Goal: Task Accomplishment & Management: Manage account settings

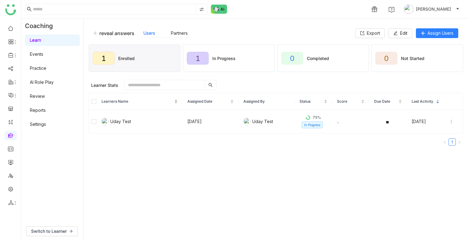
click at [102, 101] on nz-table-sorters "Learners Name" at bounding box center [140, 102] width 76 height 6
click at [209, 86] on span "Unenroll" at bounding box center [206, 85] width 15 height 6
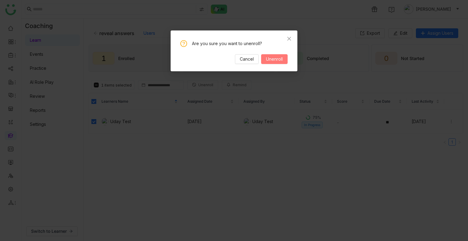
click at [267, 59] on span "Unenroll" at bounding box center [274, 59] width 17 height 7
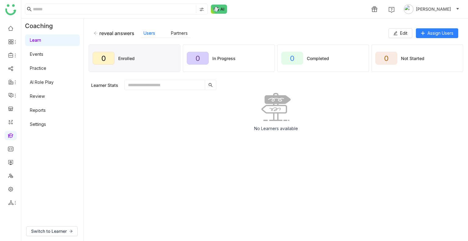
click at [96, 34] on icon at bounding box center [96, 33] width 4 height 4
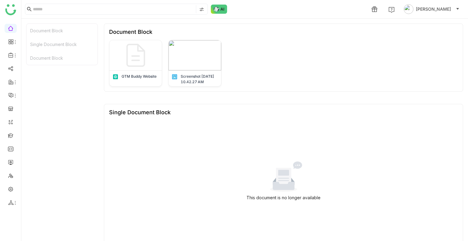
click at [12, 63] on ul at bounding box center [10, 116] width 21 height 192
drag, startPoint x: 12, startPoint y: 63, endPoint x: 12, endPoint y: 68, distance: 4.6
click at [12, 68] on ul at bounding box center [10, 116] width 21 height 192
click at [12, 68] on link at bounding box center [10, 68] width 5 height 5
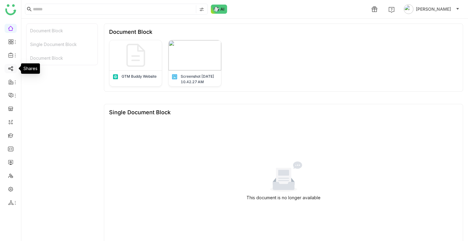
click at [12, 68] on link at bounding box center [10, 68] width 5 height 5
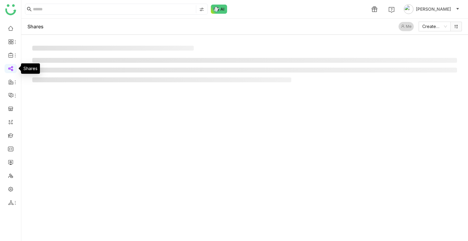
click at [12, 68] on link at bounding box center [10, 68] width 5 height 5
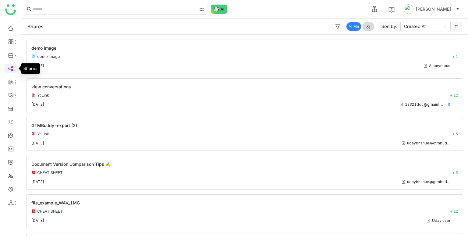
click at [12, 68] on link at bounding box center [10, 68] width 5 height 5
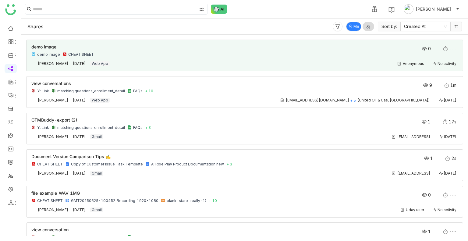
click at [174, 63] on div "Anonymous No activity" at bounding box center [287, 63] width 342 height 5
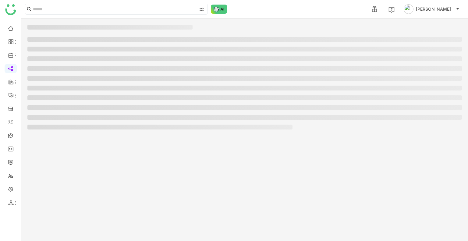
click at [174, 63] on ul at bounding box center [244, 83] width 435 height 93
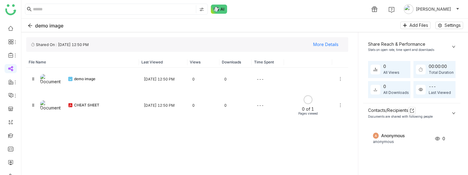
click at [455, 45] on icon at bounding box center [454, 47] width 4 height 4
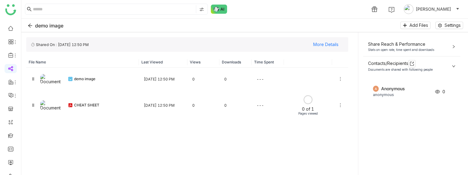
click at [455, 45] on icon at bounding box center [454, 47] width 4 height 4
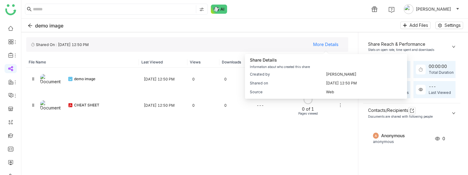
click at [311, 71] on div "Created by Uday Bhanu Shared on Aug 22, 2025, 12:50 PM Source web" at bounding box center [326, 81] width 162 height 35
click at [332, 70] on div "Created by Uday Bhanu Shared on Aug 22, 2025, 12:50 PM Source web" at bounding box center [326, 81] width 162 height 35
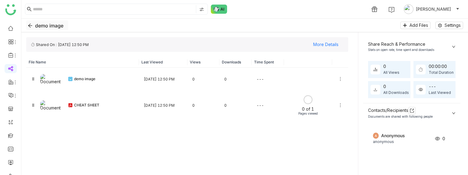
click at [26, 29] on button "demo image" at bounding box center [47, 25] width 42 height 10
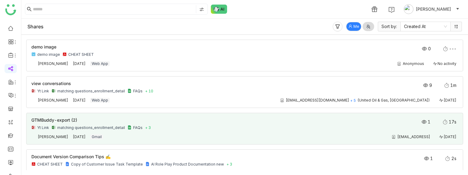
click at [191, 124] on div "GTMBuddy-export (2) Yt Link matching questions_enrollment_detail FAQs + 3" at bounding box center [202, 124] width 342 height 12
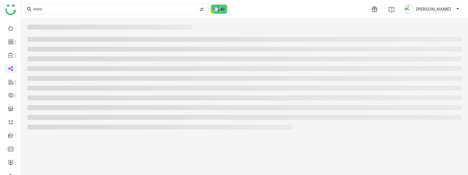
click at [191, 125] on li at bounding box center [159, 127] width 265 height 5
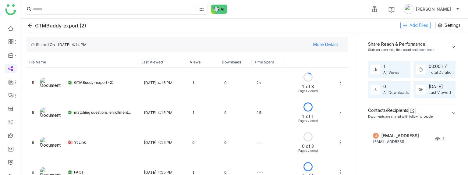
click at [413, 27] on span "Add Files" at bounding box center [419, 25] width 19 height 7
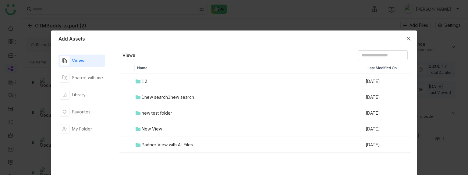
click at [406, 39] on icon "Close" at bounding box center [408, 38] width 5 height 5
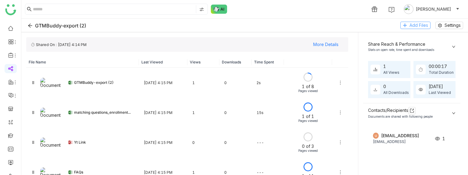
click at [417, 23] on span "Add Files" at bounding box center [419, 25] width 19 height 7
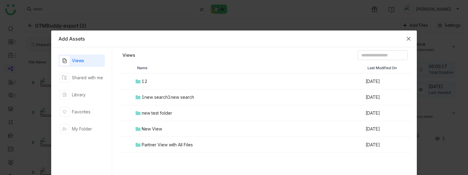
click at [405, 42] on span "Close" at bounding box center [409, 38] width 16 height 16
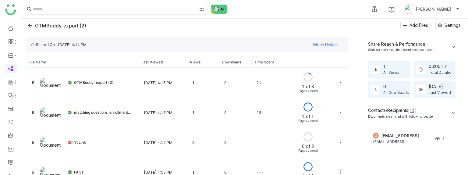
click at [198, 11] on span at bounding box center [200, 9] width 8 height 8
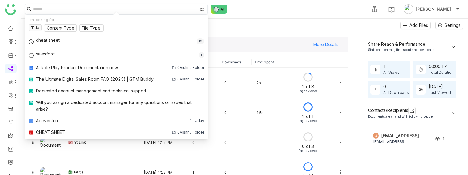
click at [118, 9] on input at bounding box center [114, 9] width 162 height 8
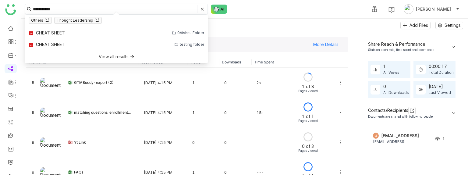
type input "**********"
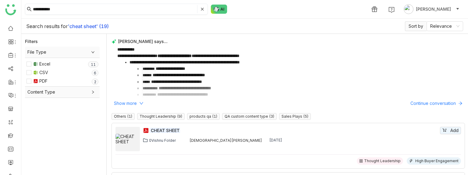
click at [201, 11] on span at bounding box center [200, 9] width 7 height 8
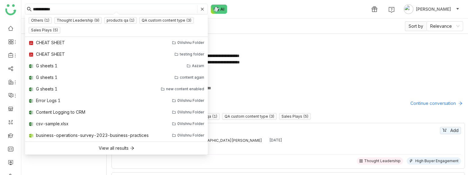
click at [201, 10] on icon at bounding box center [203, 9] width 4 height 4
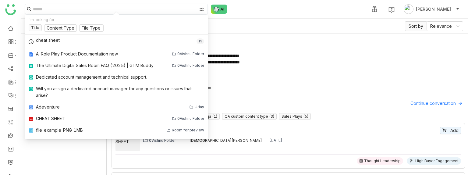
click at [201, 10] on img at bounding box center [201, 9] width 5 height 5
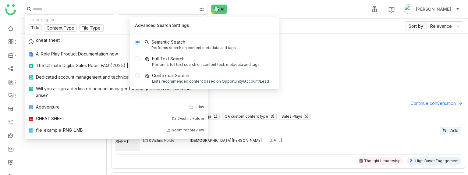
click at [279, 13] on div "1 Uday Bhanu" at bounding box center [244, 9] width 447 height 18
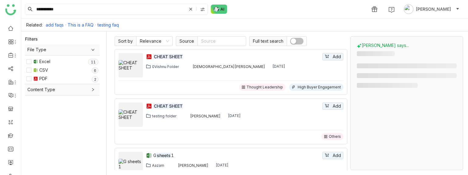
click at [202, 8] on img at bounding box center [202, 9] width 5 height 5
click at [255, 17] on div "**********" at bounding box center [244, 9] width 447 height 18
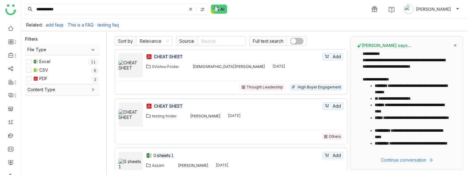
click at [200, 9] on div at bounding box center [203, 9] width 9 height 9
click at [198, 30] on nz-checkbox-group "My Folder Library Workspace" at bounding box center [204, 35] width 32 height 25
click at [200, 27] on span "My Folder" at bounding box center [203, 26] width 25 height 7
click at [204, 46] on span "Workspace" at bounding box center [205, 44] width 28 height 7
click at [118, 6] on input "**********" at bounding box center [111, 9] width 152 height 10
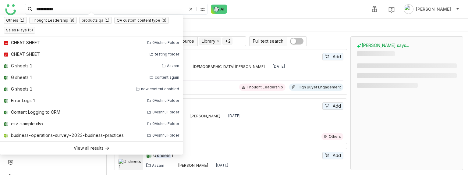
click at [240, 25] on div "Related: testing faq This is a FAQ add faqs" at bounding box center [244, 25] width 447 height 13
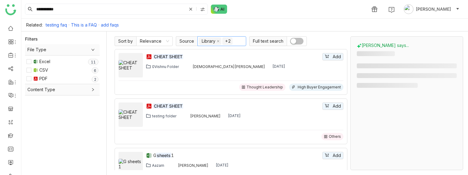
click at [221, 39] on nz-select-top-control "Library +2" at bounding box center [222, 41] width 49 height 10
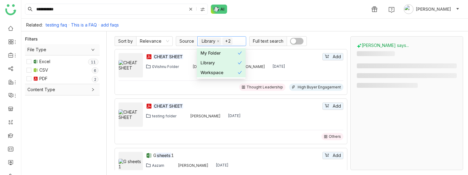
click at [224, 40] on nz-select-item "+2" at bounding box center [228, 41] width 10 height 7
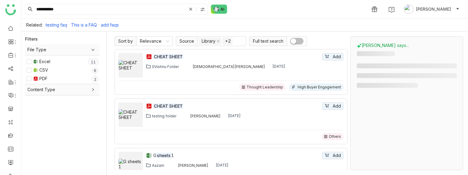
click at [222, 51] on div "CHEAT SHEET Add 0Vishnu Folder Vishnu Vardhan Jun 17, 2025 Thought Leadership H…" at bounding box center [231, 72] width 233 height 46
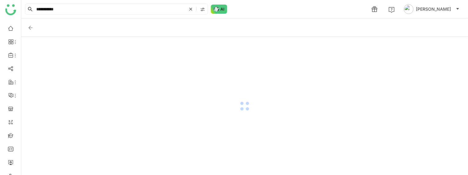
click at [226, 42] on div at bounding box center [244, 106] width 447 height 138
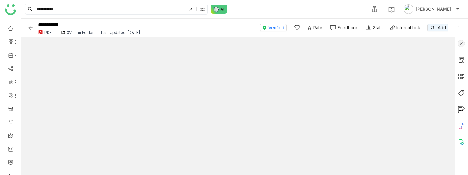
click at [31, 26] on img at bounding box center [30, 28] width 6 height 6
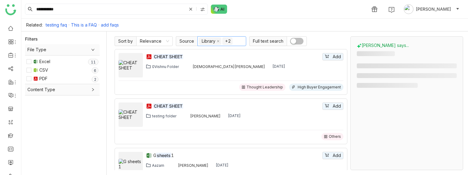
click at [220, 42] on nz-select-item "Library" at bounding box center [210, 41] width 22 height 7
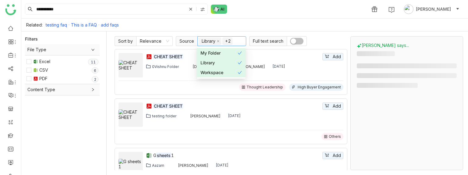
click at [220, 52] on div "My Folder" at bounding box center [219, 53] width 37 height 7
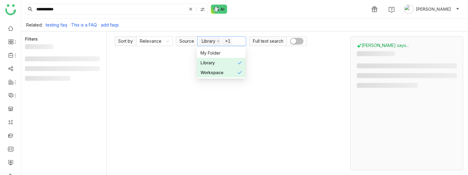
click at [221, 62] on div "Library" at bounding box center [219, 62] width 37 height 7
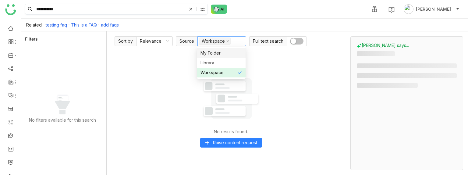
click at [131, 5] on input "**********" at bounding box center [111, 9] width 152 height 10
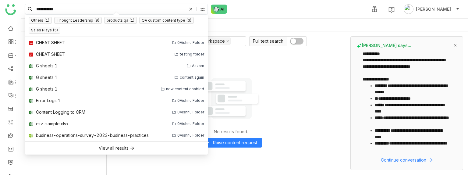
click at [202, 7] on img at bounding box center [202, 9] width 5 height 5
click at [166, 7] on input "**********" at bounding box center [111, 9] width 152 height 10
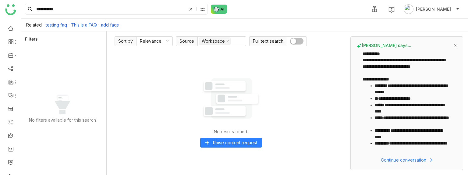
click at [295, 41] on span "button" at bounding box center [293, 40] width 5 height 5
click at [295, 41] on button "button" at bounding box center [296, 41] width 13 height 7
click at [227, 42] on icon at bounding box center [227, 41] width 3 height 3
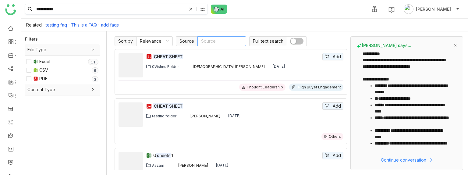
click at [206, 10] on div at bounding box center [203, 9] width 9 height 9
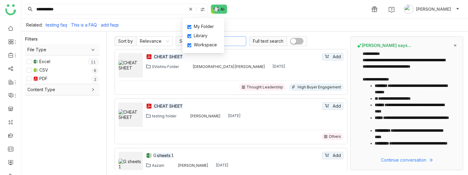
click at [261, 21] on div "Related: testing faq This is a FAQ add faqs" at bounding box center [244, 25] width 447 height 13
click at [200, 9] on div at bounding box center [203, 9] width 9 height 9
click at [204, 25] on span "My Folder" at bounding box center [203, 26] width 25 height 7
click at [205, 36] on span "Library" at bounding box center [200, 35] width 19 height 7
click at [206, 46] on span "Workspace" at bounding box center [205, 44] width 28 height 7
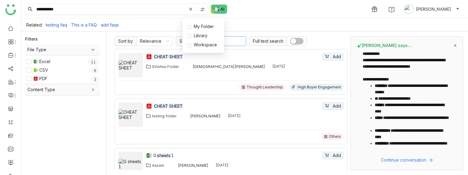
click at [102, 10] on input "**********" at bounding box center [111, 9] width 152 height 10
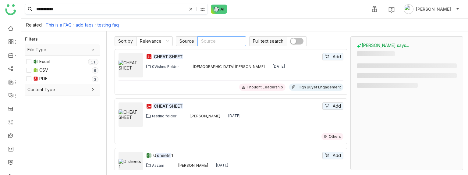
click at [206, 10] on div at bounding box center [203, 9] width 9 height 9
click at [201, 28] on span "My Folder" at bounding box center [203, 26] width 25 height 7
click at [202, 35] on span "Library" at bounding box center [200, 35] width 19 height 7
click at [204, 51] on div "My Folder Library Workspace" at bounding box center [204, 35] width 42 height 35
click at [198, 43] on span "Workspace" at bounding box center [205, 44] width 28 height 7
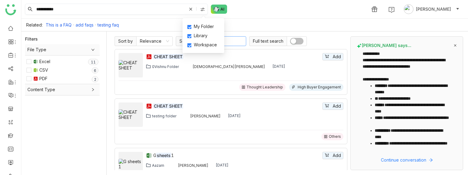
click at [115, 7] on input "**********" at bounding box center [111, 9] width 152 height 10
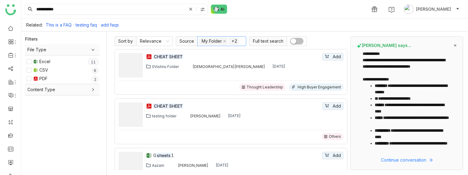
click at [205, 7] on img at bounding box center [202, 9] width 5 height 5
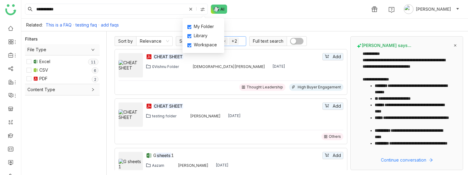
click at [206, 32] on nz-checkbox-group "My Folder Library Workspace" at bounding box center [204, 35] width 32 height 25
click at [205, 34] on span "Library" at bounding box center [200, 35] width 19 height 7
click at [117, 8] on input "**********" at bounding box center [111, 9] width 152 height 10
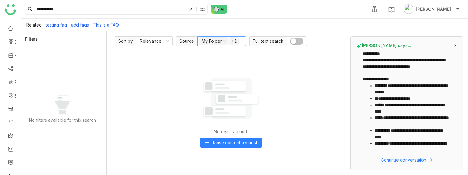
click at [234, 43] on nz-select-item "+1" at bounding box center [234, 41] width 10 height 7
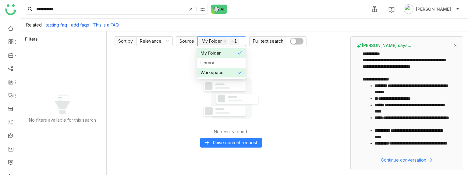
click at [231, 48] on nz-option-item "My Folder" at bounding box center [221, 53] width 49 height 10
click at [135, 12] on input "**********" at bounding box center [111, 9] width 152 height 10
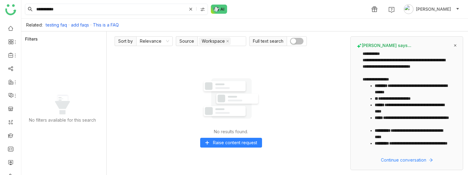
click at [204, 8] on img at bounding box center [202, 9] width 5 height 5
click at [81, 6] on input "**********" at bounding box center [111, 9] width 152 height 10
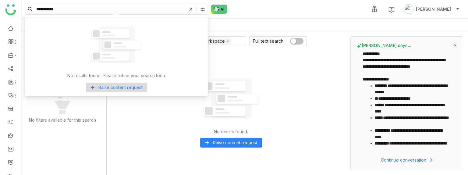
click at [81, 6] on input "**********" at bounding box center [111, 9] width 152 height 10
click at [204, 9] on img at bounding box center [202, 9] width 5 height 5
click at [214, 39] on label "Library" at bounding box center [203, 35] width 30 height 7
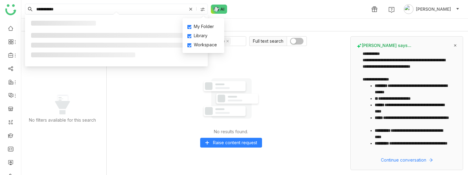
click at [210, 22] on div "My Folder Library Workspace" at bounding box center [204, 35] width 42 height 35
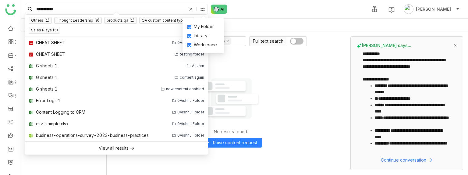
click at [208, 26] on span "My Folder" at bounding box center [203, 26] width 25 height 7
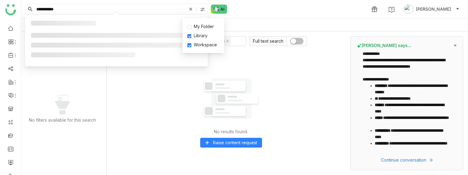
click at [211, 46] on span "Workspace" at bounding box center [205, 44] width 28 height 7
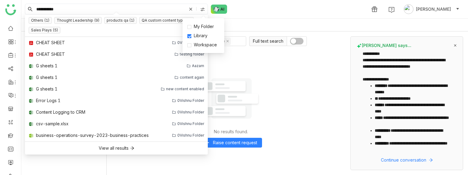
click at [92, 4] on input "**********" at bounding box center [111, 9] width 152 height 10
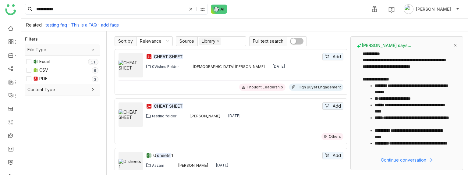
click at [295, 44] on span "button" at bounding box center [293, 40] width 5 height 5
click at [295, 44] on button "button" at bounding box center [296, 41] width 13 height 7
click at [295, 44] on span "button" at bounding box center [293, 40] width 5 height 5
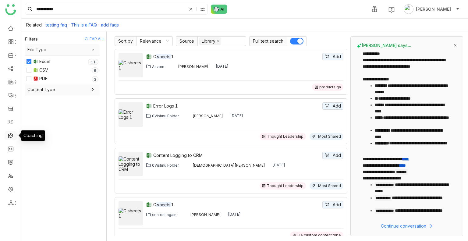
click at [11, 137] on link at bounding box center [10, 135] width 5 height 5
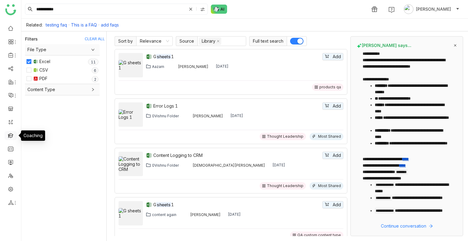
click at [11, 137] on link at bounding box center [10, 135] width 5 height 5
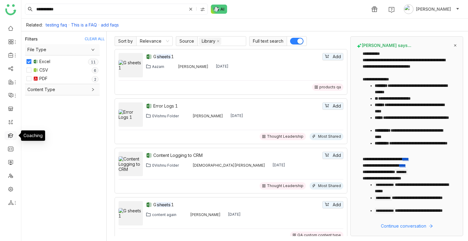
click at [11, 137] on link at bounding box center [10, 135] width 5 height 5
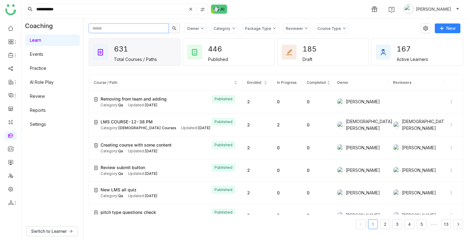
click at [122, 28] on input "text" at bounding box center [129, 28] width 80 height 10
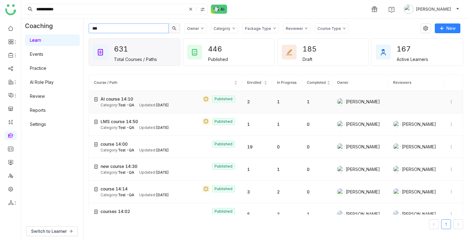
type input "***"
click at [153, 104] on div "Updated: Aug 21, 2025" at bounding box center [154, 105] width 30 height 6
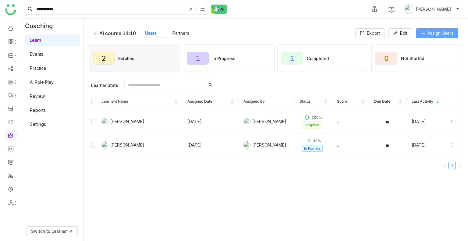
click at [436, 33] on span "Assign Users" at bounding box center [441, 33] width 26 height 7
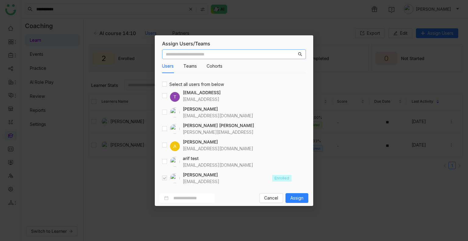
click at [221, 55] on input "text" at bounding box center [231, 54] width 131 height 7
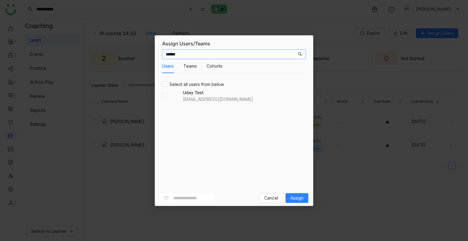
type input "******"
click at [297, 175] on span "Assign" at bounding box center [297, 198] width 13 height 7
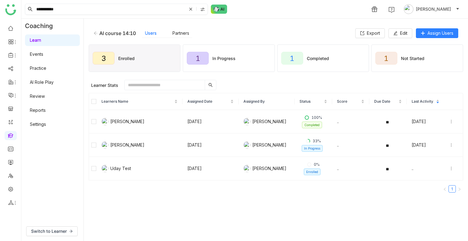
click at [194, 11] on span at bounding box center [198, 9] width 20 height 10
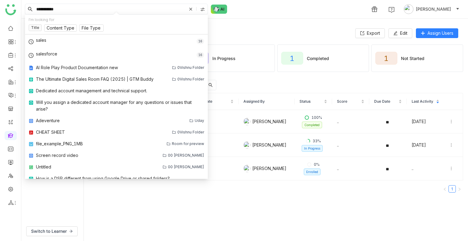
click at [190, 11] on icon at bounding box center [191, 9] width 6 height 6
click at [88, 7] on input at bounding box center [116, 9] width 163 height 10
click at [202, 8] on img at bounding box center [202, 9] width 5 height 5
click at [201, 25] on span "My Folder" at bounding box center [203, 26] width 25 height 7
click at [102, 11] on input at bounding box center [116, 9] width 163 height 10
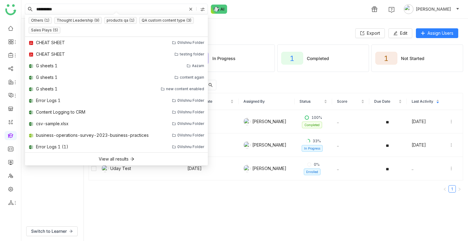
type input "**********"
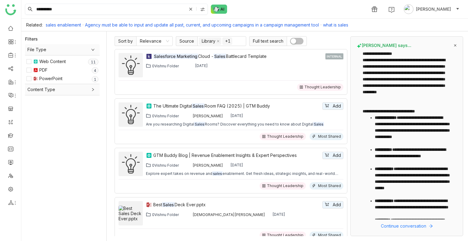
click at [194, 10] on span at bounding box center [198, 9] width 20 height 10
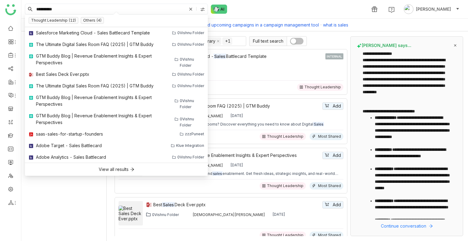
click at [191, 9] on icon at bounding box center [190, 9] width 3 height 3
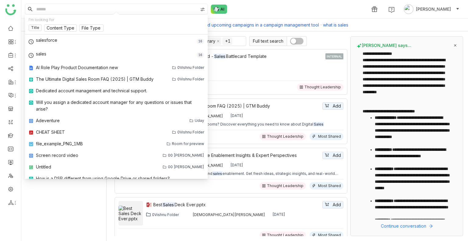
click at [106, 8] on input at bounding box center [116, 9] width 163 height 10
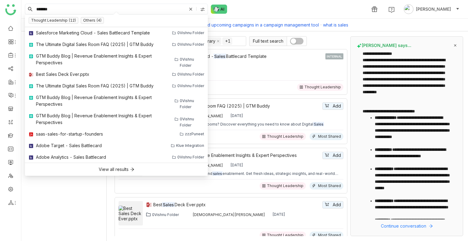
type input "*******"
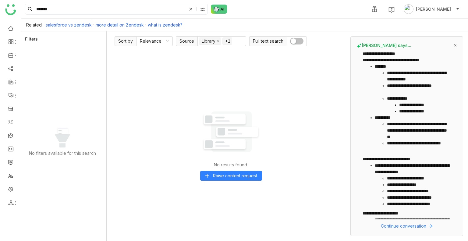
click at [200, 6] on div at bounding box center [203, 9] width 9 height 9
click at [189, 11] on icon at bounding box center [191, 9] width 6 height 6
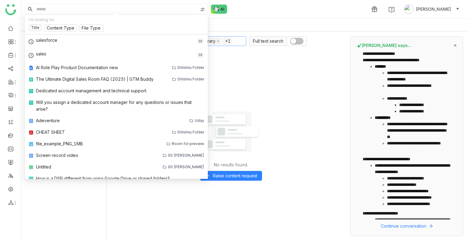
click at [229, 41] on nz-select-item "+1" at bounding box center [228, 41] width 10 height 7
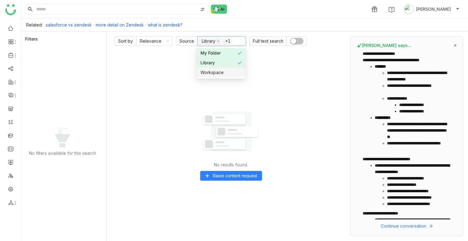
click at [222, 72] on div "Workspace" at bounding box center [221, 72] width 41 height 7
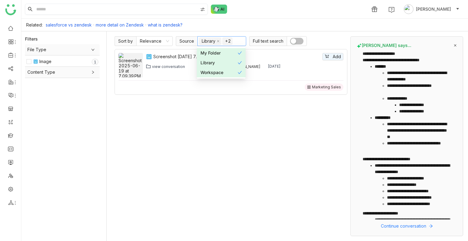
click at [95, 6] on input at bounding box center [116, 9] width 163 height 10
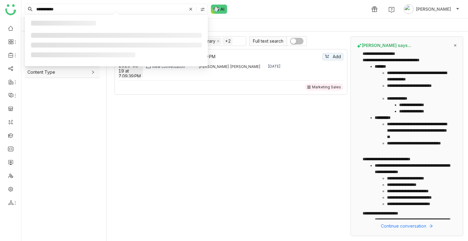
type input "**********"
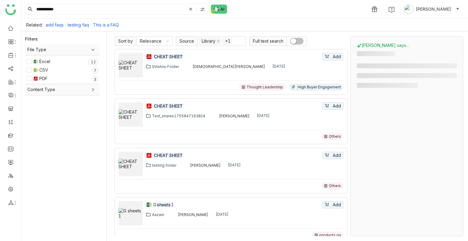
click at [293, 38] on span "button" at bounding box center [293, 40] width 5 height 5
click at [125, 13] on input "**********" at bounding box center [111, 9] width 152 height 10
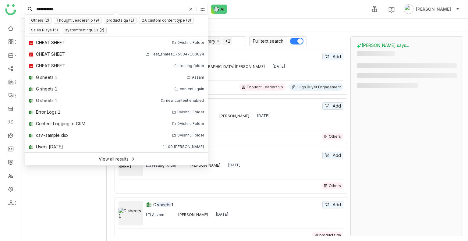
click at [125, 13] on input "**********" at bounding box center [111, 9] width 152 height 10
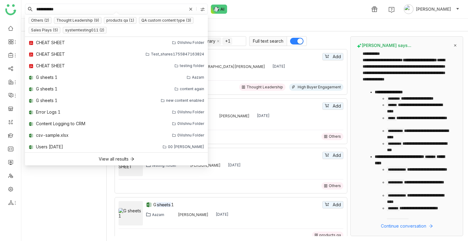
click at [190, 11] on icon at bounding box center [191, 9] width 6 height 6
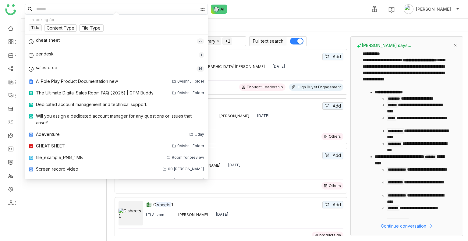
click at [134, 9] on input at bounding box center [116, 9] width 163 height 10
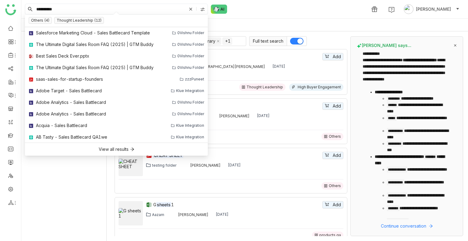
type input "**********"
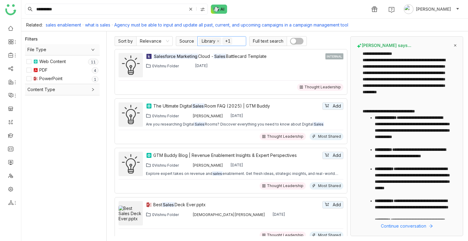
click at [227, 43] on nz-select-item "+1" at bounding box center [228, 41] width 10 height 7
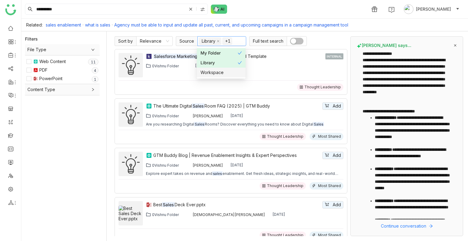
click at [293, 43] on span "button" at bounding box center [293, 40] width 5 height 5
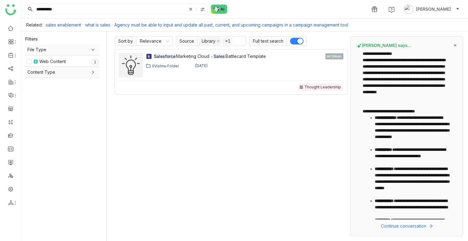
click at [191, 10] on icon at bounding box center [191, 9] width 4 height 4
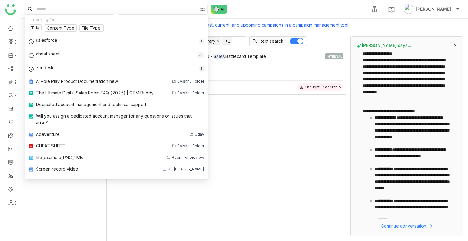
click at [120, 8] on input at bounding box center [116, 9] width 163 height 10
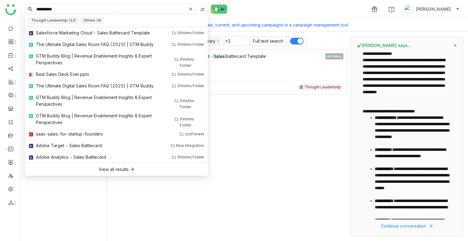
type input "**********"
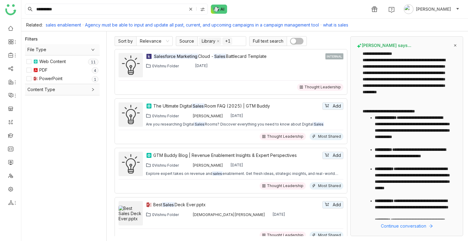
click at [296, 40] on button "button" at bounding box center [296, 41] width 13 height 7
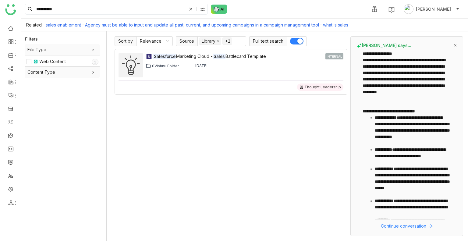
click at [191, 11] on icon at bounding box center [191, 9] width 4 height 4
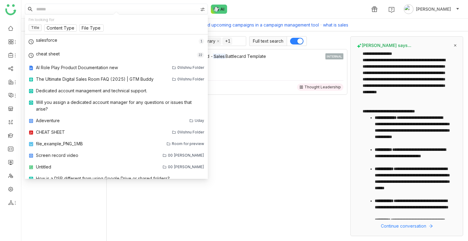
click at [110, 13] on input at bounding box center [116, 9] width 163 height 10
type input "*"
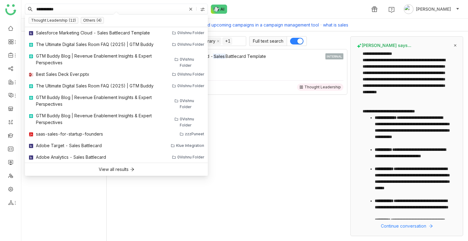
type input "**********"
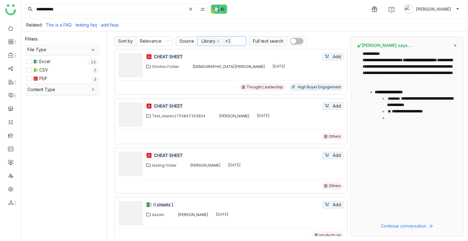
click at [227, 43] on nz-select-item "+1" at bounding box center [228, 41] width 10 height 7
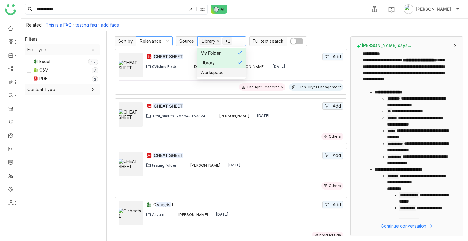
click at [159, 37] on nz-select-item "Relevance" at bounding box center [154, 41] width 29 height 9
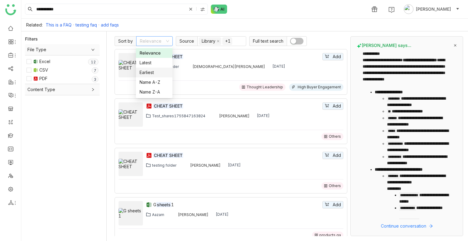
click at [155, 73] on div "Earliest" at bounding box center [154, 72] width 29 height 7
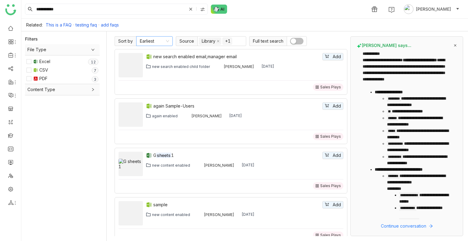
click at [159, 38] on nz-select-item "Earliest" at bounding box center [154, 41] width 29 height 9
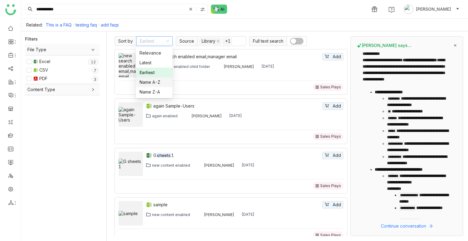
click at [156, 79] on div "Name A-Z" at bounding box center [154, 82] width 29 height 7
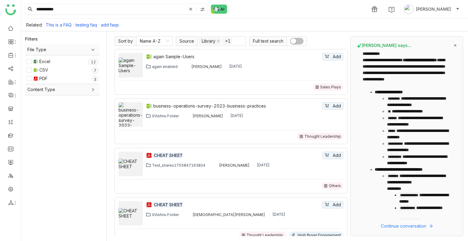
click at [94, 11] on input "**********" at bounding box center [111, 9] width 152 height 10
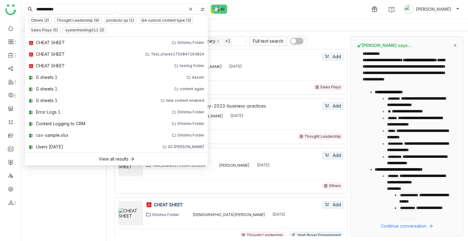
click at [296, 23] on div "Related: This is a FAQ testing faq add faqs" at bounding box center [244, 25] width 447 height 13
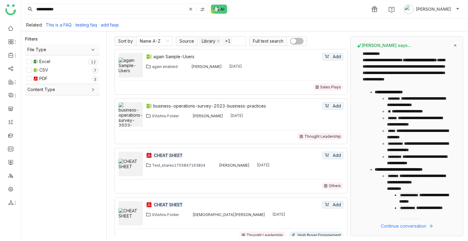
click at [292, 40] on span "button" at bounding box center [293, 40] width 5 height 5
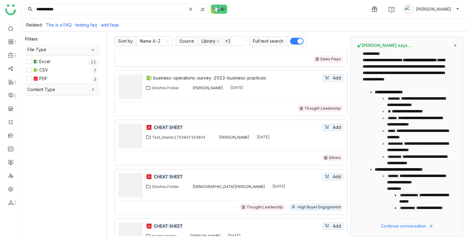
scroll to position [38, 0]
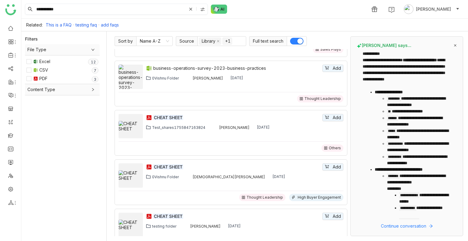
click at [65, 10] on input "**********" at bounding box center [111, 9] width 152 height 10
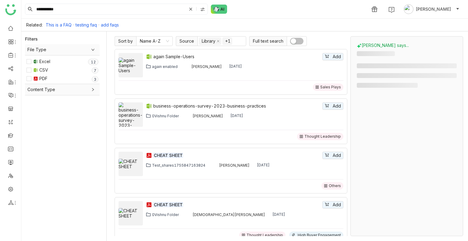
click at [293, 41] on span "button" at bounding box center [293, 40] width 5 height 5
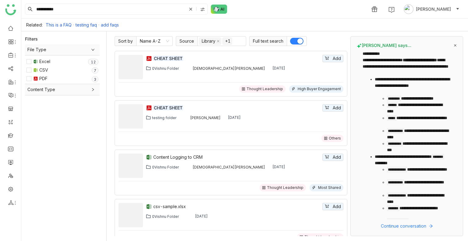
scroll to position [147, 0]
click at [159, 41] on nz-select-item "Name A-Z" at bounding box center [154, 41] width 29 height 9
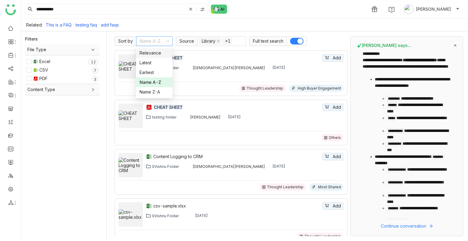
click at [154, 54] on div "Relevance" at bounding box center [154, 53] width 29 height 7
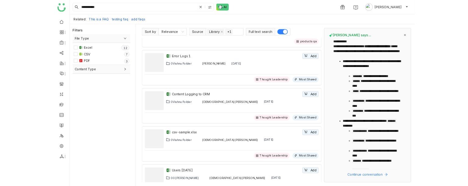
scroll to position [0, 0]
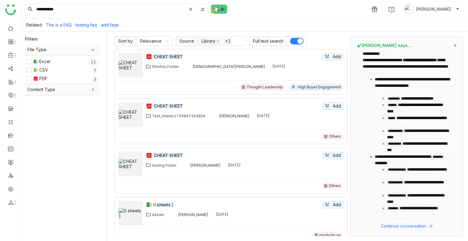
click at [190, 9] on icon at bounding box center [191, 9] width 4 height 4
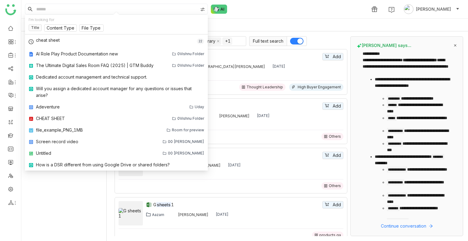
click at [268, 13] on div "1 Uday Bhanu" at bounding box center [244, 9] width 447 height 18
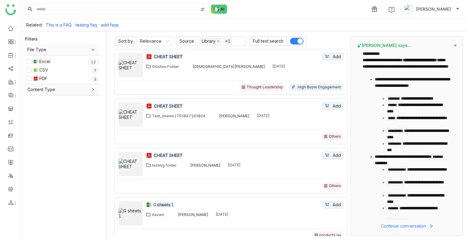
click at [204, 12] on div at bounding box center [203, 9] width 9 height 9
click at [109, 10] on input at bounding box center [116, 9] width 163 height 10
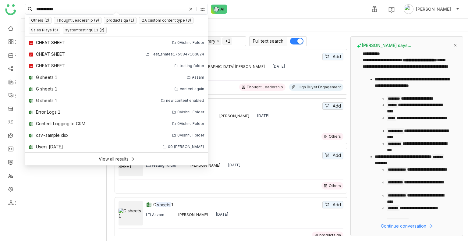
type input "**********"
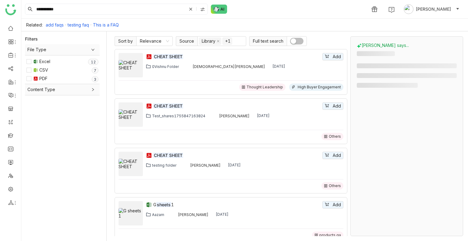
click at [201, 11] on img at bounding box center [202, 9] width 5 height 5
click at [199, 45] on span "Workspace" at bounding box center [205, 44] width 28 height 7
click at [153, 8] on input "**********" at bounding box center [111, 9] width 152 height 10
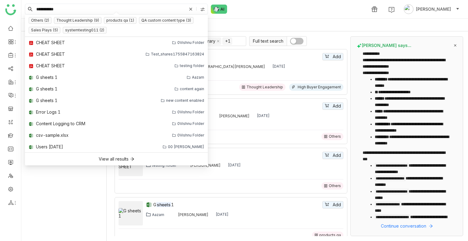
click at [70, 8] on input "**********" at bounding box center [111, 9] width 152 height 10
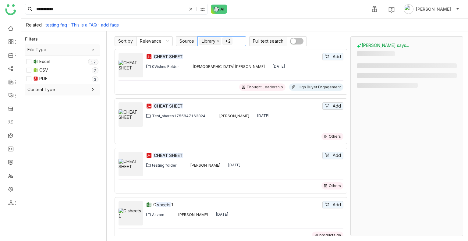
click at [225, 40] on nz-select-item "+2" at bounding box center [228, 41] width 10 height 7
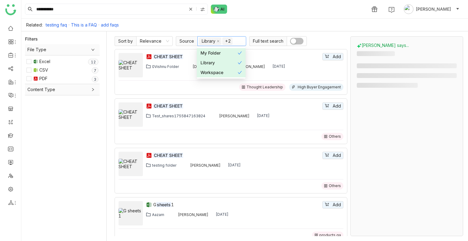
click at [221, 60] on div "Library" at bounding box center [219, 62] width 37 height 7
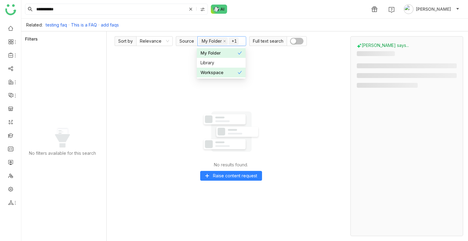
click at [220, 55] on div "My Folder" at bounding box center [219, 53] width 37 height 7
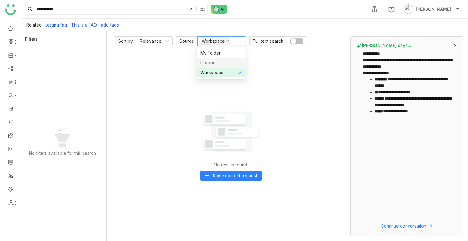
click at [220, 65] on div "Library" at bounding box center [221, 62] width 41 height 7
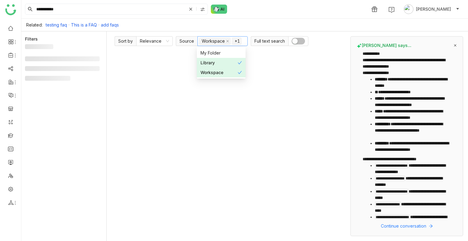
click at [220, 73] on div "Workspace" at bounding box center [219, 72] width 37 height 7
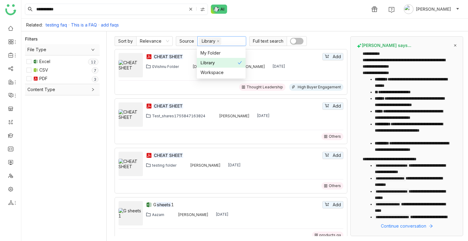
click at [203, 8] on img at bounding box center [202, 9] width 5 height 5
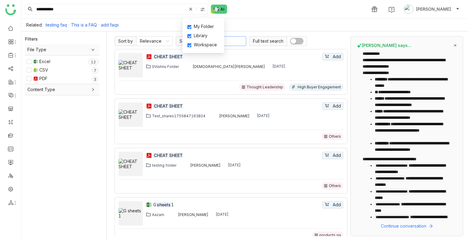
click at [237, 43] on nz-select-top-control "Library" at bounding box center [222, 41] width 49 height 10
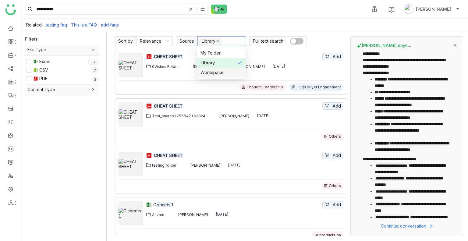
click at [203, 10] on img at bounding box center [202, 9] width 5 height 5
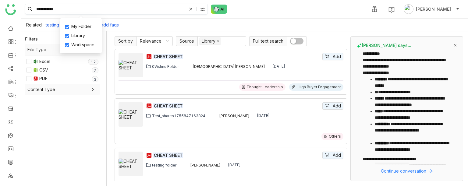
click at [204, 9] on img at bounding box center [202, 9] width 5 height 5
click at [202, 8] on img at bounding box center [202, 9] width 5 height 5
click at [270, 17] on div "**********" at bounding box center [244, 9] width 447 height 18
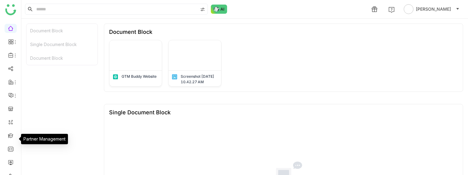
scroll to position [37, 0]
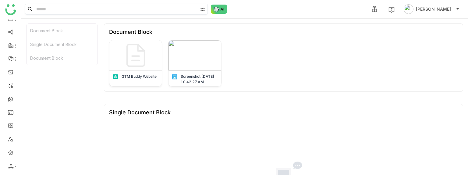
click at [59, 12] on input at bounding box center [116, 9] width 163 height 10
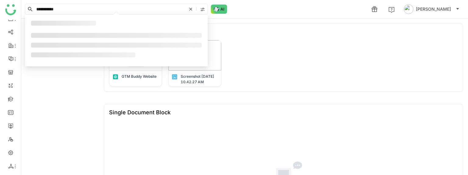
type input "**********"
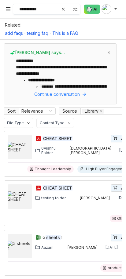
scroll to position [15, 0]
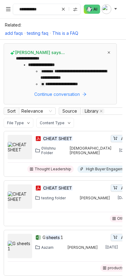
click at [100, 111] on icon at bounding box center [100, 110] width 3 height 3
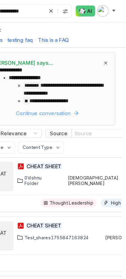
click at [101, 91] on button "Continue conversation" at bounding box center [60, 94] width 100 height 7
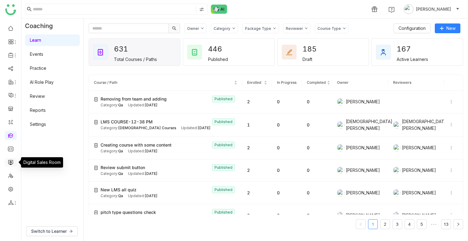
click at [13, 164] on link at bounding box center [10, 161] width 5 height 5
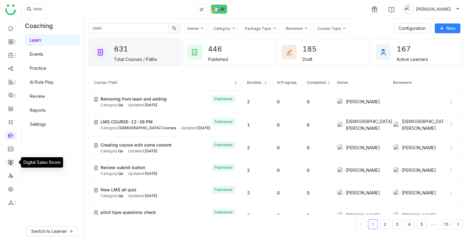
click at [13, 164] on link at bounding box center [10, 161] width 5 height 5
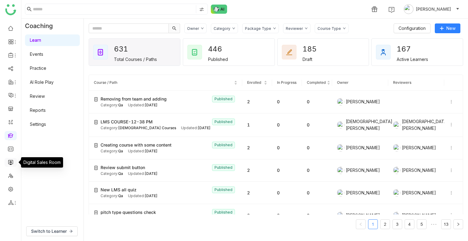
click at [13, 164] on link at bounding box center [10, 161] width 5 height 5
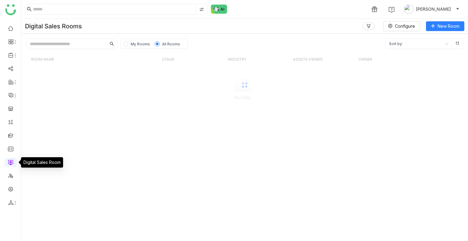
click at [13, 164] on link at bounding box center [10, 161] width 5 height 5
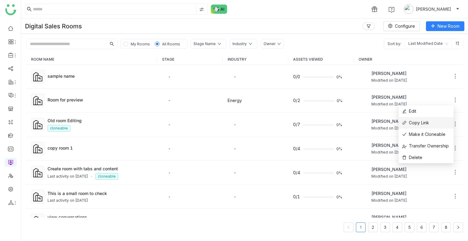
click at [420, 125] on span "Copy Link" at bounding box center [416, 123] width 27 height 7
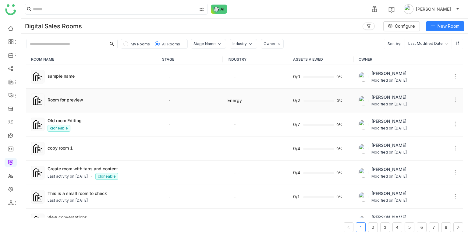
click at [70, 93] on td "Room for preview" at bounding box center [91, 101] width 131 height 24
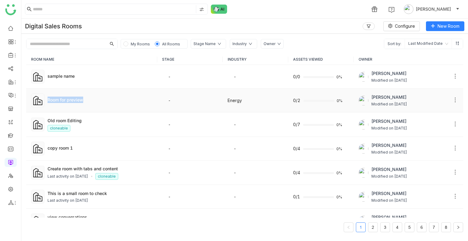
click at [70, 93] on td "Room for preview" at bounding box center [91, 101] width 131 height 24
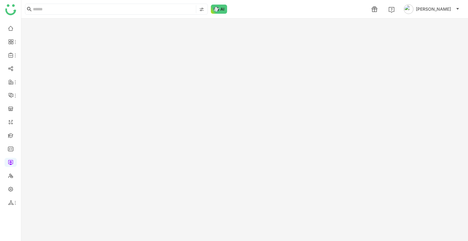
click at [83, 98] on gtmb-room-detail at bounding box center [244, 130] width 447 height 223
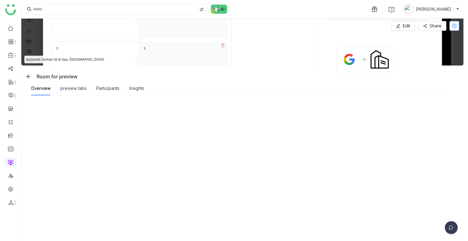
click at [454, 22] on button at bounding box center [455, 26] width 10 height 10
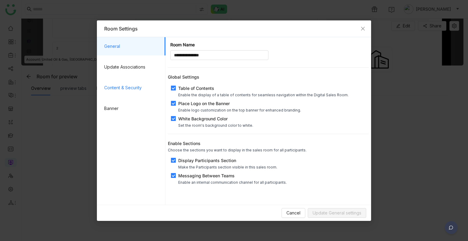
click at [99, 88] on li "Content & Security" at bounding box center [131, 88] width 69 height 18
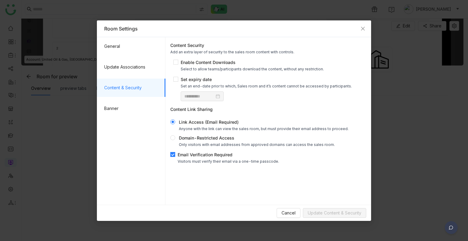
click at [184, 157] on div "Email Verification Required" at bounding box center [229, 155] width 102 height 6
click at [337, 215] on span "Update Content & Security" at bounding box center [335, 213] width 54 height 7
click at [359, 30] on span "Close" at bounding box center [363, 28] width 16 height 16
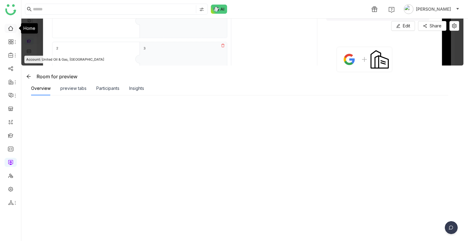
click at [9, 29] on link at bounding box center [10, 27] width 5 height 5
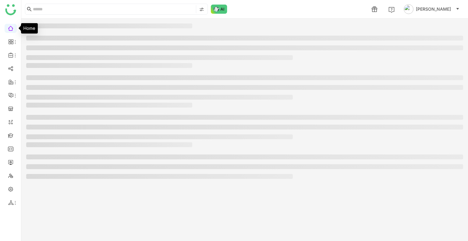
click at [9, 29] on link at bounding box center [10, 27] width 5 height 5
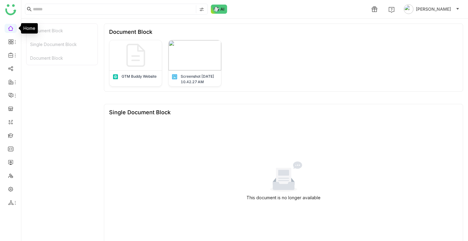
click at [9, 29] on link at bounding box center [10, 27] width 5 height 5
click at [82, 5] on input at bounding box center [114, 9] width 162 height 8
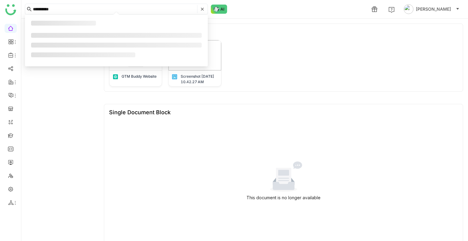
type input "**********"
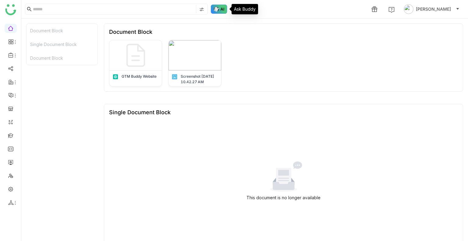
click at [219, 9] on img at bounding box center [219, 9] width 16 height 9
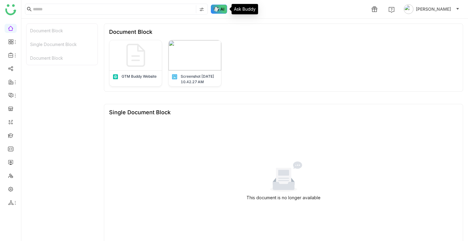
click at [219, 9] on img at bounding box center [219, 9] width 16 height 9
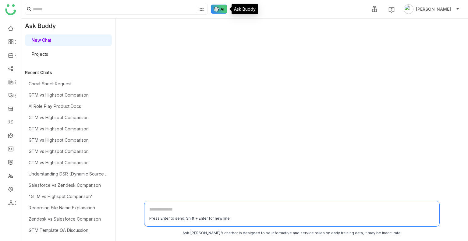
click at [219, 9] on img at bounding box center [219, 9] width 16 height 9
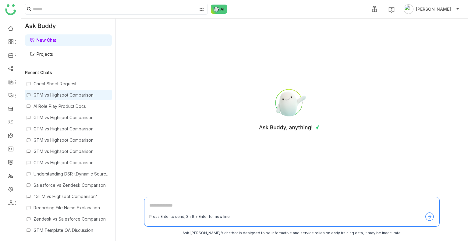
click at [61, 92] on div "GTM vs Highspot Comparison" at bounding box center [72, 94] width 77 height 5
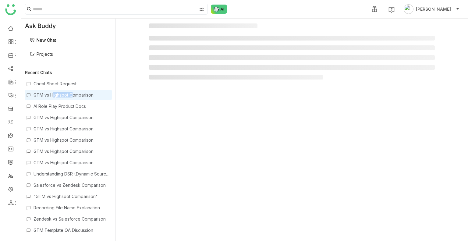
click at [61, 92] on div "GTM vs Highspot Comparison" at bounding box center [72, 94] width 77 height 5
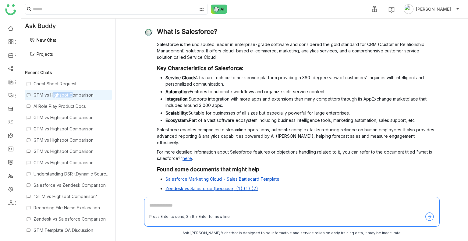
scroll to position [51, 0]
click at [219, 11] on img at bounding box center [219, 9] width 16 height 9
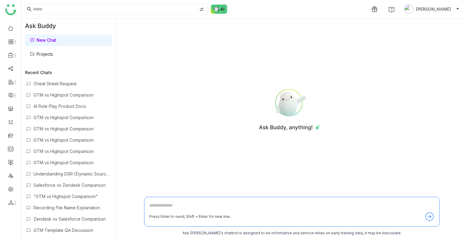
click at [189, 204] on textarea at bounding box center [291, 207] width 285 height 10
type textarea "**********"
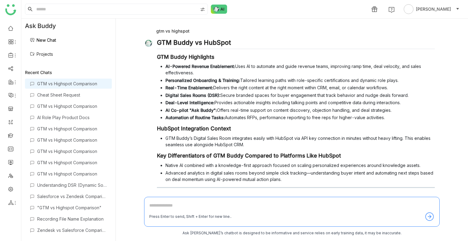
scroll to position [30, 0]
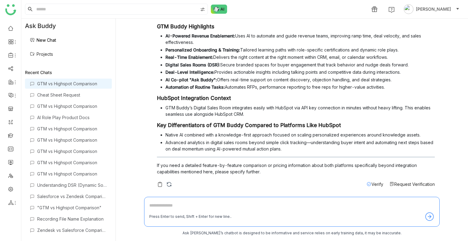
click at [372, 185] on span "Verify" at bounding box center [378, 184] width 12 height 5
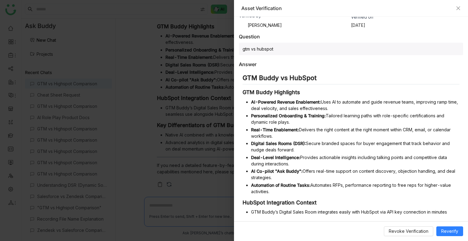
scroll to position [0, 0]
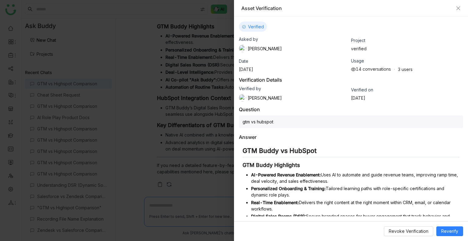
click at [362, 68] on div "14 conversations" at bounding box center [371, 68] width 40 height 5
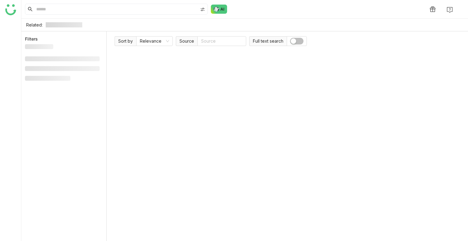
type input "**********"
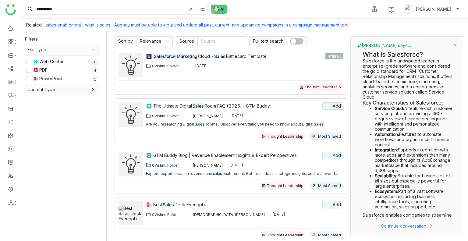
click at [202, 11] on img at bounding box center [202, 9] width 5 height 5
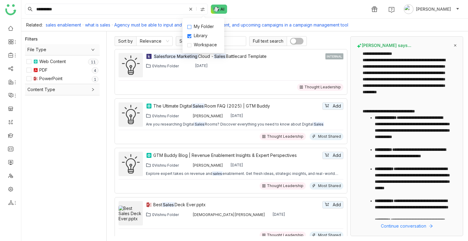
click at [196, 29] on span "My Folder" at bounding box center [203, 26] width 25 height 7
click at [203, 47] on span "Workspace" at bounding box center [205, 44] width 28 height 7
click at [80, 8] on input "**********" at bounding box center [111, 9] width 152 height 10
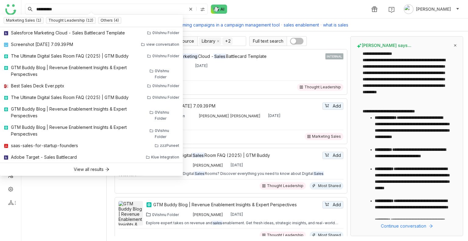
click at [250, 10] on div "**********" at bounding box center [244, 9] width 447 height 18
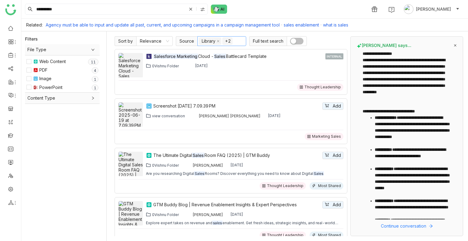
click at [226, 40] on nz-select-item "+2" at bounding box center [228, 41] width 10 height 7
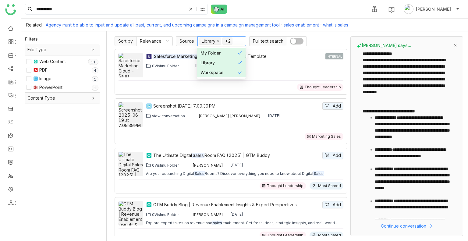
click at [218, 62] on div "Library" at bounding box center [219, 62] width 37 height 7
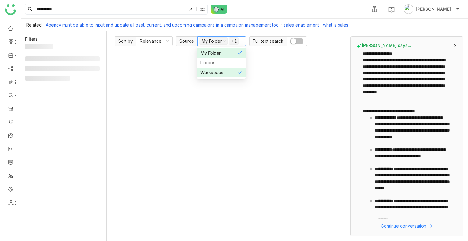
click at [215, 70] on div "Workspace" at bounding box center [219, 72] width 37 height 7
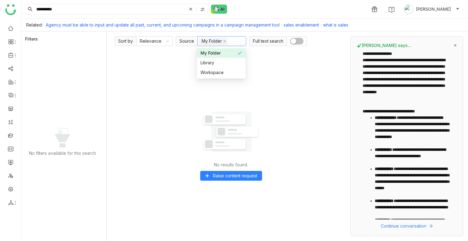
click at [212, 51] on div "My Folder" at bounding box center [219, 53] width 37 height 7
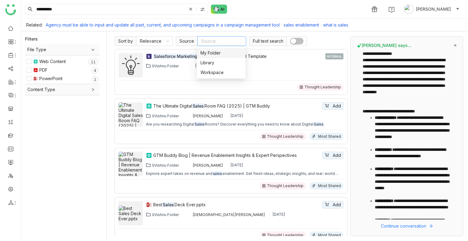
click at [204, 7] on img at bounding box center [202, 9] width 5 height 5
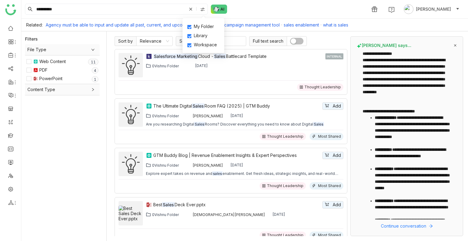
click at [246, 12] on div "**********" at bounding box center [244, 9] width 447 height 18
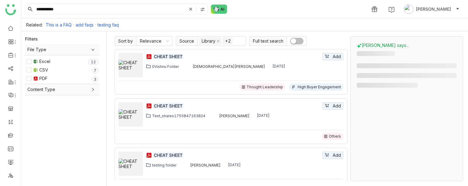
click at [205, 11] on img at bounding box center [202, 9] width 5 height 5
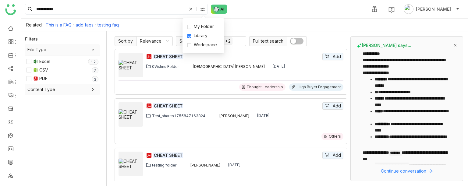
click at [262, 8] on div "**********" at bounding box center [244, 9] width 447 height 18
click at [221, 41] on nz-select-top-control "Library +2" at bounding box center [222, 41] width 49 height 10
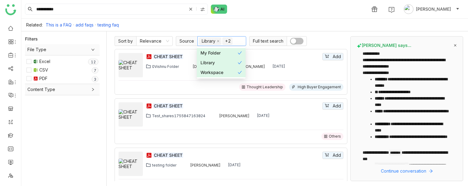
click at [224, 58] on nz-option-item "My Folder" at bounding box center [221, 53] width 49 height 10
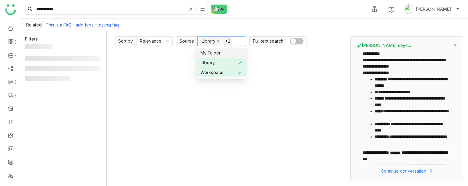
click at [203, 11] on img at bounding box center [202, 9] width 5 height 5
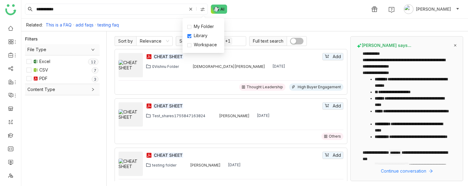
click at [255, 13] on div "**********" at bounding box center [244, 9] width 447 height 18
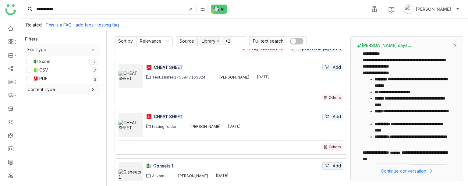
scroll to position [45, 0]
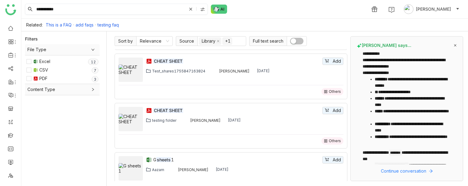
click at [76, 12] on input "**********" at bounding box center [111, 9] width 152 height 10
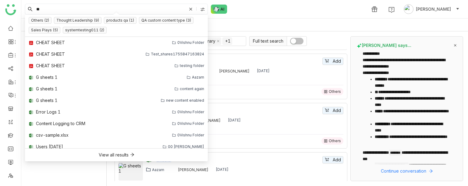
type input "*"
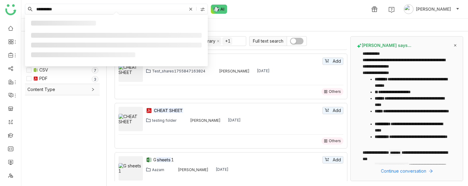
type input "**********"
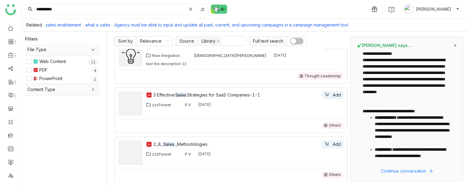
scroll to position [652, 0]
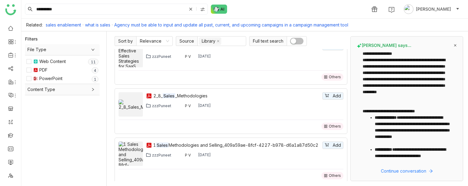
click at [32, 62] on div "Web Content 0 1 2 3 4 5 6 7 8 9 0 1 2 3 4 5 6 7 8 9" at bounding box center [62, 61] width 70 height 7
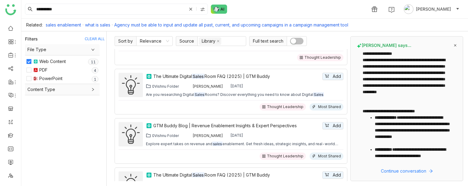
scroll to position [0, 0]
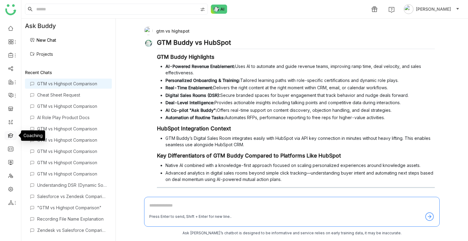
click at [12, 136] on link at bounding box center [10, 135] width 5 height 5
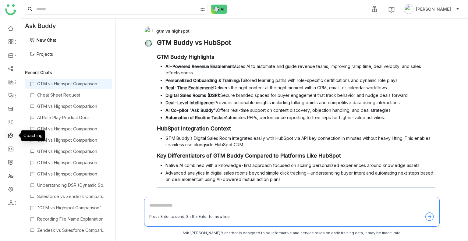
click at [12, 136] on link at bounding box center [10, 135] width 5 height 5
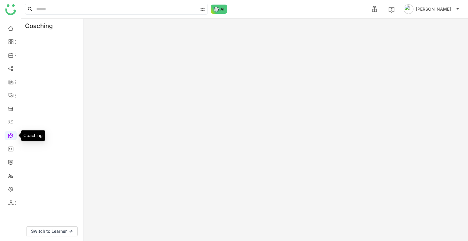
click at [12, 136] on link at bounding box center [10, 135] width 5 height 5
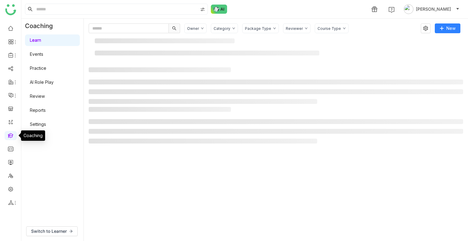
click at [12, 136] on link at bounding box center [10, 135] width 5 height 5
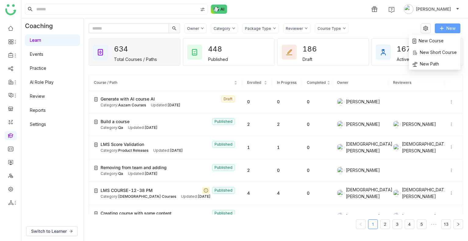
click at [449, 25] on span "New" at bounding box center [451, 28] width 9 height 7
click at [433, 38] on span "New Course" at bounding box center [428, 41] width 31 height 7
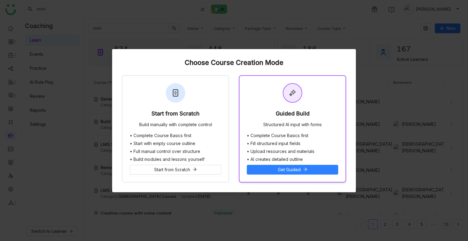
click at [267, 98] on div "Guided Build Structured AI input with forms" at bounding box center [293, 104] width 106 height 57
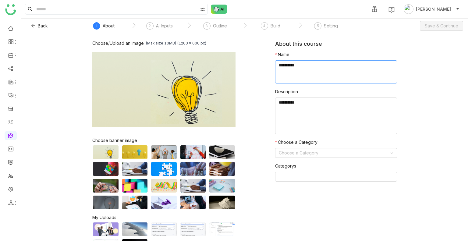
click at [294, 76] on textarea at bounding box center [336, 71] width 122 height 23
type textarea "**********"
click at [296, 153] on input at bounding box center [334, 153] width 110 height 9
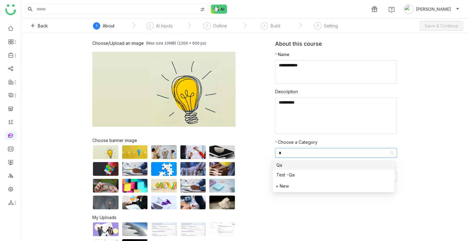
type input "**"
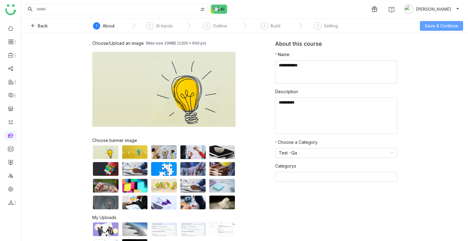
click at [436, 23] on span "Save & Continue" at bounding box center [442, 26] width 34 height 7
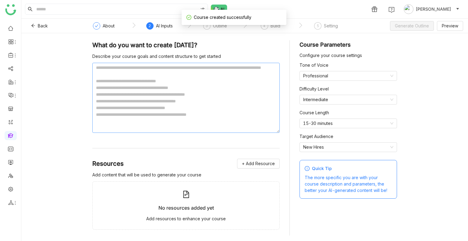
click at [183, 84] on textarea at bounding box center [186, 98] width 188 height 70
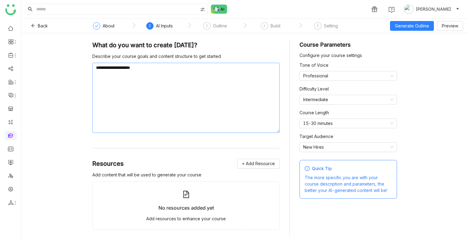
click at [127, 70] on textarea "**********" at bounding box center [186, 98] width 188 height 70
click at [148, 69] on textarea "**********" at bounding box center [186, 98] width 188 height 70
type textarea "**********"
click at [255, 163] on span "+ Add Resource" at bounding box center [258, 163] width 33 height 7
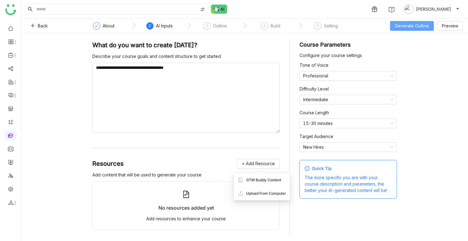
click at [396, 26] on span "Generate Outline" at bounding box center [412, 26] width 34 height 7
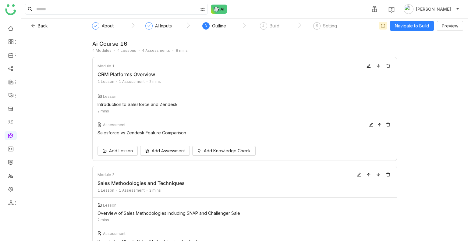
click at [160, 133] on div "Salesforce vs Zendesk Feature Comparison" at bounding box center [243, 132] width 291 height 5
click at [189, 122] on div "Assessment" at bounding box center [245, 124] width 295 height 7
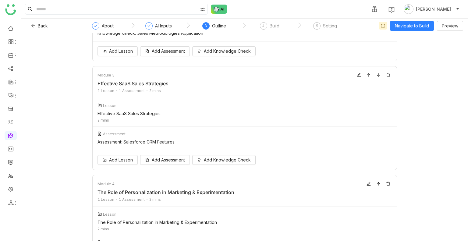
scroll to position [270, 0]
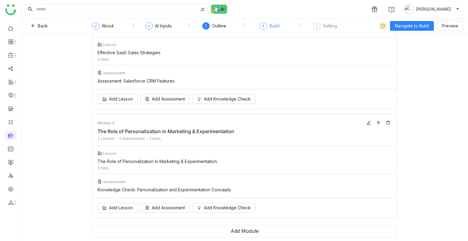
click at [267, 28] on div "4 Build" at bounding box center [270, 27] width 20 height 11
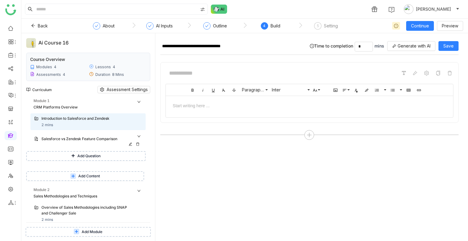
click at [74, 140] on div "Salesforce vs Zendesk Feature Comparison" at bounding box center [85, 139] width 88 height 6
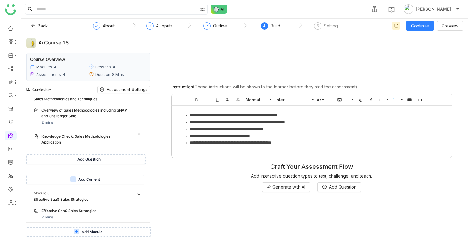
scroll to position [79, 0]
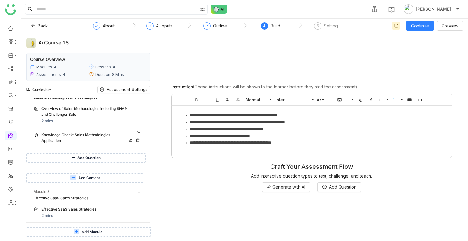
click at [66, 134] on div "Knowledge Check: Sales Methodologies Application" at bounding box center [85, 138] width 88 height 12
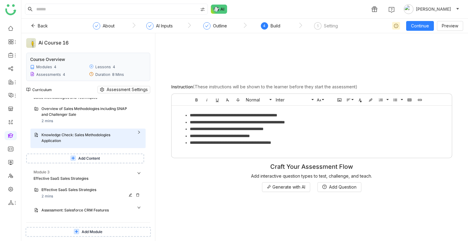
click at [63, 189] on div "Effective SaaS Sales Strategies" at bounding box center [85, 190] width 88 height 6
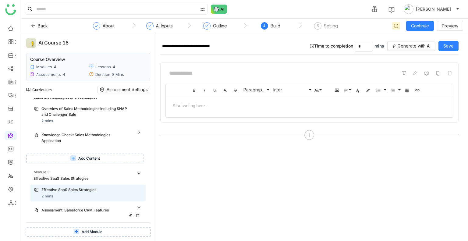
scroll to position [77, 0]
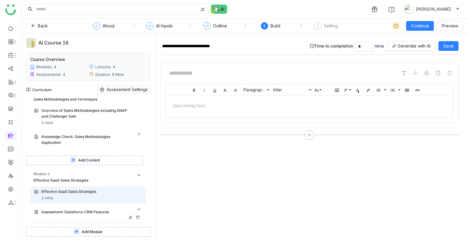
click at [68, 209] on div "Assessment: Salesforce CRM Features" at bounding box center [85, 212] width 88 height 6
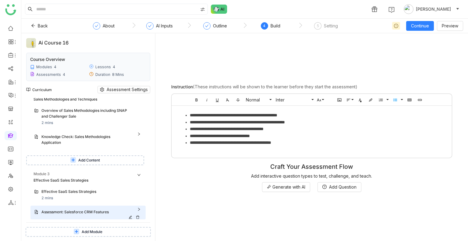
click at [139, 209] on div "Assessment: Salesforce CRM Features" at bounding box center [91, 212] width 101 height 6
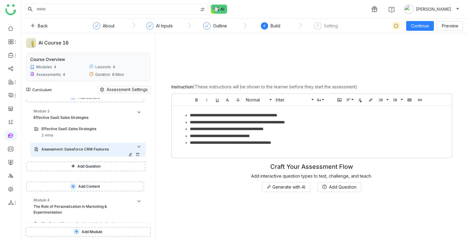
scroll to position [145, 0]
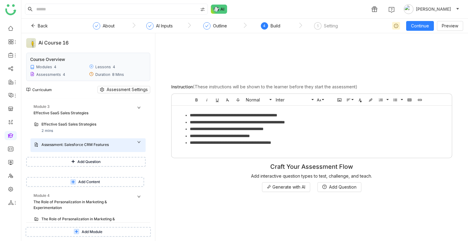
click at [84, 158] on button "Add Question" at bounding box center [86, 162] width 120 height 10
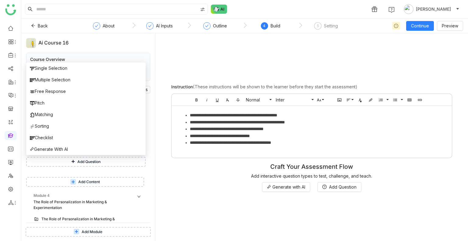
click at [172, 181] on div "**********" at bounding box center [311, 136] width 303 height 109
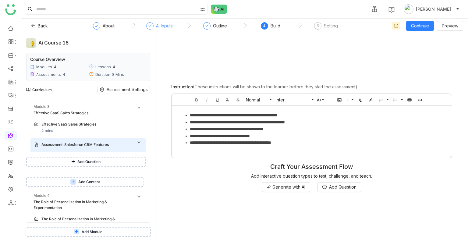
click at [162, 26] on div "AI Inputs" at bounding box center [164, 25] width 17 height 7
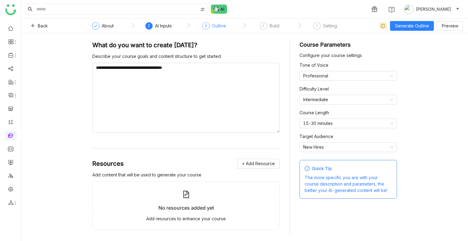
click at [224, 27] on div "Outline" at bounding box center [219, 25] width 14 height 7
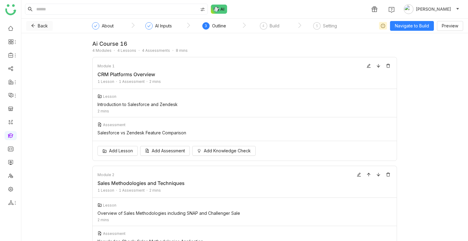
click at [46, 24] on span "Back" at bounding box center [43, 26] width 10 height 7
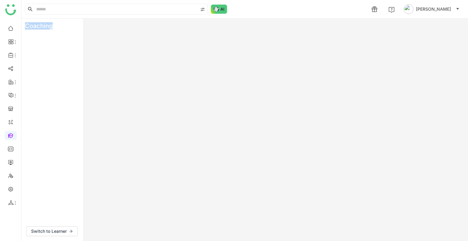
click at [46, 24] on div "Coaching" at bounding box center [41, 26] width 41 height 15
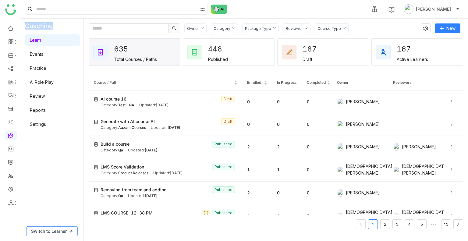
click at [62, 231] on span "Switch to Learner" at bounding box center [49, 231] width 36 height 7
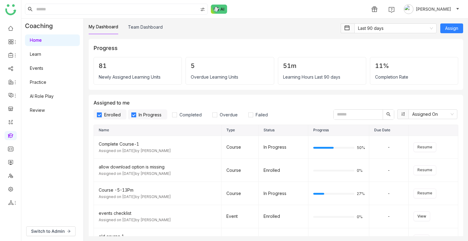
click at [41, 54] on link "Learn" at bounding box center [35, 54] width 11 height 5
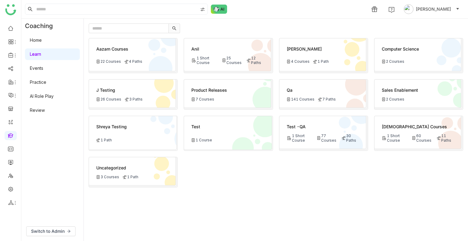
click at [309, 132] on div "Test -QA 1 Short Course 77 Courses 30 Paths" at bounding box center [323, 132] width 87 height 33
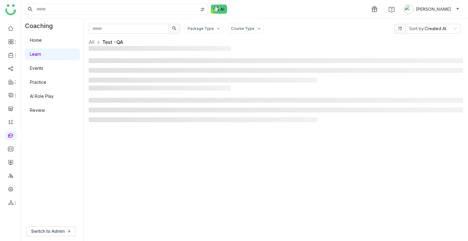
click at [309, 132] on div "Package Type Course Type Sort by: Created At All > Test -QA >" at bounding box center [276, 129] width 375 height 213
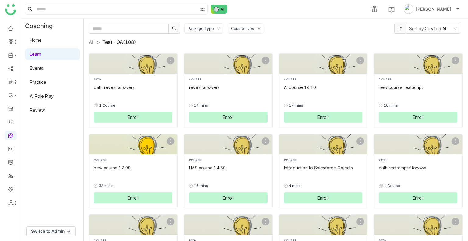
click at [135, 171] on div "COURSE new course 17:09 0% 32 mins Enroll" at bounding box center [133, 180] width 79 height 45
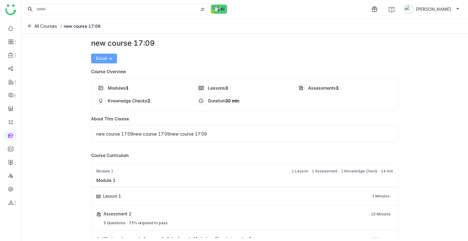
click at [107, 59] on span "Enroll ->" at bounding box center [104, 58] width 16 height 7
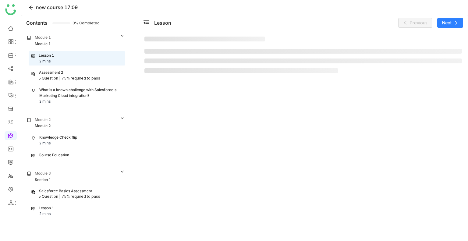
scroll to position [2, 0]
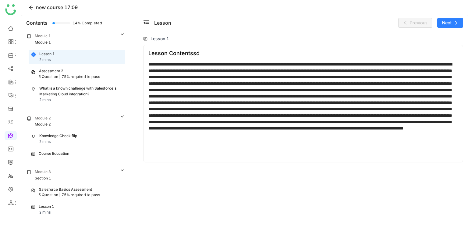
click at [90, 70] on div "Assessment 2" at bounding box center [77, 71] width 92 height 6
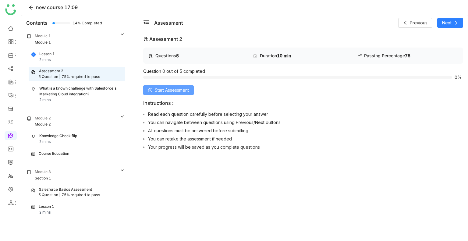
click at [181, 88] on span "Start Assessment" at bounding box center [172, 90] width 34 height 7
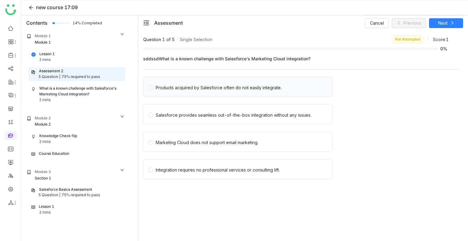
click at [193, 92] on div "Products acquired by Salesforce often do not easily integrate." at bounding box center [237, 87] width 189 height 20
click at [271, 81] on div "Products acquired by Salesforce often do not easily integrate." at bounding box center [237, 87] width 189 height 20
click at [272, 87] on div "Products acquired by Salesforce often do not easily integrate." at bounding box center [219, 87] width 126 height 7
click at [435, 24] on button "Next" at bounding box center [446, 23] width 34 height 10
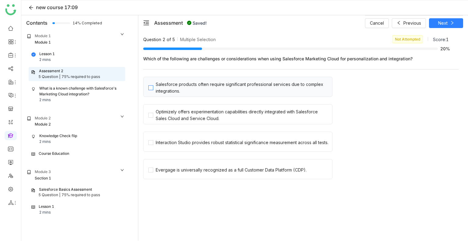
click at [216, 90] on div "Salesforce products often require significant professional services due to comp…" at bounding box center [243, 87] width 174 height 13
click at [224, 105] on div "Optimizely offers experimentation capabilities directly integrated with Salesfo…" at bounding box center [237, 114] width 189 height 20
click at [445, 25] on span "Next" at bounding box center [442, 23] width 9 height 7
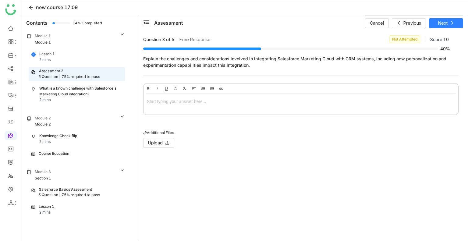
click at [237, 108] on div at bounding box center [301, 103] width 315 height 18
click at [439, 23] on span "Next" at bounding box center [442, 23] width 9 height 7
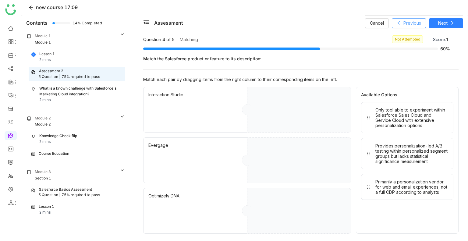
click at [412, 26] on span "Previous" at bounding box center [413, 23] width 18 height 7
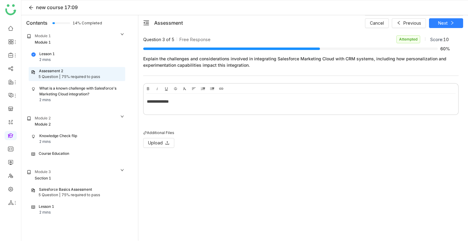
click at [169, 102] on div "**********" at bounding box center [301, 101] width 308 height 7
click at [447, 23] on span "Next" at bounding box center [442, 23] width 9 height 7
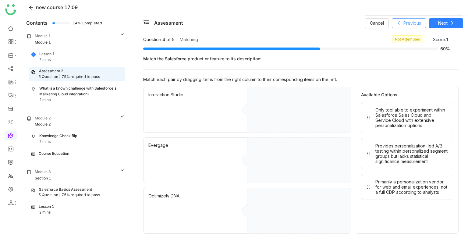
click at [411, 25] on span "Previous" at bounding box center [413, 23] width 18 height 7
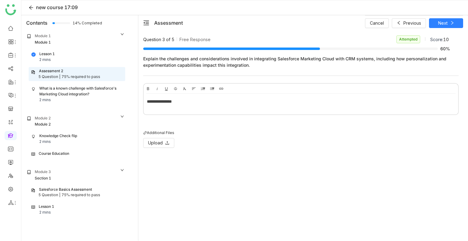
click at [174, 101] on div "**********" at bounding box center [301, 101] width 308 height 7
click at [436, 20] on button "Next" at bounding box center [446, 23] width 34 height 10
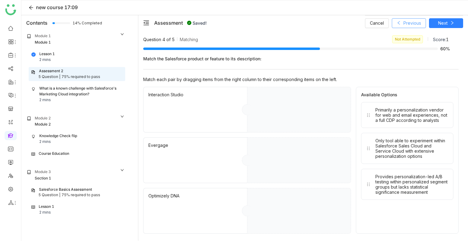
click at [410, 20] on span "Previous" at bounding box center [413, 23] width 18 height 7
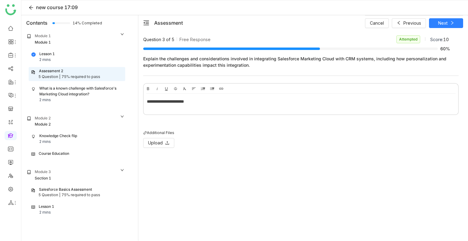
click at [187, 107] on div "**********" at bounding box center [301, 103] width 315 height 18
click at [440, 20] on span "Next" at bounding box center [442, 23] width 9 height 7
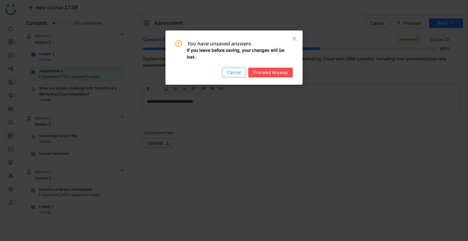
click at [233, 76] on span "Cancel" at bounding box center [234, 72] width 14 height 7
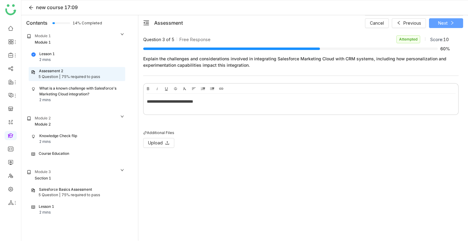
click at [429, 18] on button "Next" at bounding box center [446, 23] width 34 height 10
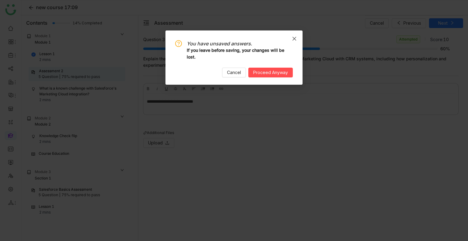
click at [295, 35] on span "Close" at bounding box center [294, 38] width 16 height 16
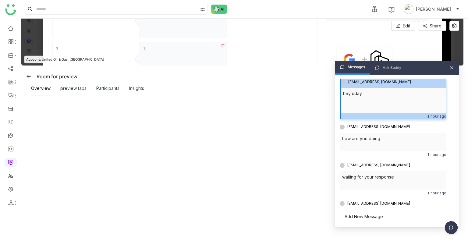
scroll to position [6, 0]
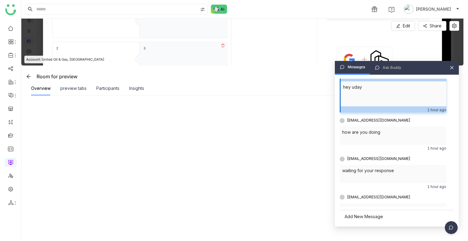
click at [454, 70] on div "Messages Ask Buddy" at bounding box center [397, 68] width 124 height 14
click at [453, 67] on icon at bounding box center [452, 68] width 4 height 4
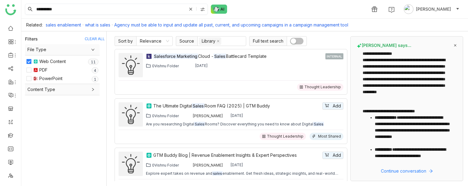
click at [192, 9] on icon at bounding box center [191, 9] width 4 height 4
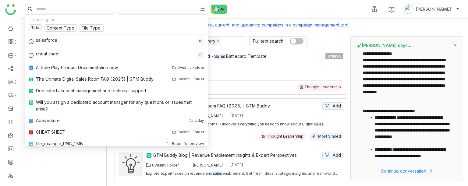
click at [151, 7] on input at bounding box center [116, 9] width 163 height 10
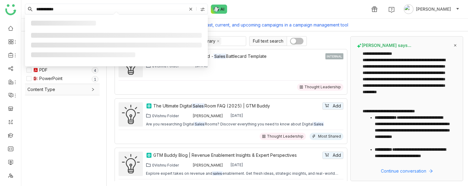
type input "**********"
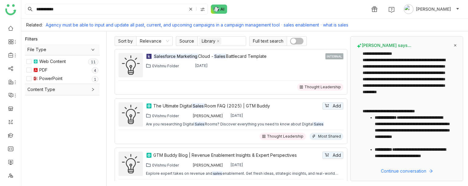
click at [205, 6] on div at bounding box center [203, 9] width 9 height 9
click at [202, 28] on span "My Folder" at bounding box center [203, 26] width 25 height 7
click at [202, 47] on span "Workspace" at bounding box center [205, 44] width 28 height 7
click at [224, 43] on div "My Folder Library Workspace" at bounding box center [204, 35] width 42 height 35
click at [227, 42] on nz-select-top-control "Library" at bounding box center [222, 41] width 49 height 10
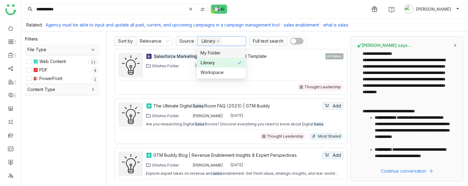
click at [227, 42] on nz-select-top-control "Library" at bounding box center [222, 41] width 49 height 10
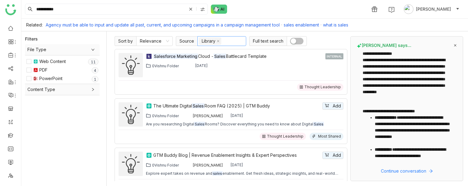
click at [226, 41] on nz-select-top-control "Library" at bounding box center [222, 41] width 49 height 10
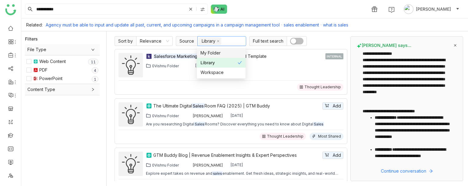
click at [222, 51] on div "My Folder" at bounding box center [221, 53] width 41 height 7
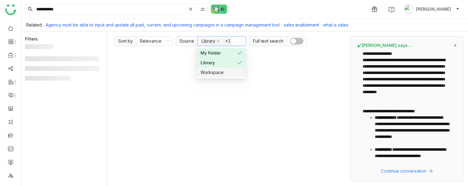
click at [225, 70] on div "Workspace" at bounding box center [221, 72] width 41 height 7
click at [228, 50] on div "My Folder" at bounding box center [219, 53] width 37 height 7
click at [226, 62] on div "Library" at bounding box center [219, 62] width 37 height 7
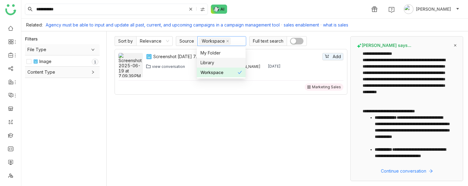
click at [207, 13] on div at bounding box center [203, 9] width 9 height 9
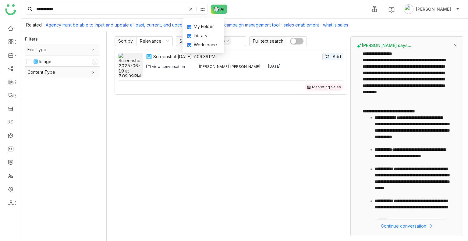
click at [252, 12] on div "**********" at bounding box center [244, 9] width 447 height 18
click at [200, 9] on div at bounding box center [203, 9] width 9 height 9
click at [204, 23] on div "My Folder Library Workspace" at bounding box center [204, 35] width 42 height 35
click at [205, 30] on nz-checkbox-group "My Folder Library Workspace" at bounding box center [204, 35] width 32 height 25
click at [204, 33] on span "Library" at bounding box center [200, 35] width 19 height 7
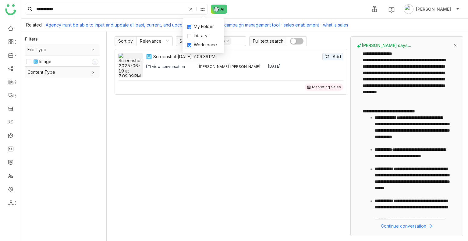
click at [204, 28] on span "My Folder" at bounding box center [203, 26] width 25 height 7
click at [203, 42] on span "Workspace" at bounding box center [205, 44] width 28 height 7
click at [198, 23] on div "My Folder Library Workspace" at bounding box center [204, 35] width 42 height 35
click at [197, 29] on span "My Folder" at bounding box center [203, 26] width 25 height 7
click at [198, 34] on span "Library" at bounding box center [200, 35] width 19 height 7
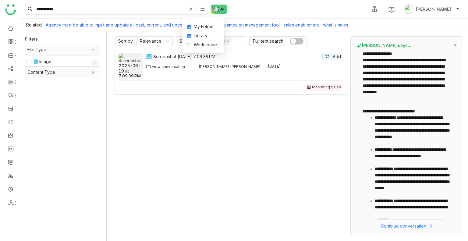
click at [74, 7] on input "**********" at bounding box center [111, 9] width 152 height 10
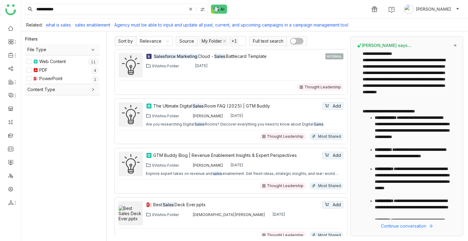
click at [74, 7] on input "**********" at bounding box center [111, 9] width 152 height 10
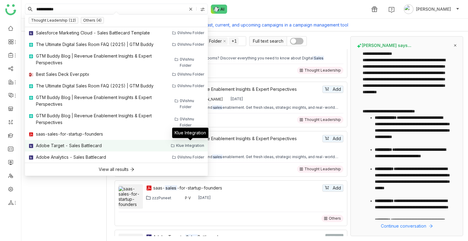
scroll to position [216, 0]
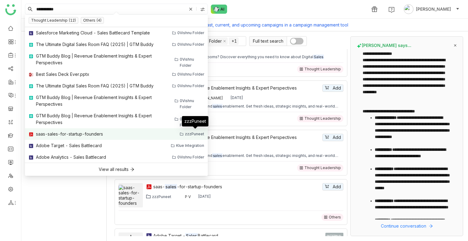
click at [186, 135] on div "zzzPuneet" at bounding box center [194, 134] width 19 height 6
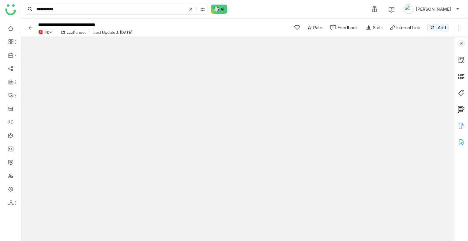
click at [75, 34] on div "zzzPuneet" at bounding box center [76, 32] width 19 height 5
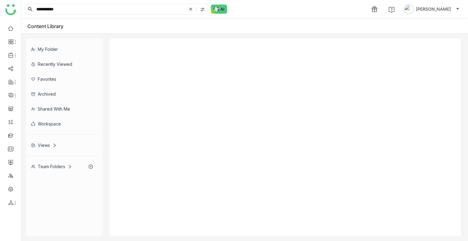
click at [75, 34] on gtmb-library-container "Content Library My Folder Recently Viewed Favorites Archived Shared with me Wor…" at bounding box center [244, 130] width 447 height 223
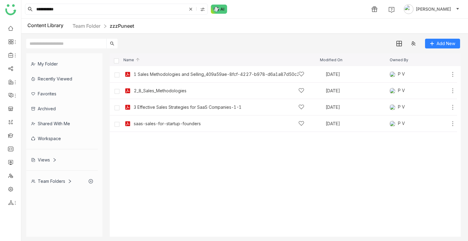
click at [196, 186] on cdk-virtual-scroll-viewport "1 Sales Methodologies and Selling_409a59ae-8fcf-4227-b978-d6a1a87d50c2 Aug 21, …" at bounding box center [285, 151] width 351 height 171
click at [90, 26] on link "Team Folder" at bounding box center [87, 26] width 28 height 6
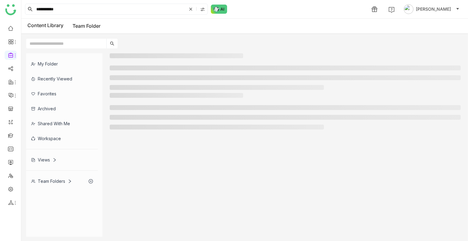
click at [90, 26] on link "Team Folder" at bounding box center [87, 26] width 28 height 6
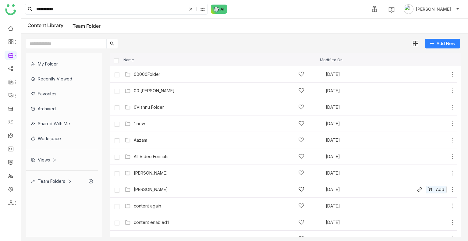
scroll to position [323, 0]
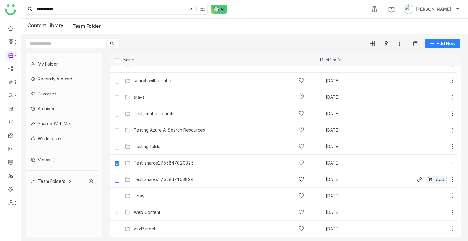
click at [115, 184] on label at bounding box center [117, 179] width 12 height 15
click at [411, 43] on button at bounding box center [416, 44] width 16 height 10
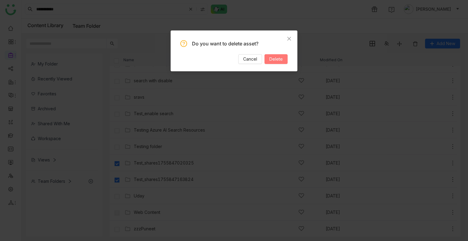
click at [279, 58] on span "Delete" at bounding box center [276, 59] width 13 height 7
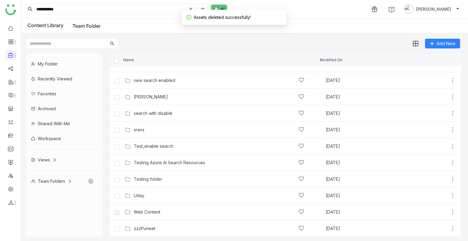
scroll to position [290, 0]
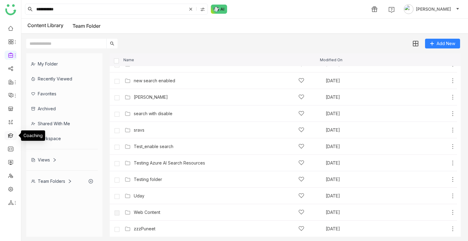
click at [11, 134] on link at bounding box center [10, 135] width 5 height 5
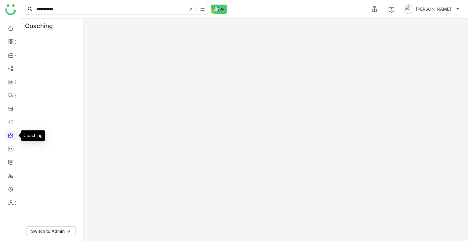
click at [11, 134] on link at bounding box center [10, 135] width 5 height 5
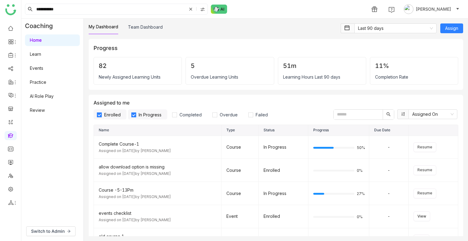
click at [34, 71] on link "Events" at bounding box center [36, 68] width 13 height 5
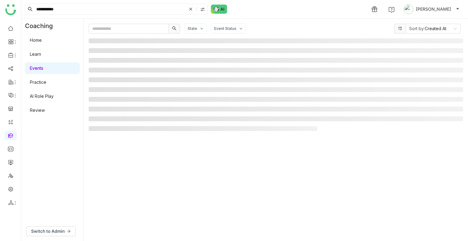
click at [34, 71] on link "Events" at bounding box center [36, 68] width 13 height 5
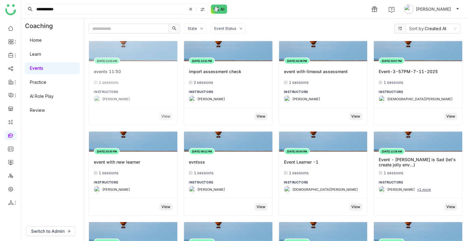
click at [151, 88] on div "Aug 19, 2025 11:54 AM events 11:50 1 sessions INSTRUCTORS Uday Bhanu" at bounding box center [133, 84] width 88 height 47
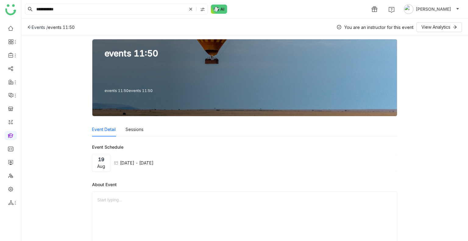
drag, startPoint x: 27, startPoint y: 25, endPoint x: 30, endPoint y: 28, distance: 4.7
click at [30, 28] on div "Events / events 11:50 You are an instructor for this event View Analytics" at bounding box center [244, 27] width 447 height 17
click at [30, 28] on icon at bounding box center [29, 27] width 4 height 4
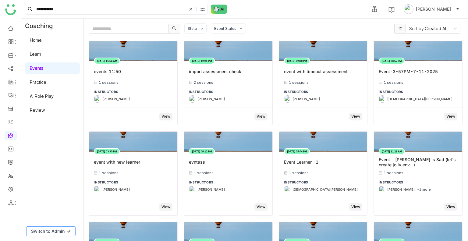
click at [58, 186] on span "Switch to Admin" at bounding box center [48, 231] width 34 height 7
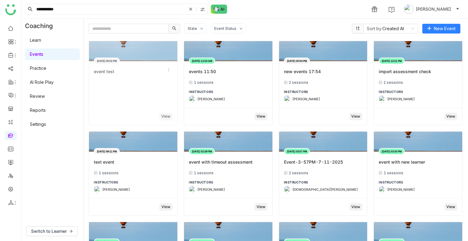
click at [136, 80] on div at bounding box center [133, 82] width 79 height 6
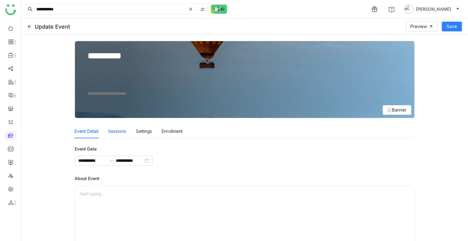
click at [116, 138] on div "Sessions" at bounding box center [117, 131] width 18 height 14
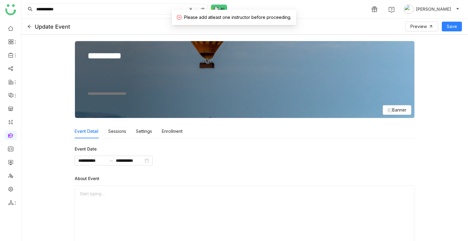
click at [30, 27] on icon at bounding box center [29, 26] width 4 height 4
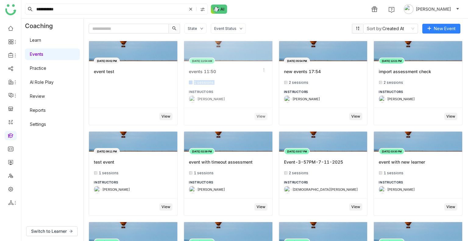
drag, startPoint x: 189, startPoint y: 117, endPoint x: 193, endPoint y: 84, distance: 33.2
click at [193, 84] on div "1 sessions" at bounding box center [228, 82] width 79 height 5
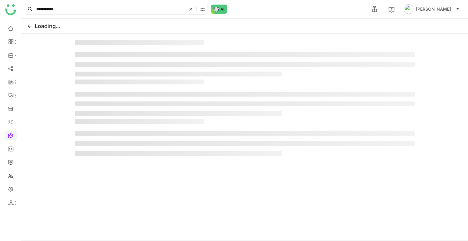
click at [193, 84] on h3 at bounding box center [139, 82] width 129 height 5
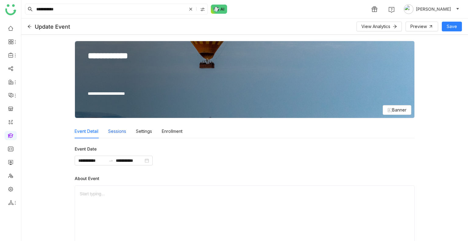
click at [120, 131] on div "Sessions" at bounding box center [117, 131] width 18 height 14
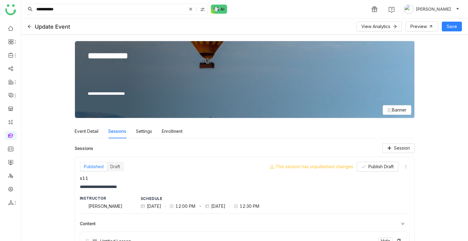
scroll to position [59, 0]
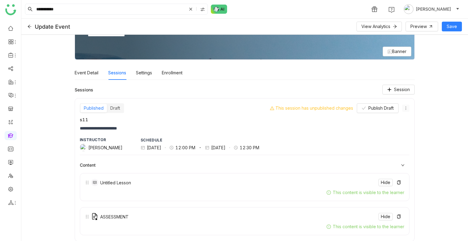
click at [404, 107] on icon at bounding box center [406, 108] width 4 height 4
click at [407, 114] on li "Edit" at bounding box center [421, 119] width 45 height 12
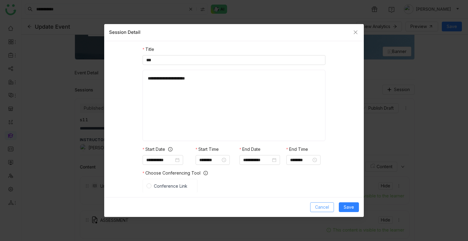
click at [334, 186] on button "Cancel" at bounding box center [322, 207] width 24 height 10
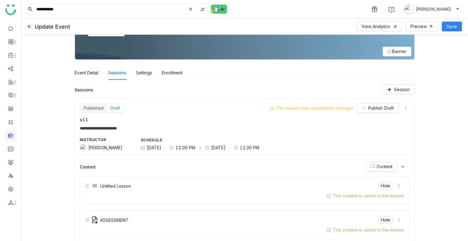
scroll to position [62, 0]
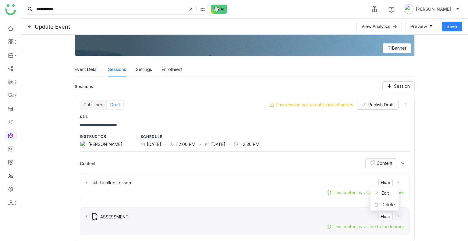
click at [397, 186] on icon at bounding box center [399, 217] width 4 height 4
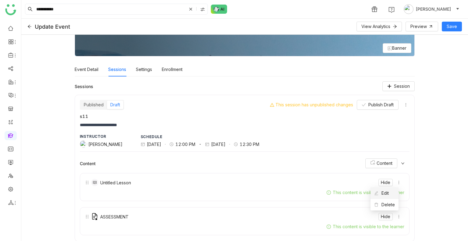
click at [385, 186] on span "Edit" at bounding box center [381, 193] width 15 height 7
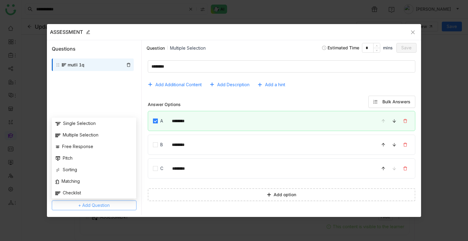
click at [94, 186] on span "+ Add Question" at bounding box center [93, 205] width 31 height 7
click at [79, 143] on span "Free Response" at bounding box center [74, 146] width 38 height 7
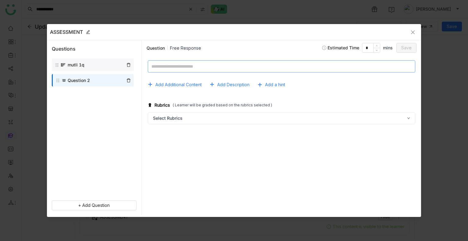
click at [199, 69] on textarea at bounding box center [282, 66] width 268 height 12
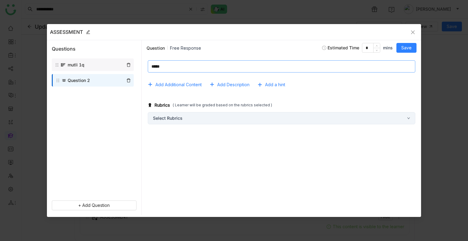
type textarea "****"
click at [255, 114] on div "Select Rubrics" at bounding box center [282, 118] width 268 height 12
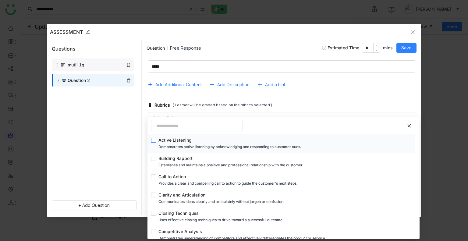
click at [177, 145] on div "Demonstrates active listening by acknowledging and responding to customer cues." at bounding box center [283, 147] width 249 height 7
click at [406, 46] on span "Save" at bounding box center [407, 48] width 10 height 7
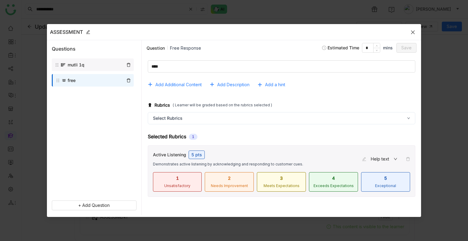
click at [412, 34] on icon "Close" at bounding box center [413, 32] width 5 height 5
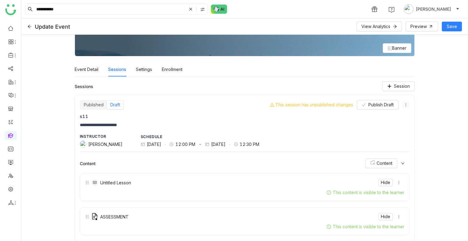
click at [404, 105] on icon at bounding box center [406, 105] width 4 height 4
click at [406, 114] on icon at bounding box center [404, 116] width 4 height 4
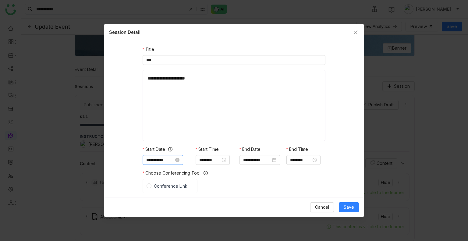
click at [161, 157] on input "**********" at bounding box center [160, 160] width 28 height 7
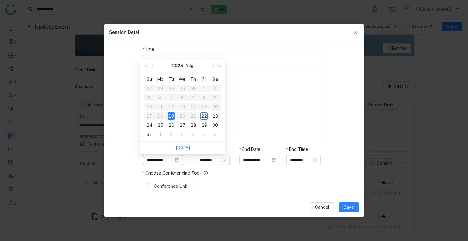
click at [206, 114] on div "22" at bounding box center [204, 116] width 7 height 7
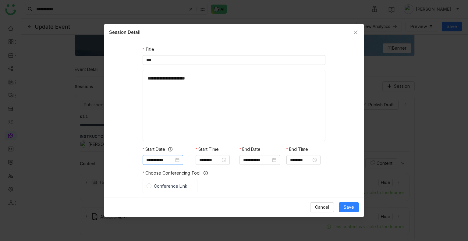
type input "**********"
click at [212, 163] on nz-time-picker "********" at bounding box center [213, 160] width 34 height 10
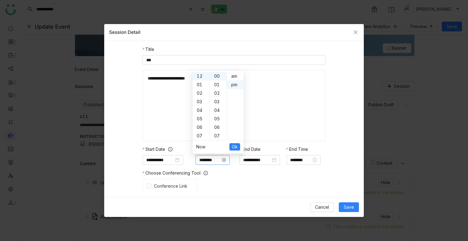
scroll to position [9, 0]
click at [212, 162] on input "********" at bounding box center [209, 160] width 21 height 7
click at [199, 110] on div "04" at bounding box center [201, 110] width 17 height 9
click at [218, 134] on div "07" at bounding box center [218, 136] width 17 height 9
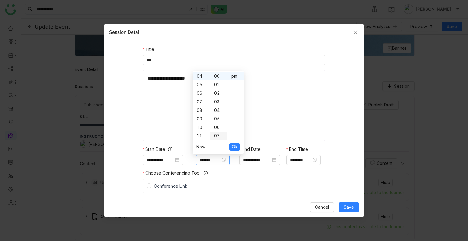
type input "*******"
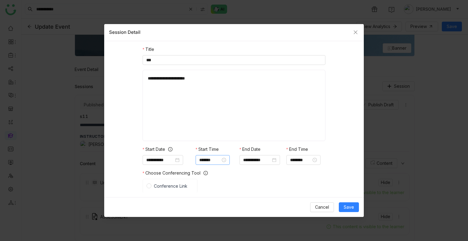
type input "*******"
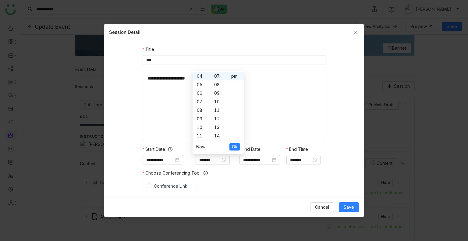
click at [255, 179] on div "Conference Link" at bounding box center [234, 186] width 183 height 14
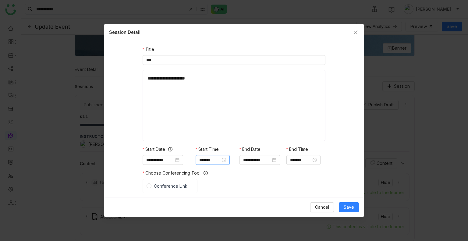
click at [211, 155] on nz-time-picker "*******" at bounding box center [213, 160] width 34 height 10
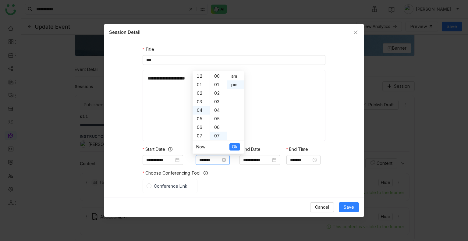
scroll to position [9, 0]
click at [211, 158] on input "*******" at bounding box center [209, 160] width 21 height 7
click at [217, 135] on div "14" at bounding box center [218, 136] width 17 height 9
type input "*******"
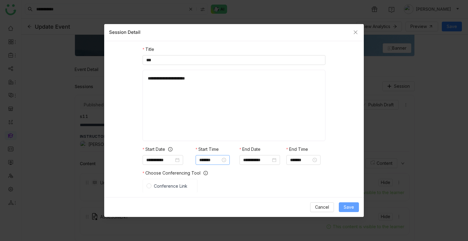
type input "*******"
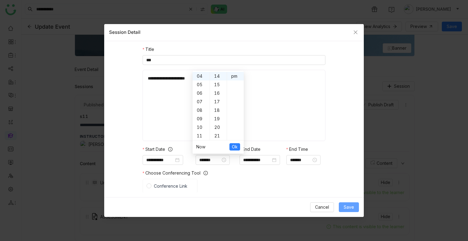
click at [345, 186] on span "Save" at bounding box center [349, 207] width 10 height 7
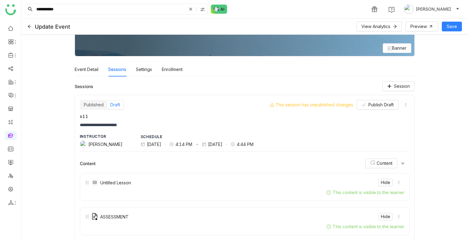
click at [401, 164] on icon at bounding box center [403, 164] width 4 height 4
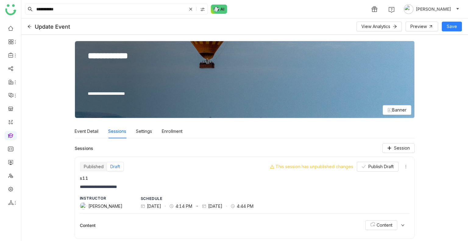
scroll to position [0, 0]
click at [379, 167] on span "Publish Draft" at bounding box center [381, 166] width 25 height 7
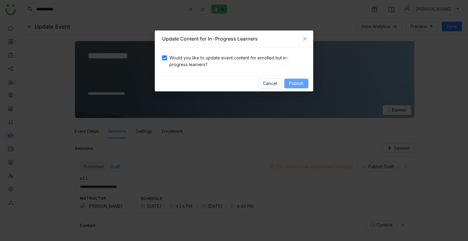
click at [302, 83] on span "Publish" at bounding box center [296, 83] width 14 height 7
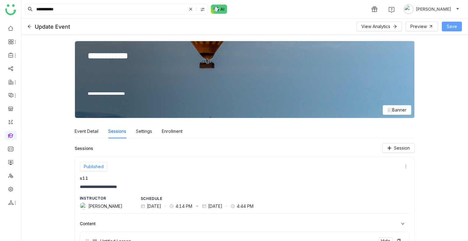
click at [454, 28] on span "Save" at bounding box center [452, 26] width 10 height 7
click at [9, 138] on link at bounding box center [10, 135] width 5 height 5
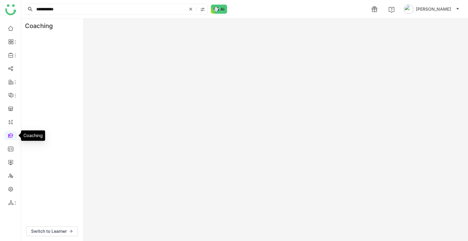
click at [9, 138] on link at bounding box center [10, 135] width 5 height 5
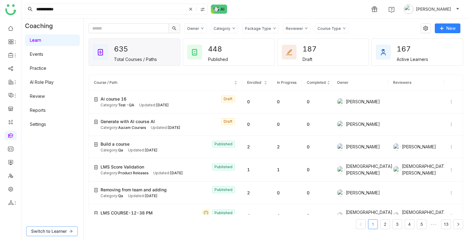
click at [47, 186] on button "Switch to Learner" at bounding box center [52, 232] width 52 height 10
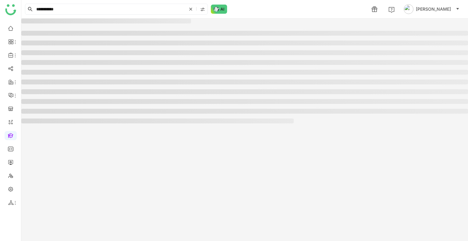
click at [47, 186] on gtmb-coaching-v2 at bounding box center [244, 130] width 447 height 223
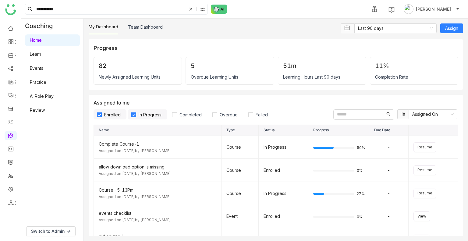
click at [43, 67] on link "Events" at bounding box center [36, 68] width 13 height 5
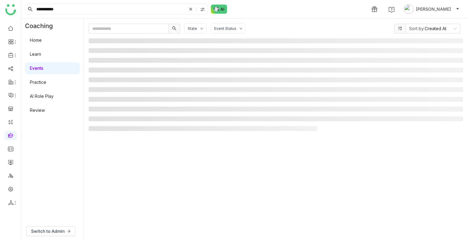
click at [43, 67] on link "Events" at bounding box center [36, 68] width 13 height 5
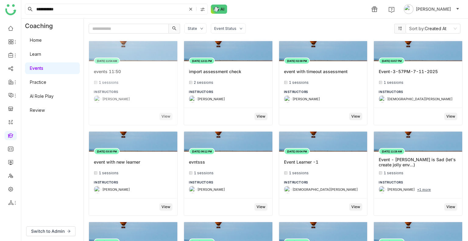
click at [126, 84] on div "1 sessions" at bounding box center [133, 82] width 79 height 5
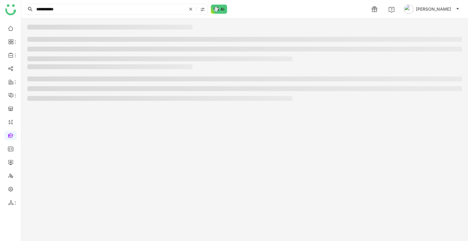
click at [126, 84] on ul at bounding box center [244, 89] width 435 height 24
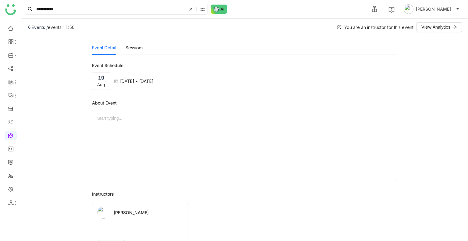
scroll to position [84, 0]
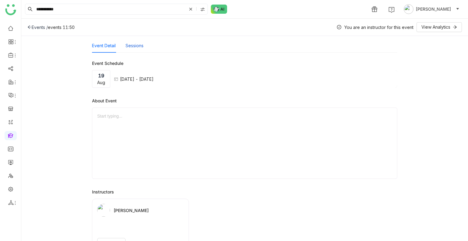
click at [137, 45] on button "Sessions" at bounding box center [135, 45] width 18 height 7
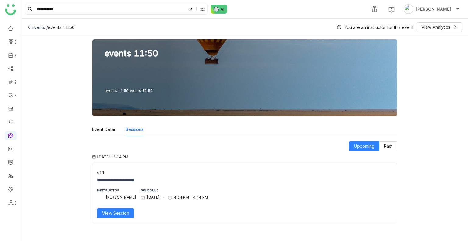
scroll to position [0, 0]
click at [108, 186] on span "View Session" at bounding box center [115, 213] width 27 height 7
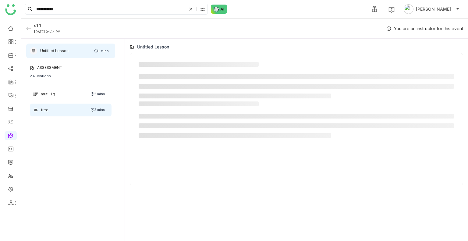
click at [59, 108] on div "free 2 mins" at bounding box center [71, 110] width 82 height 13
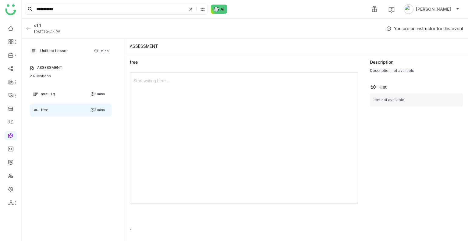
click at [198, 109] on div at bounding box center [244, 138] width 228 height 131
click at [173, 88] on div at bounding box center [244, 138] width 228 height 131
click at [144, 78] on div at bounding box center [244, 80] width 221 height 7
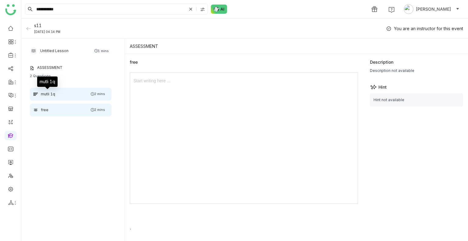
click at [53, 92] on div "mutli 1q" at bounding box center [48, 93] width 14 height 5
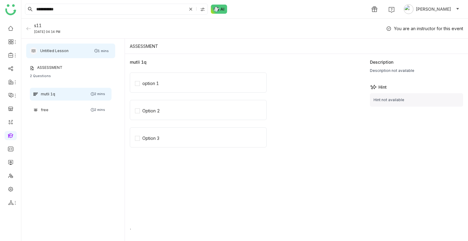
click at [89, 46] on div "Untitled Lesson 1 mins" at bounding box center [70, 51] width 89 height 15
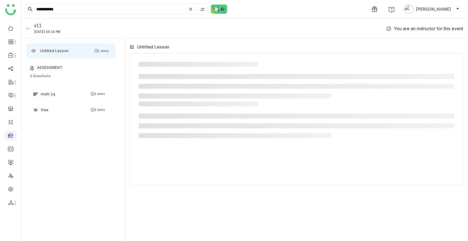
click at [27, 29] on icon at bounding box center [28, 28] width 5 height 5
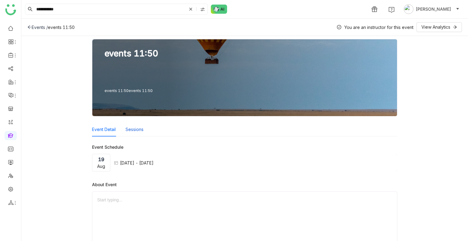
click at [140, 130] on button "Sessions" at bounding box center [135, 129] width 18 height 7
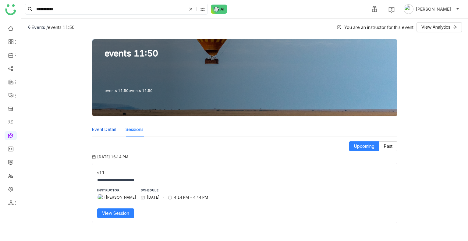
click at [110, 129] on button "Event Detail" at bounding box center [104, 129] width 24 height 7
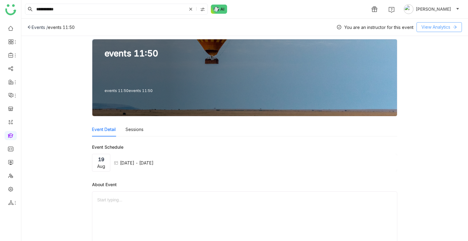
click at [422, 25] on span "View Analytics" at bounding box center [436, 27] width 29 height 7
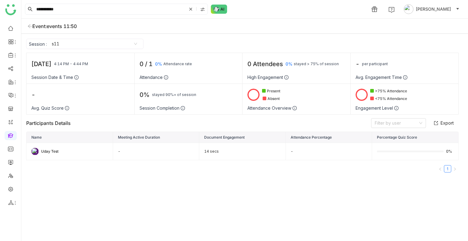
click at [29, 28] on icon at bounding box center [29, 26] width 5 height 5
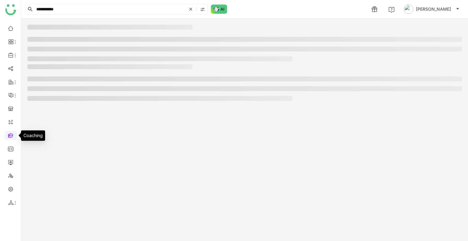
click at [13, 135] on link at bounding box center [10, 135] width 5 height 5
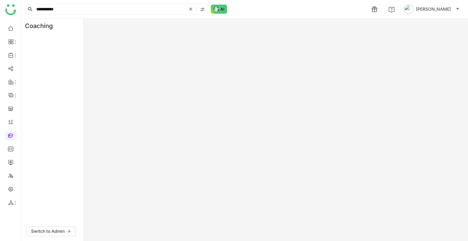
click at [55, 186] on div "Switch to Admin" at bounding box center [52, 232] width 62 height 20
click at [56, 186] on span "Switch to Admin" at bounding box center [48, 231] width 34 height 7
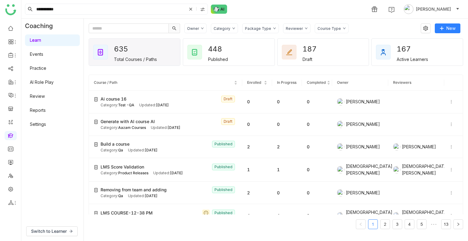
click at [43, 52] on link "Events" at bounding box center [36, 54] width 13 height 5
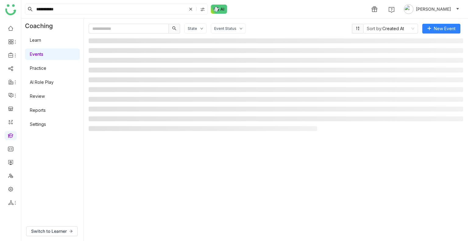
click at [43, 52] on link "Events" at bounding box center [36, 54] width 13 height 5
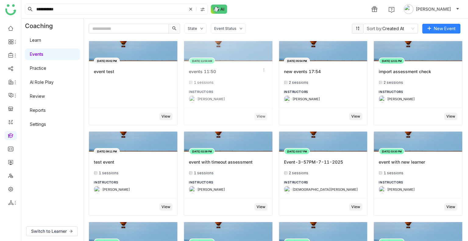
click at [244, 92] on div "INSTRUCTORS" at bounding box center [228, 92] width 79 height 5
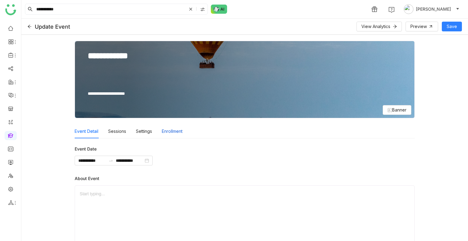
click at [166, 132] on div "Enrollment" at bounding box center [172, 131] width 21 height 14
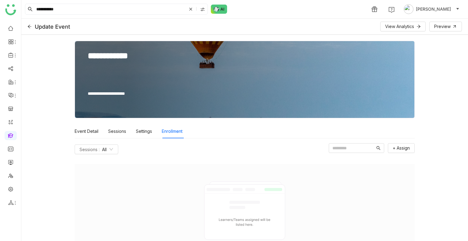
click at [166, 132] on div "Enrollment" at bounding box center [172, 131] width 21 height 14
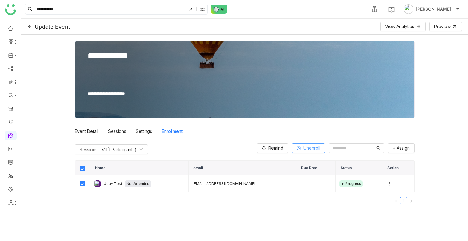
click at [304, 150] on span "Unenroll" at bounding box center [312, 148] width 17 height 7
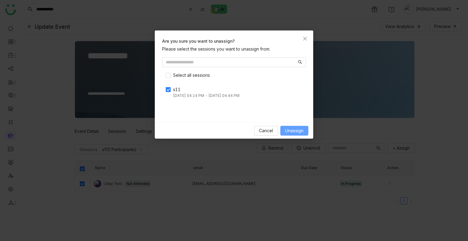
click at [288, 127] on span "Unassign" at bounding box center [294, 130] width 18 height 7
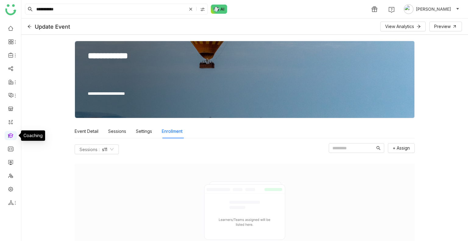
click at [9, 133] on link at bounding box center [10, 135] width 5 height 5
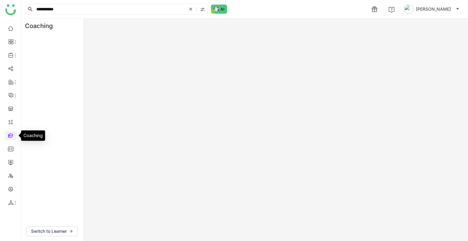
click at [9, 133] on link at bounding box center [10, 135] width 5 height 5
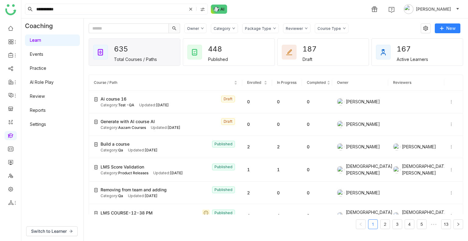
click at [46, 69] on link "Practice" at bounding box center [38, 68] width 16 height 5
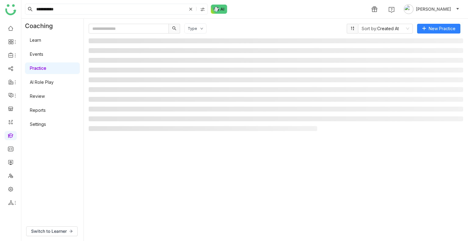
click at [46, 69] on link "Practice" at bounding box center [38, 68] width 16 height 5
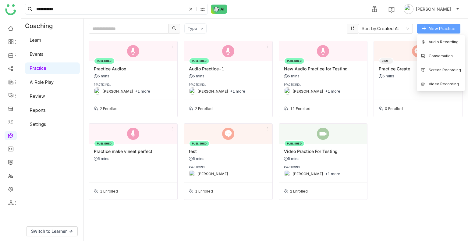
click at [439, 28] on span "New Practice" at bounding box center [442, 28] width 27 height 7
click at [441, 53] on span "Conversation" at bounding box center [436, 56] width 31 height 7
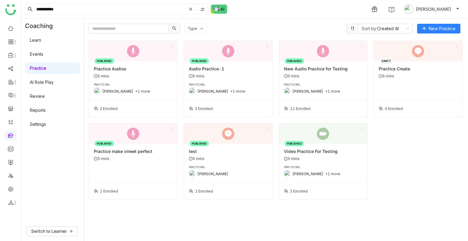
click at [441, 53] on body "**********" at bounding box center [234, 120] width 468 height 241
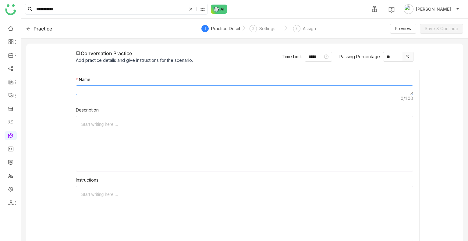
click at [120, 90] on textarea at bounding box center [244, 90] width 337 height 10
click at [104, 88] on textarea "*********" at bounding box center [244, 90] width 337 height 10
type textarea "*********"
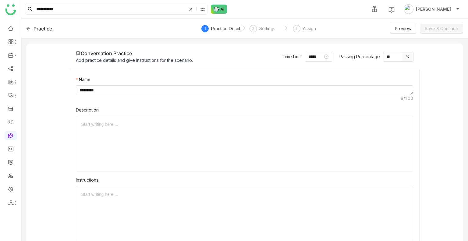
click at [106, 131] on div at bounding box center [244, 144] width 327 height 46
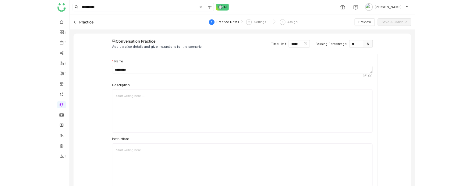
scroll to position [39, 0]
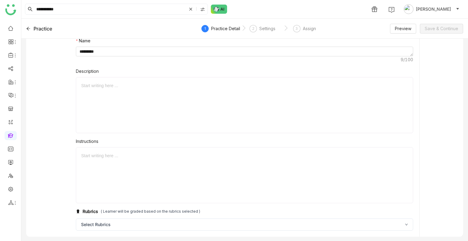
click at [111, 167] on div at bounding box center [244, 175] width 327 height 46
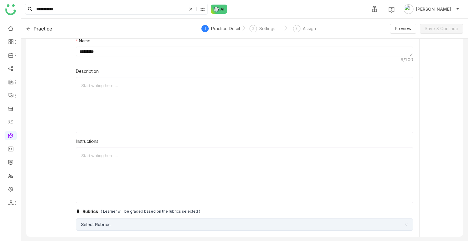
click at [183, 186] on div "Select Rubrics" at bounding box center [244, 225] width 337 height 12
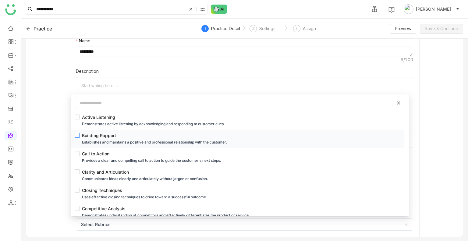
click at [103, 132] on div "Building Rapport" at bounding box center [239, 135] width 315 height 7
click at [224, 73] on nz-form-label "Description" at bounding box center [244, 72] width 337 height 9
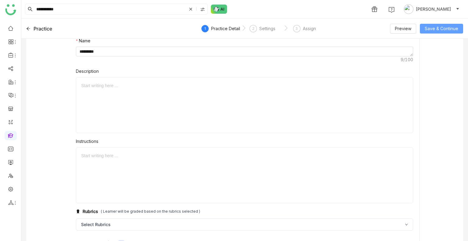
click at [440, 27] on span "Save & Continue" at bounding box center [442, 28] width 34 height 7
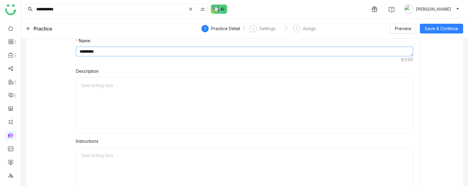
click at [104, 50] on textarea "*********" at bounding box center [244, 52] width 337 height 10
type textarea "**********"
click at [441, 26] on span "Save & Continue" at bounding box center [442, 28] width 34 height 7
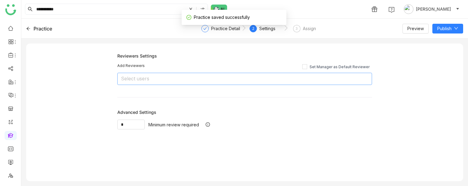
click at [163, 78] on nz-select-top-control "Select users" at bounding box center [244, 79] width 255 height 12
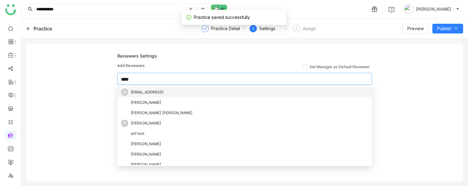
type input "*****"
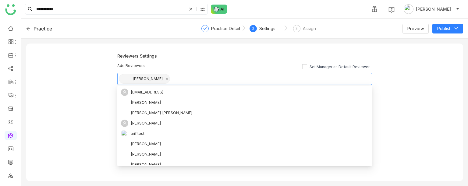
click at [164, 68] on div "Add Reviewers Set Manager as Default Reviewer" at bounding box center [244, 66] width 255 height 6
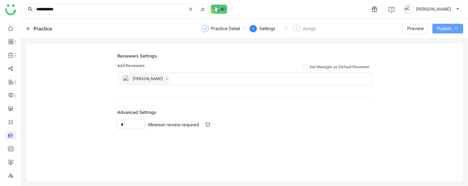
click at [437, 25] on button "Publish" at bounding box center [448, 29] width 31 height 10
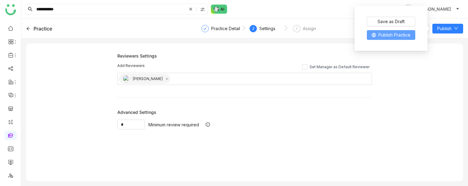
click at [405, 34] on span "Publish Practice" at bounding box center [395, 35] width 32 height 7
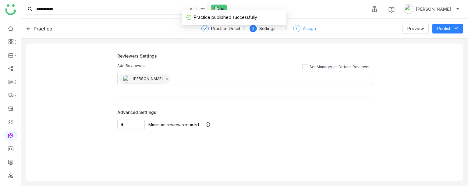
click at [301, 27] on div "3 Assign" at bounding box center [304, 30] width 23 height 11
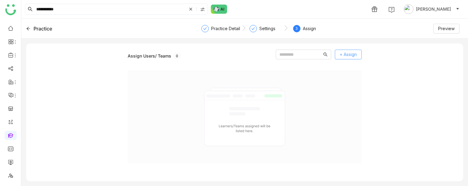
click at [340, 56] on span "+ Assign" at bounding box center [348, 54] width 17 height 7
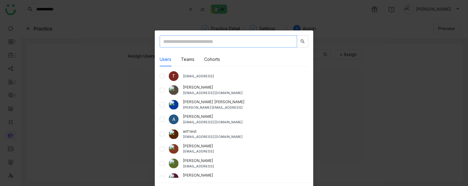
click at [186, 42] on input "text" at bounding box center [229, 41] width 138 height 12
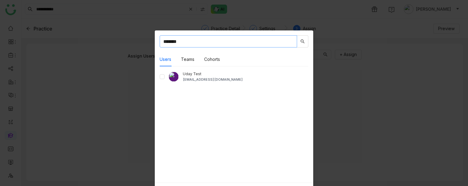
type input "*******"
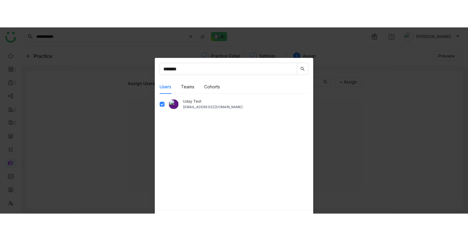
scroll to position [20, 0]
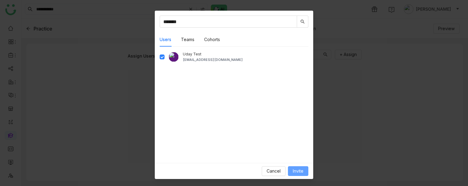
click at [298, 170] on span "Invite" at bounding box center [298, 171] width 11 height 7
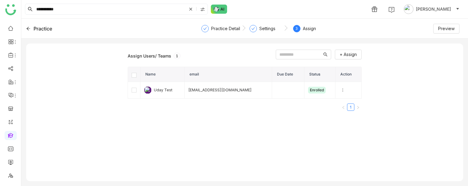
click at [48, 29] on div "Practice" at bounding box center [43, 28] width 19 height 7
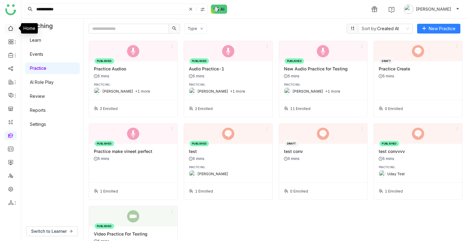
click at [8, 30] on link at bounding box center [10, 27] width 5 height 5
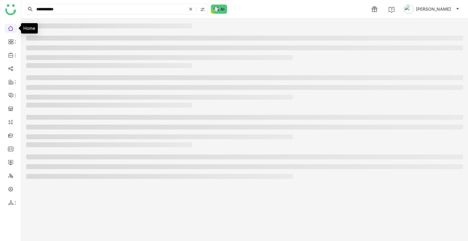
click at [8, 30] on link at bounding box center [10, 27] width 5 height 5
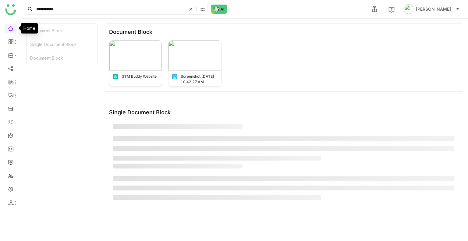
click at [8, 30] on link at bounding box center [10, 27] width 5 height 5
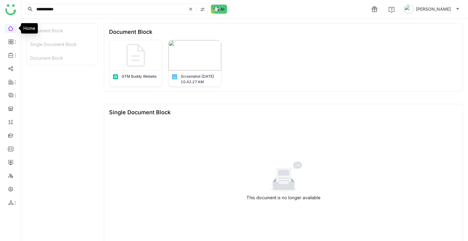
click at [8, 30] on link at bounding box center [10, 27] width 5 height 5
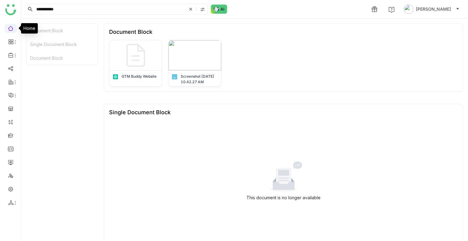
click at [8, 30] on link at bounding box center [10, 27] width 5 height 5
click at [220, 8] on img at bounding box center [219, 9] width 16 height 9
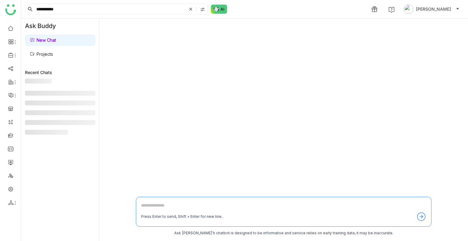
click at [154, 186] on div "Press Enter to send, Shift + Enter for new line.." at bounding box center [284, 212] width 296 height 30
click at [153, 186] on textarea at bounding box center [283, 207] width 285 height 10
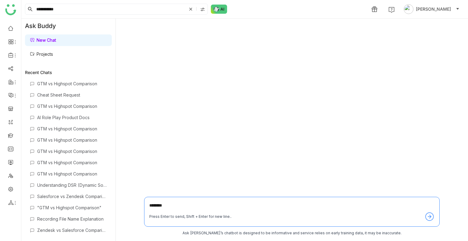
type textarea "*******"
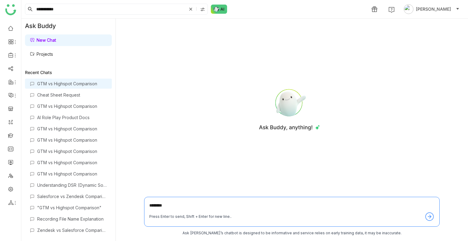
click at [61, 84] on div "GTM vs Highspot Comparison" at bounding box center [72, 83] width 70 height 5
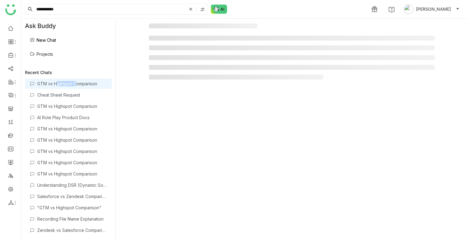
click at [61, 84] on div "GTM vs Highspot Comparison" at bounding box center [72, 83] width 70 height 5
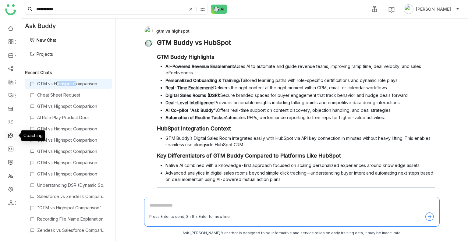
click at [12, 136] on link at bounding box center [10, 135] width 5 height 5
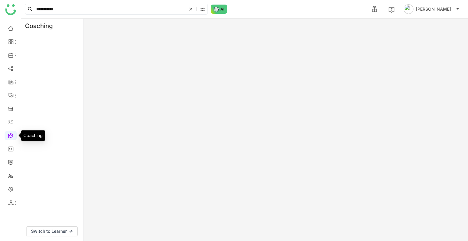
click at [12, 136] on link at bounding box center [10, 135] width 5 height 5
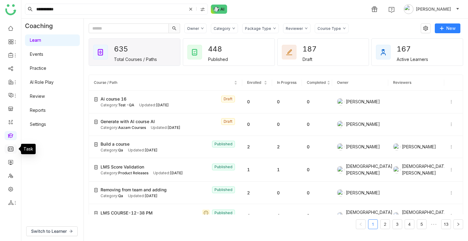
click at [11, 151] on link at bounding box center [10, 148] width 5 height 5
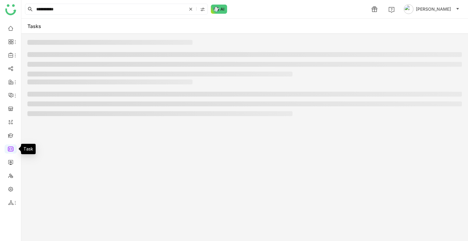
click at [11, 151] on link at bounding box center [10, 148] width 5 height 5
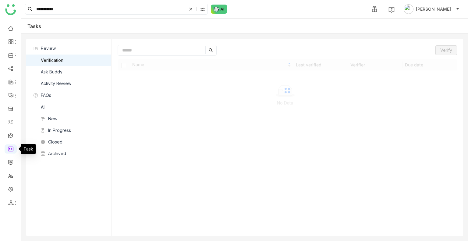
click at [11, 151] on link at bounding box center [10, 148] width 5 height 5
click at [63, 74] on nz-list-item "Ask Buddy" at bounding box center [68, 72] width 85 height 12
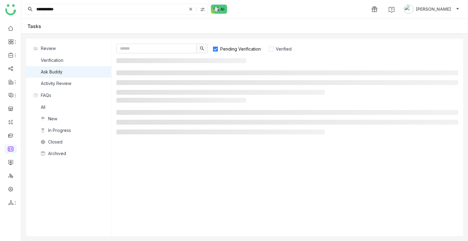
click at [63, 74] on nz-list-item "Ask Buddy" at bounding box center [68, 72] width 85 height 12
click at [235, 46] on span "Pending Verification" at bounding box center [240, 48] width 45 height 5
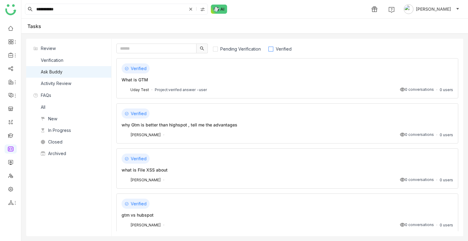
click at [297, 48] on label "Verified" at bounding box center [282, 49] width 29 height 10
click at [284, 72] on div "Verified" at bounding box center [288, 68] width 332 height 10
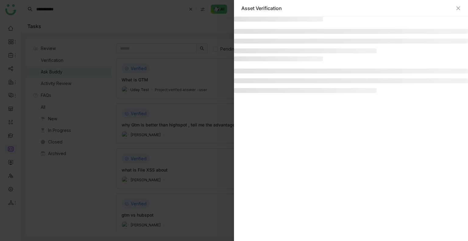
click at [284, 72] on div "Asset Verification" at bounding box center [234, 120] width 468 height 241
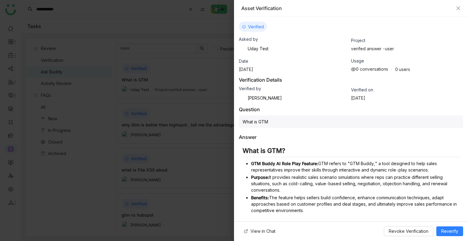
scroll to position [24, 0]
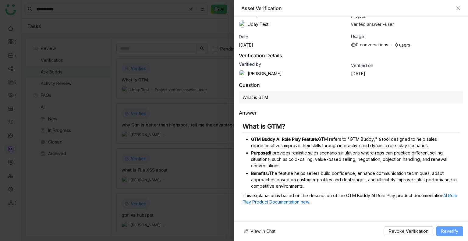
click at [445, 186] on span "Reverify" at bounding box center [450, 231] width 17 height 7
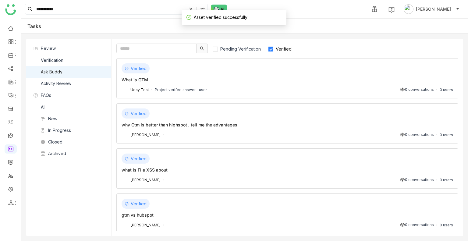
click at [275, 79] on div "What is GTM" at bounding box center [288, 80] width 332 height 6
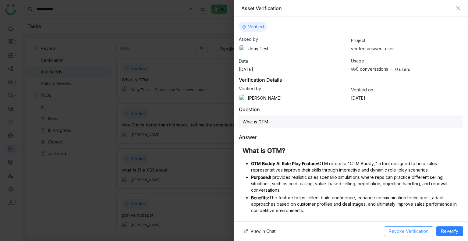
click at [418, 186] on span "Revoke Verification" at bounding box center [409, 231] width 40 height 7
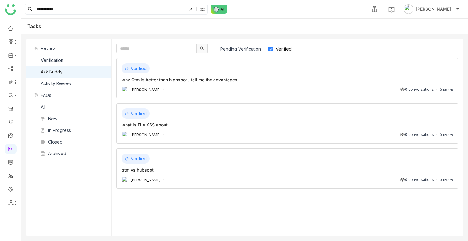
click at [235, 51] on span "Pending Verification" at bounding box center [240, 48] width 45 height 5
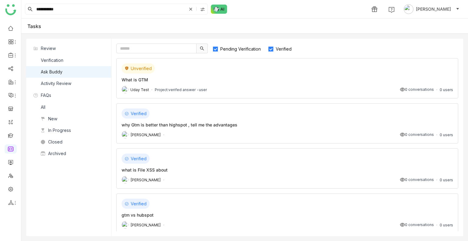
click at [288, 48] on span "Verified" at bounding box center [284, 48] width 21 height 5
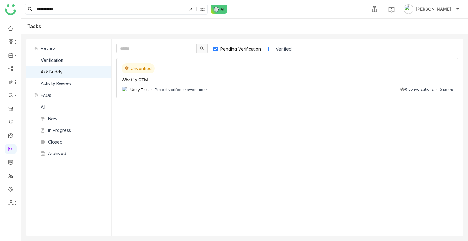
click at [284, 45] on label "Verified" at bounding box center [282, 49] width 29 height 10
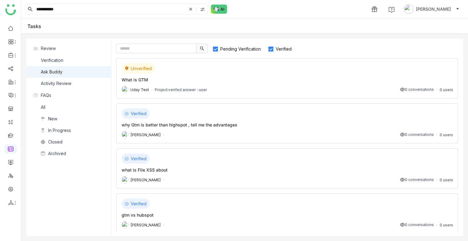
click at [246, 53] on label "Pending Verification" at bounding box center [240, 49] width 54 height 10
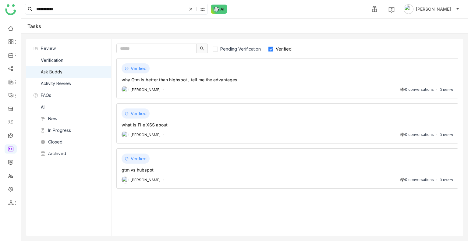
click at [278, 50] on span "Verified" at bounding box center [284, 48] width 21 height 5
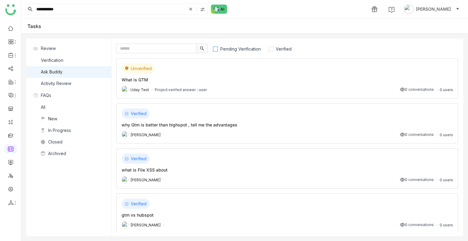
click at [244, 49] on span "Pending Verification" at bounding box center [240, 48] width 45 height 5
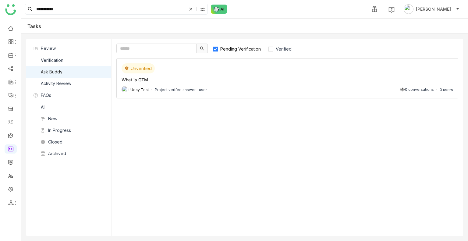
click at [261, 73] on div "Unverified" at bounding box center [288, 68] width 332 height 10
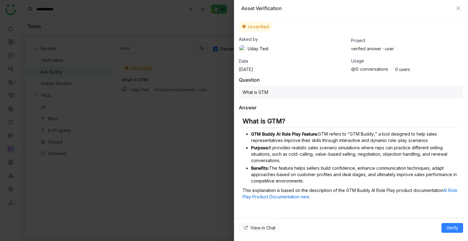
click at [263, 186] on span "View in Chat" at bounding box center [263, 228] width 25 height 7
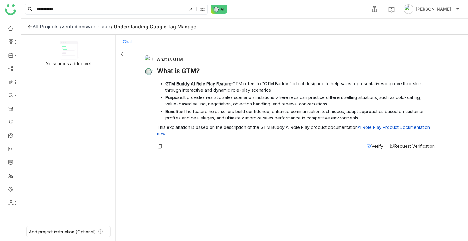
click at [45, 24] on div "All Projects /" at bounding box center [46, 26] width 29 height 6
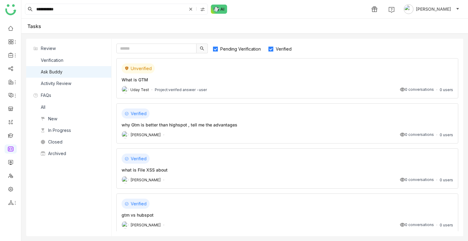
click at [245, 48] on span "Pending Verification" at bounding box center [240, 48] width 45 height 5
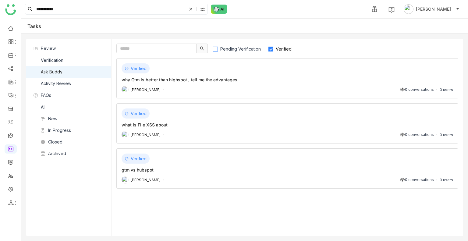
click at [245, 48] on span "Pending Verification" at bounding box center [240, 48] width 45 height 5
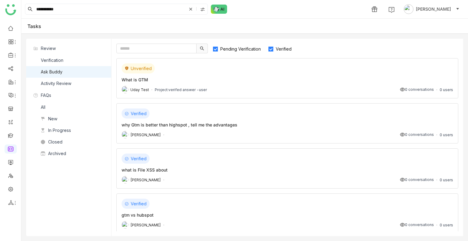
click at [283, 49] on span "Verified" at bounding box center [284, 48] width 21 height 5
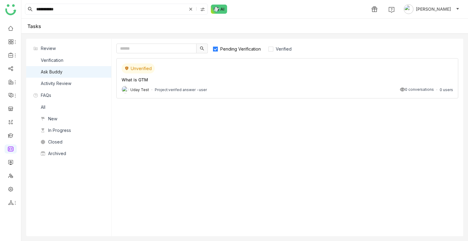
click at [231, 89] on div "Uday Test Project: verifed answer -user 0 conversations 0 users" at bounding box center [288, 89] width 332 height 7
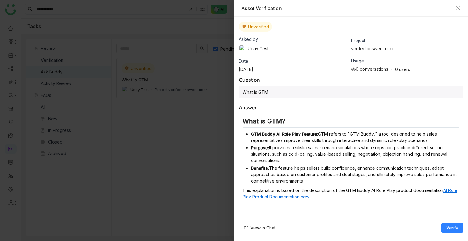
click at [281, 186] on link "AI Role Play Product Documentation new" at bounding box center [350, 194] width 215 height 12
click at [456, 186] on span "Verify" at bounding box center [453, 228] width 12 height 7
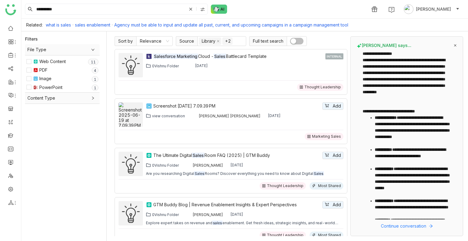
click at [91, 25] on link "sales enablement" at bounding box center [92, 24] width 35 height 5
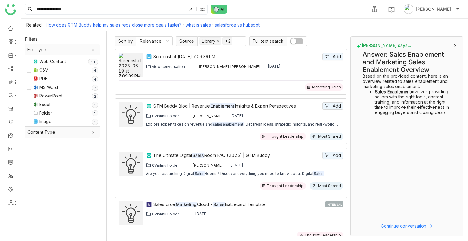
click at [196, 23] on link "what is sales" at bounding box center [198, 24] width 25 height 5
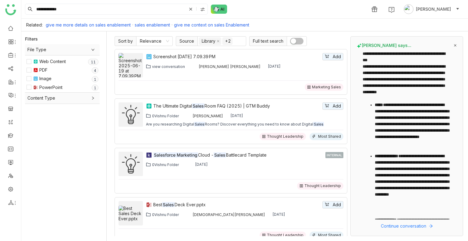
click at [112, 23] on link "give me more details on sales enablement" at bounding box center [88, 24] width 85 height 5
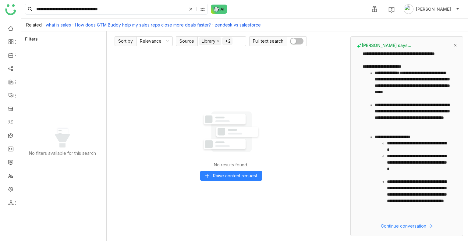
click at [57, 26] on link "what is sales" at bounding box center [58, 24] width 25 height 5
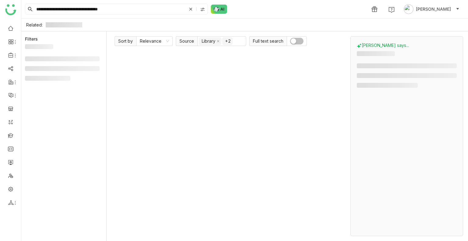
type input "**********"
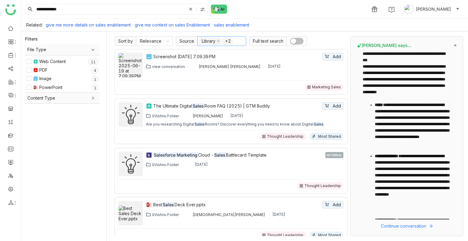
click at [224, 42] on nz-select-item "+2" at bounding box center [228, 41] width 10 height 7
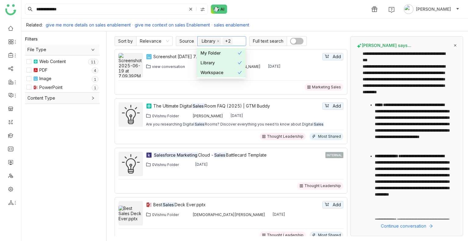
click at [224, 51] on div "My Folder" at bounding box center [219, 53] width 37 height 7
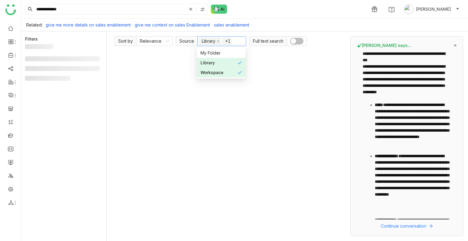
click at [225, 68] on nz-option-item "Workspace" at bounding box center [221, 73] width 49 height 10
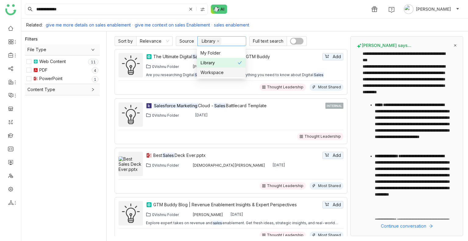
click at [202, 11] on img at bounding box center [202, 9] width 5 height 5
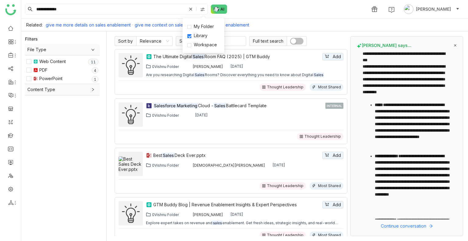
click at [250, 10] on div "**********" at bounding box center [244, 9] width 447 height 18
click at [203, 11] on img at bounding box center [202, 9] width 5 height 5
click at [200, 29] on span "My Folder" at bounding box center [203, 26] width 25 height 7
click at [203, 45] on span "Workspace" at bounding box center [205, 44] width 28 height 7
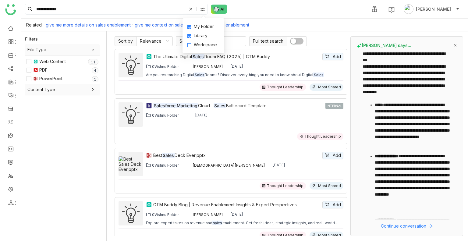
click at [203, 45] on span "Workspace" at bounding box center [205, 44] width 28 height 7
click at [81, 7] on input "**********" at bounding box center [111, 9] width 152 height 10
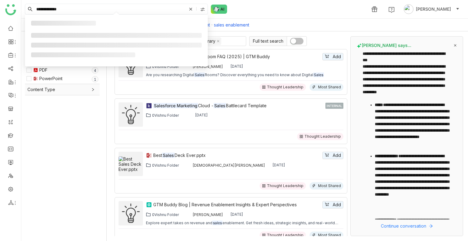
click at [81, 7] on input "**********" at bounding box center [111, 9] width 152 height 10
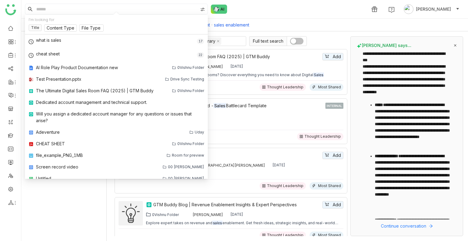
click at [255, 3] on div "1 Uday Bhanu" at bounding box center [244, 9] width 447 height 18
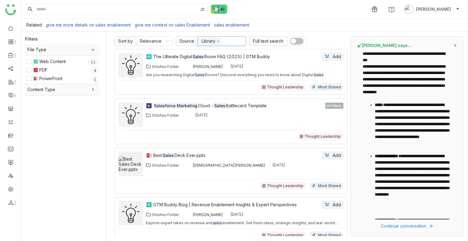
click at [229, 40] on nz-select-top-control "Library" at bounding box center [222, 41] width 49 height 10
click at [295, 42] on span "button" at bounding box center [293, 40] width 5 height 5
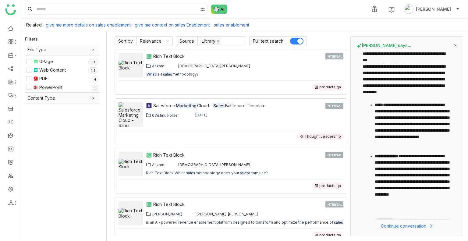
click at [92, 28] on div "Related: give me more details on sales enablement give me context on sales Enab…" at bounding box center [244, 25] width 447 height 13
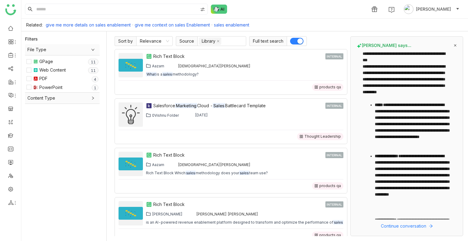
click at [95, 27] on link "give me more details on sales enablement" at bounding box center [88, 24] width 85 height 5
type input "**********"
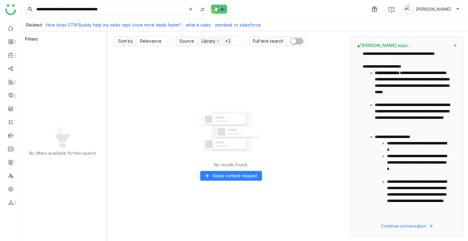
click at [120, 6] on input "**********" at bounding box center [111, 9] width 152 height 10
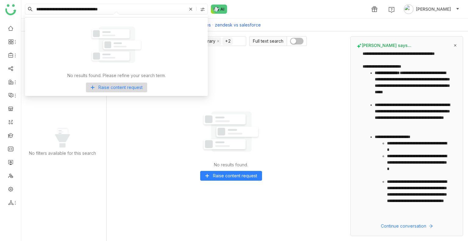
click at [120, 6] on input "**********" at bounding box center [111, 9] width 152 height 10
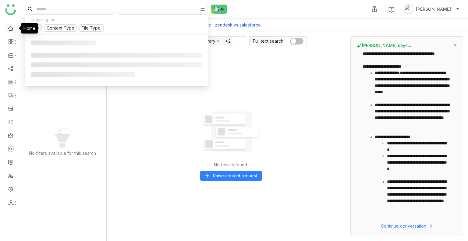
click at [9, 30] on link at bounding box center [10, 27] width 5 height 5
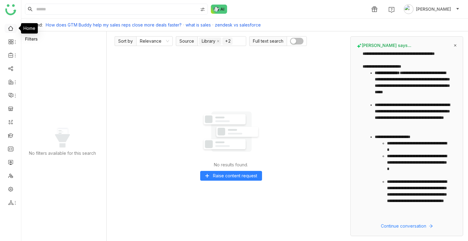
click at [9, 30] on link at bounding box center [10, 27] width 5 height 5
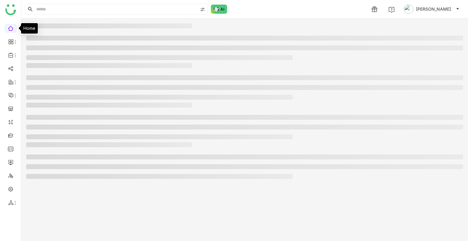
click at [9, 30] on link at bounding box center [10, 27] width 5 height 5
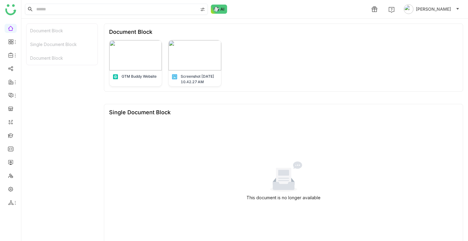
click at [70, 6] on input at bounding box center [116, 9] width 163 height 10
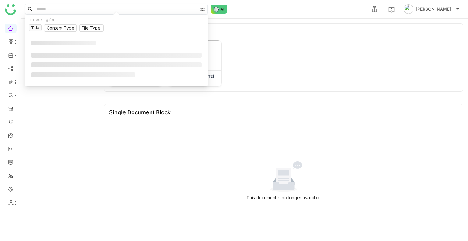
paste input "**********"
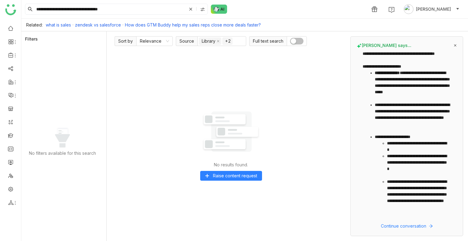
click at [59, 27] on link "what is sales" at bounding box center [58, 24] width 25 height 5
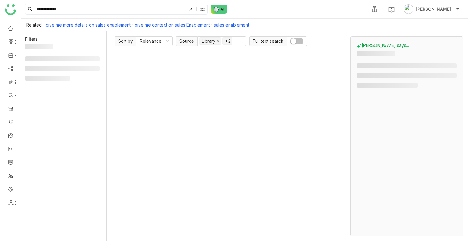
click at [84, 24] on link "give me more details on sales enablement" at bounding box center [88, 24] width 85 height 5
type input "**********"
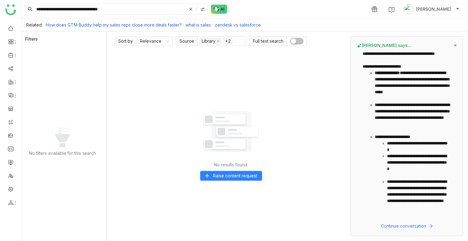
click at [81, 102] on div "No filters available for this search" at bounding box center [62, 140] width 75 height 193
click at [13, 188] on link at bounding box center [10, 188] width 5 height 5
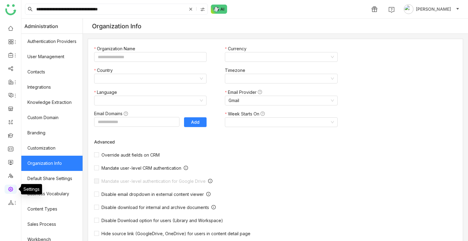
type input "*******"
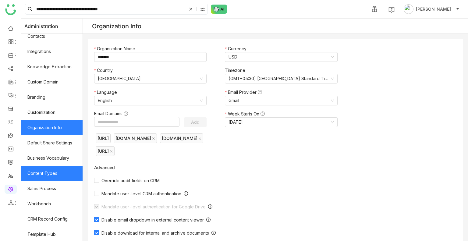
scroll to position [82, 0]
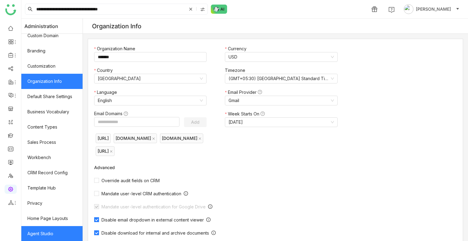
click at [56, 230] on link "Agent Studio" at bounding box center [51, 233] width 61 height 15
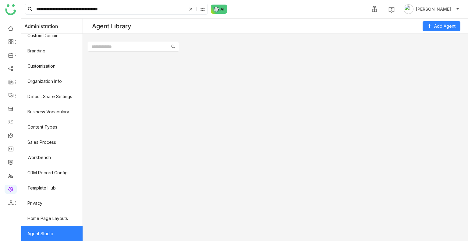
click at [56, 230] on link "Agent Studio" at bounding box center [51, 233] width 61 height 15
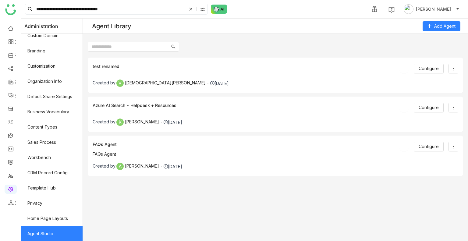
click at [56, 230] on link "Agent Studio" at bounding box center [51, 233] width 61 height 15
click at [427, 68] on span "Configure" at bounding box center [429, 68] width 20 height 7
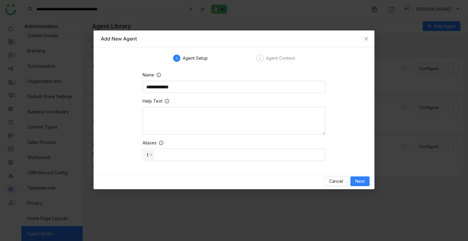
click at [274, 56] on div "Agent Context" at bounding box center [280, 58] width 29 height 7
click at [274, 59] on div "Agent Context" at bounding box center [280, 58] width 29 height 7
click at [359, 175] on div "Cancel Next" at bounding box center [234, 181] width 281 height 16
click at [360, 181] on span "Next" at bounding box center [360, 181] width 9 height 7
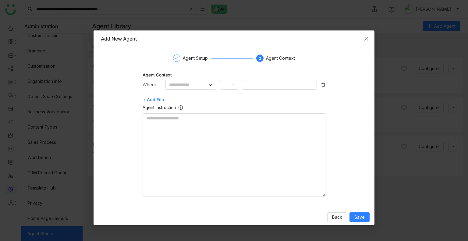
click at [196, 80] on nz-input-group at bounding box center [191, 85] width 51 height 10
click at [196, 83] on input "text" at bounding box center [188, 84] width 38 height 7
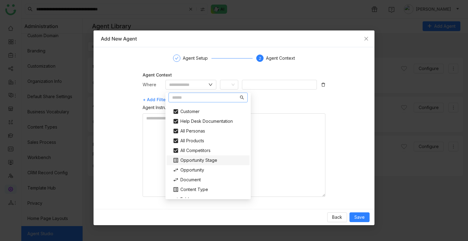
scroll to position [45, 0]
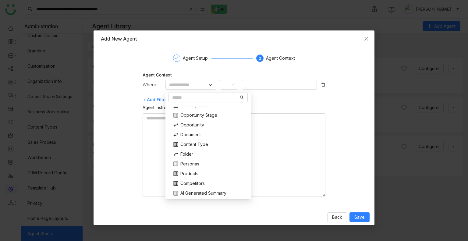
click at [150, 98] on span "+ Add Filter" at bounding box center [155, 100] width 24 height 10
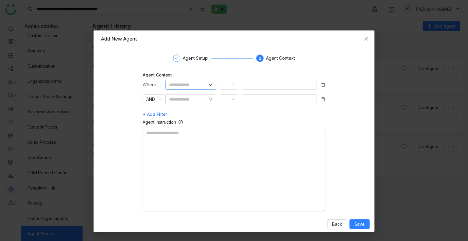
click at [183, 88] on input "text" at bounding box center [188, 84] width 38 height 7
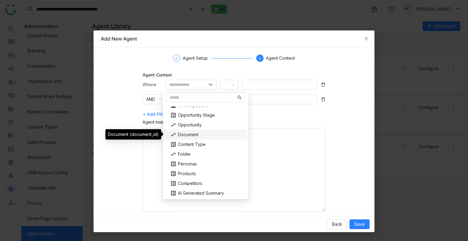
click at [186, 134] on div "Document" at bounding box center [206, 135] width 78 height 10
type input "********"
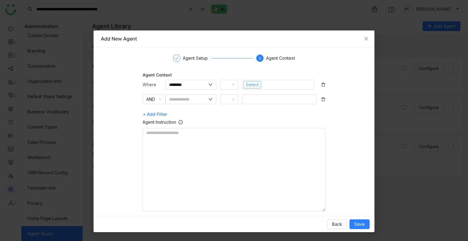
click at [247, 88] on button "Select" at bounding box center [253, 84] width 18 height 7
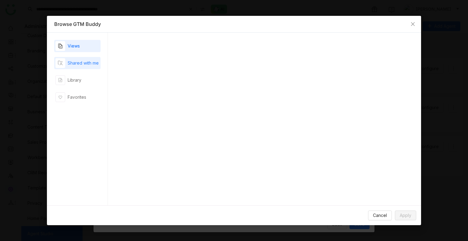
click at [78, 63] on div "Shared with me" at bounding box center [83, 63] width 31 height 7
click at [81, 86] on div "Library" at bounding box center [77, 80] width 46 height 12
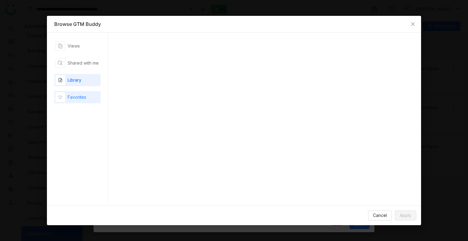
click at [81, 98] on div "Favorites" at bounding box center [77, 97] width 19 height 7
click at [81, 48] on div "Views" at bounding box center [77, 46] width 46 height 12
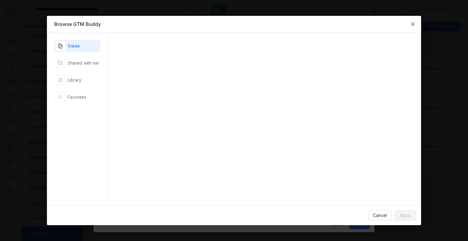
click at [416, 26] on span "Close" at bounding box center [413, 24] width 16 height 16
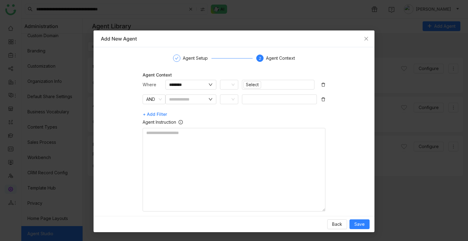
click at [321, 83] on icon at bounding box center [323, 85] width 4 height 4
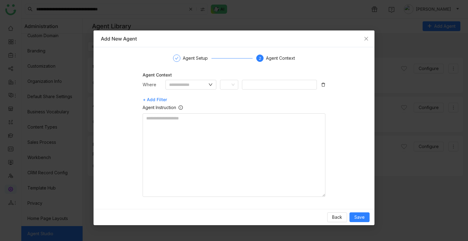
click at [322, 85] on icon at bounding box center [323, 85] width 4 height 4
click at [365, 40] on icon "Close" at bounding box center [366, 38] width 5 height 5
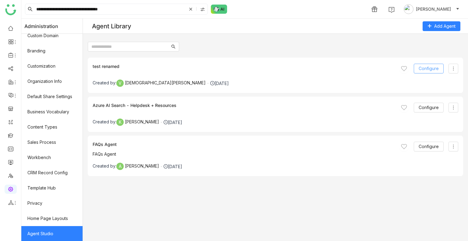
scroll to position [0, 0]
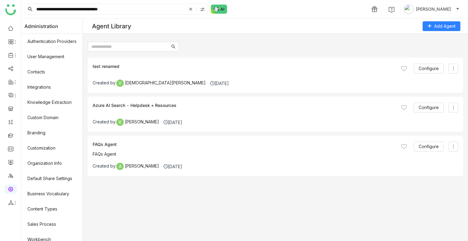
click at [212, 14] on div "**********" at bounding box center [244, 9] width 447 height 18
click at [214, 12] on div "**********" at bounding box center [244, 9] width 447 height 18
click at [214, 12] on img at bounding box center [219, 9] width 16 height 9
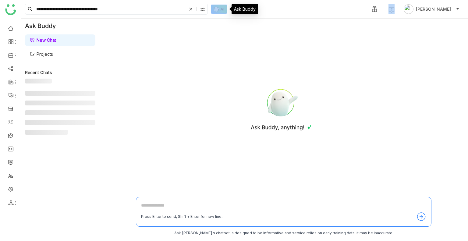
click at [214, 12] on img at bounding box center [219, 9] width 16 height 9
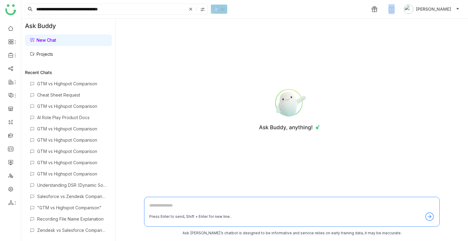
click at [46, 55] on link "Projects" at bounding box center [41, 54] width 23 height 5
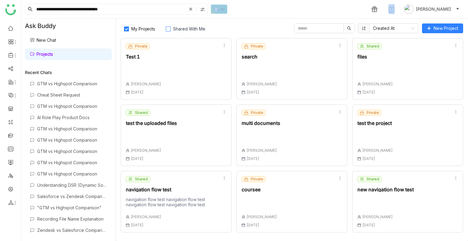
scroll to position [132, 0]
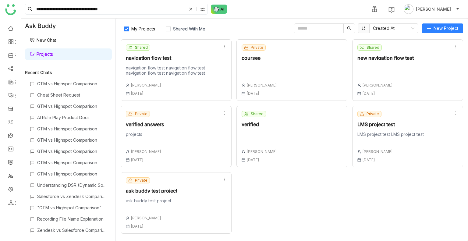
click at [299, 153] on div "Shared verified Uday Bhanu 18 Aug , 2025" at bounding box center [292, 137] width 111 height 62
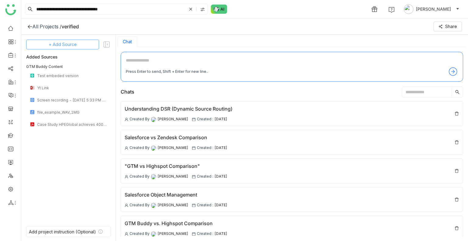
click at [69, 45] on span "+ Add Source" at bounding box center [63, 44] width 28 height 7
click at [70, 58] on span "GTM Buddy Content" at bounding box center [67, 60] width 35 height 5
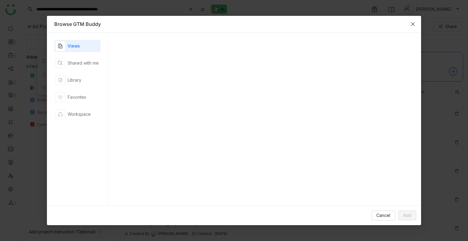
click at [411, 26] on icon "Close" at bounding box center [413, 24] width 5 height 5
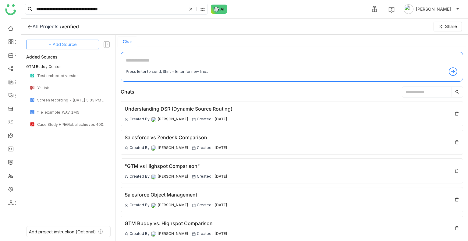
click at [57, 44] on span "+ Add Source" at bounding box center [63, 44] width 28 height 7
click at [61, 62] on span "GTM Buddy Content" at bounding box center [64, 60] width 35 height 5
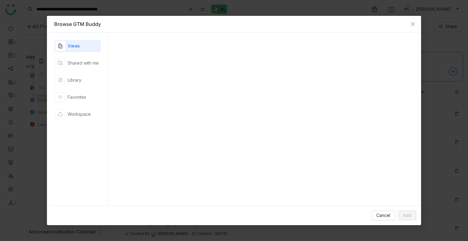
click at [61, 62] on icon "button" at bounding box center [61, 63] width 2 height 2
click at [75, 85] on div "Library" at bounding box center [77, 80] width 46 height 12
click at [411, 24] on icon "Close" at bounding box center [413, 24] width 5 height 5
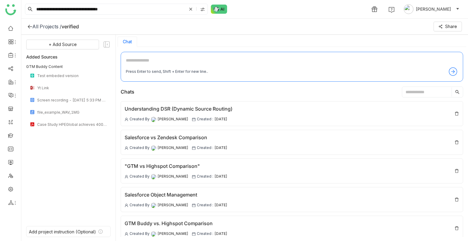
click at [29, 29] on div at bounding box center [29, 26] width 5 height 6
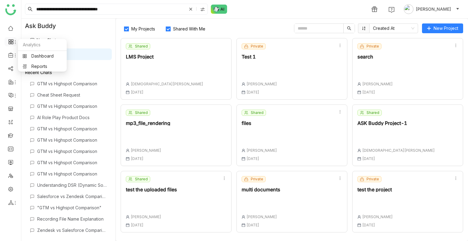
click at [5, 41] on div at bounding box center [11, 41] width 12 height 5
click at [41, 66] on link "Reports" at bounding box center [43, 66] width 40 height 4
click at [41, 66] on body "**********" at bounding box center [234, 120] width 468 height 241
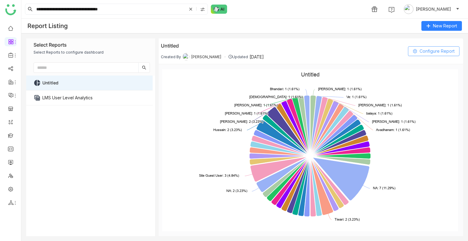
click at [430, 51] on span "Configure Report" at bounding box center [437, 51] width 35 height 9
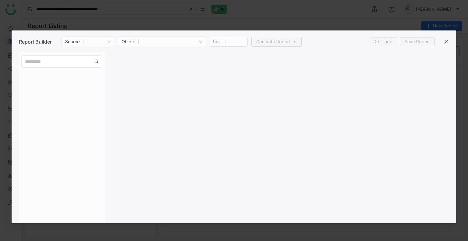
type input "***"
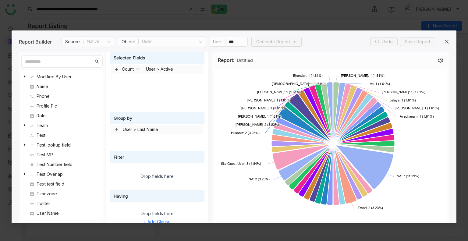
scroll to position [214, 0]
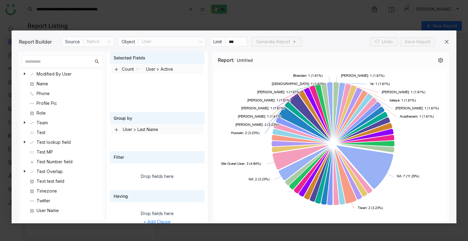
click at [44, 202] on div "Twitter" at bounding box center [62, 200] width 66 height 7
click at [47, 210] on div "User Name" at bounding box center [62, 210] width 66 height 7
click at [46, 201] on div "Twitter" at bounding box center [62, 200] width 66 height 7
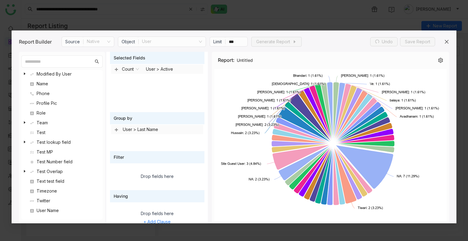
click at [46, 201] on div "Twitter" at bounding box center [62, 200] width 66 height 7
click at [47, 189] on div "Timezone" at bounding box center [62, 191] width 66 height 7
click at [50, 181] on div "Text test field" at bounding box center [62, 181] width 66 height 7
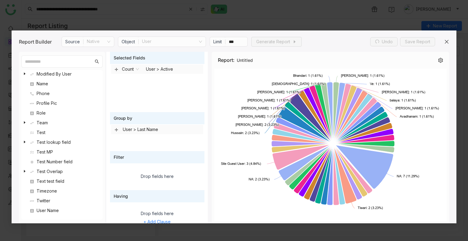
click at [49, 174] on div "Test Overlap" at bounding box center [62, 171] width 66 height 7
click at [50, 160] on div "Test Number field" at bounding box center [62, 161] width 66 height 7
click at [48, 152] on div "Test MP" at bounding box center [62, 152] width 66 height 7
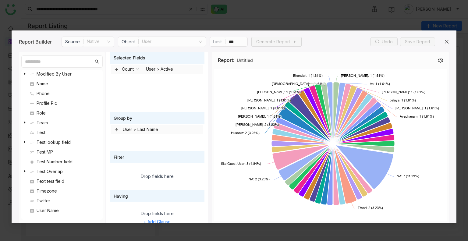
click at [48, 152] on div "Test MP" at bounding box center [62, 152] width 66 height 7
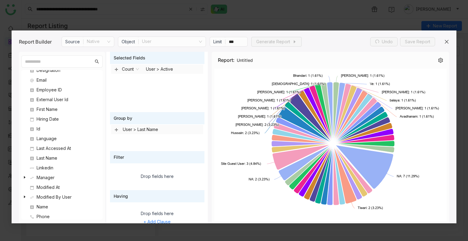
scroll to position [70, 0]
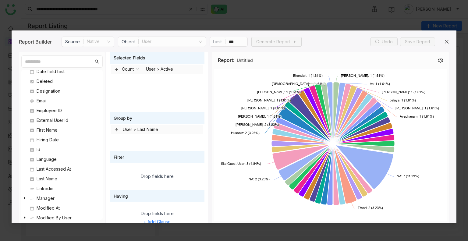
click at [444, 43] on div "Undo Save Report" at bounding box center [409, 42] width 79 height 10
click at [446, 44] on icon at bounding box center [447, 41] width 5 height 5
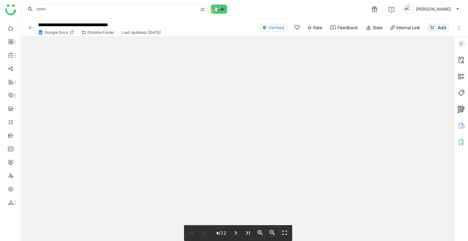
click at [246, 232] on icon "last_page" at bounding box center [248, 232] width 7 height 7
type input "**"
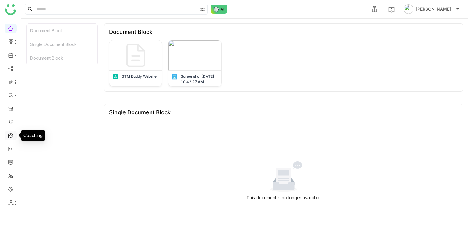
click at [10, 135] on link at bounding box center [10, 135] width 5 height 5
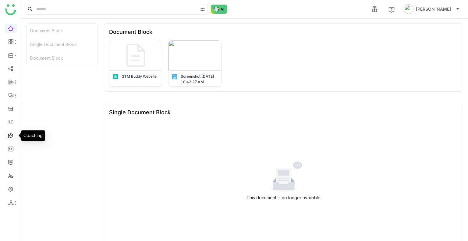
click at [10, 135] on link at bounding box center [10, 135] width 5 height 5
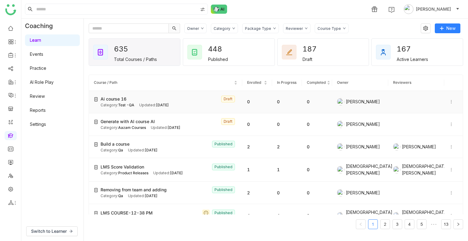
click at [117, 104] on div "Category: Test -QA" at bounding box center [118, 105] width 34 height 6
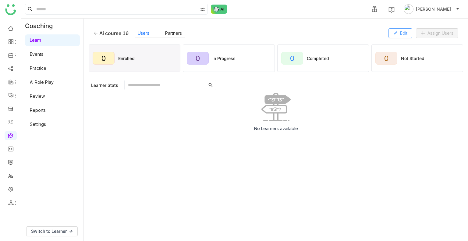
click at [401, 34] on span "Edit" at bounding box center [403, 33] width 7 height 7
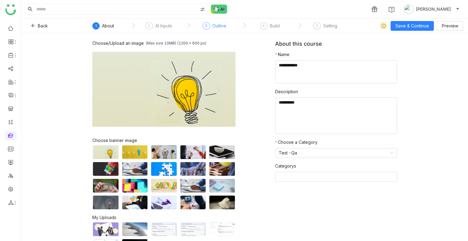
click at [220, 24] on div "Outline" at bounding box center [220, 25] width 14 height 7
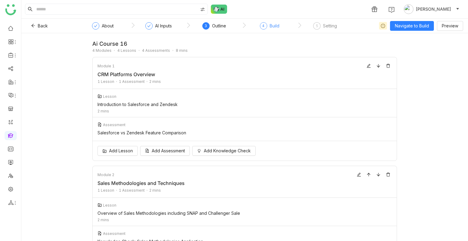
click at [273, 23] on div "Build" at bounding box center [275, 25] width 10 height 7
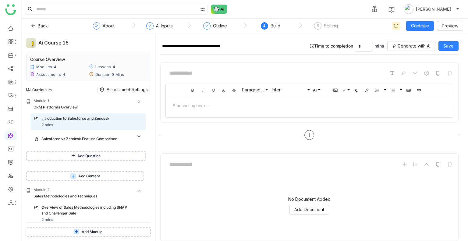
click at [308, 134] on icon at bounding box center [309, 134] width 5 height 5
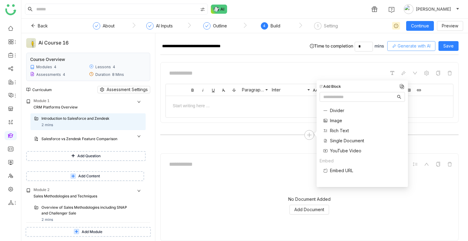
click at [412, 47] on span "Generate with AI" at bounding box center [414, 46] width 33 height 7
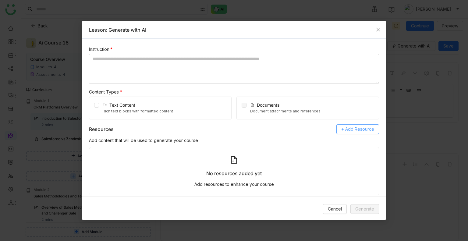
click at [354, 132] on span "+ Add Resource" at bounding box center [358, 129] width 33 height 7
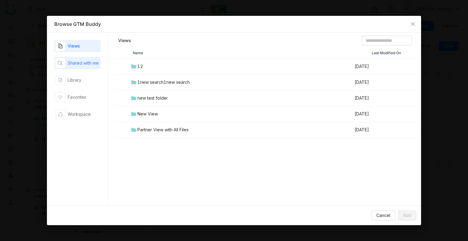
click at [76, 64] on div "Shared with me" at bounding box center [83, 63] width 31 height 7
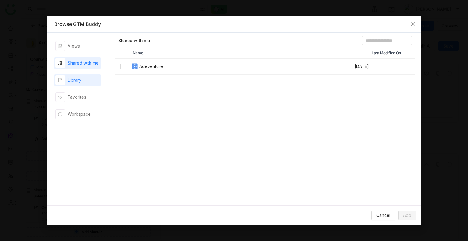
click at [76, 78] on div "Library" at bounding box center [75, 80] width 14 height 7
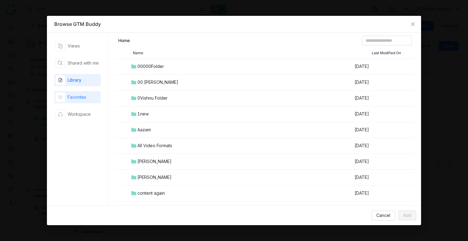
click at [80, 96] on div "Favorites" at bounding box center [77, 97] width 19 height 7
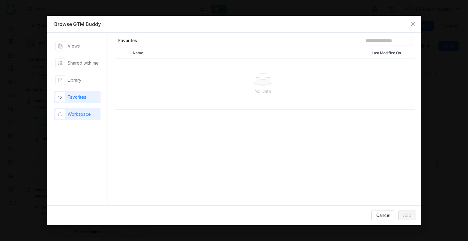
click at [81, 114] on div "Workspace" at bounding box center [79, 114] width 23 height 7
click at [415, 23] on icon "Close" at bounding box center [413, 24] width 5 height 5
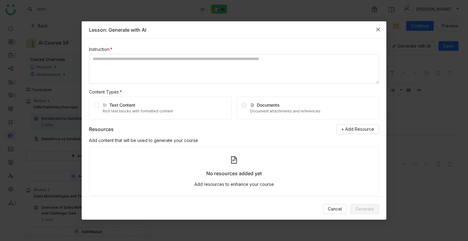
click at [376, 30] on icon "Close" at bounding box center [378, 29] width 5 height 5
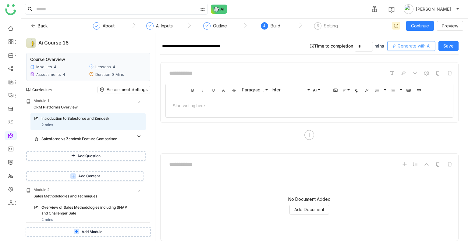
click at [430, 47] on span "Generate with AI" at bounding box center [414, 46] width 33 height 7
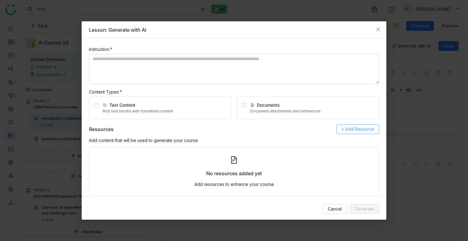
click at [357, 131] on span "+ Add Resource" at bounding box center [358, 129] width 33 height 7
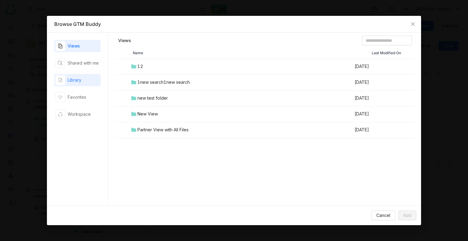
click at [81, 80] on div "Library" at bounding box center [75, 80] width 14 height 7
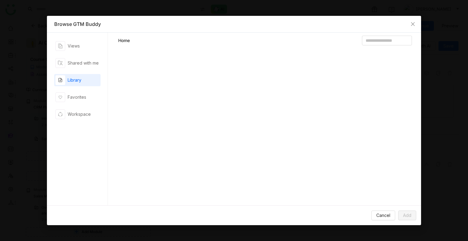
click at [81, 80] on div "Library" at bounding box center [75, 80] width 14 height 7
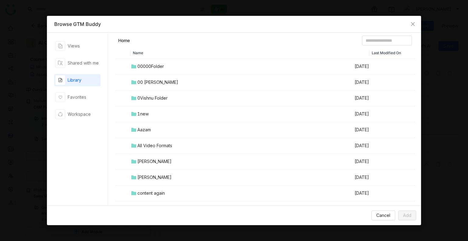
click at [159, 72] on td "00000Folder" at bounding box center [243, 67] width 224 height 16
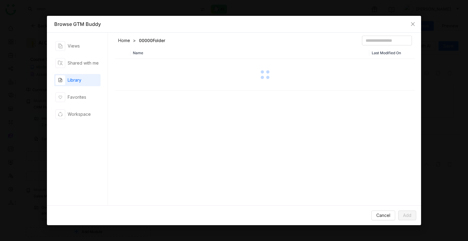
click at [159, 72] on div at bounding box center [265, 74] width 299 height 30
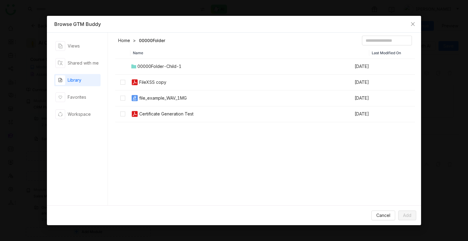
click at [133, 79] on img at bounding box center [134, 82] width 7 height 7
click at [133, 91] on td "file_example_WAV_1MG" at bounding box center [243, 99] width 224 height 16
click at [151, 118] on td "Certificate Generation Test" at bounding box center [243, 114] width 224 height 16
drag, startPoint x: 403, startPoint y: 207, endPoint x: 409, endPoint y: 217, distance: 11.7
click at [409, 217] on div "Cancel Add" at bounding box center [234, 216] width 375 height 20
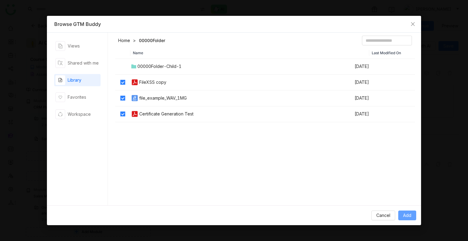
click at [409, 217] on span "Add" at bounding box center [407, 215] width 8 height 7
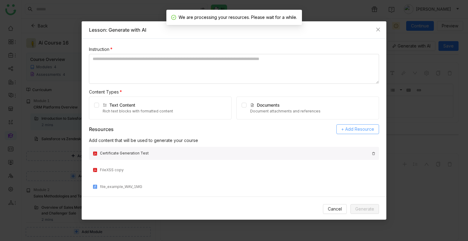
scroll to position [10, 0]
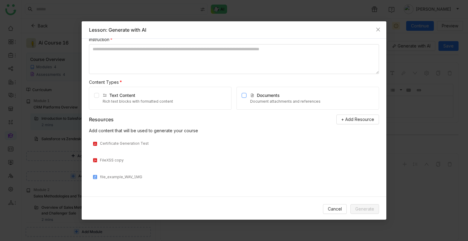
click at [242, 97] on label at bounding box center [244, 98] width 5 height 13
click at [163, 60] on textarea at bounding box center [234, 59] width 290 height 30
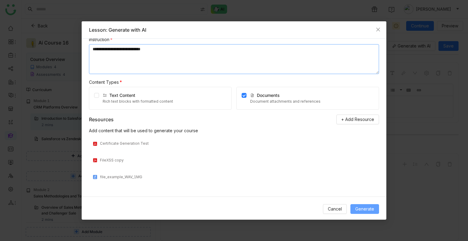
type textarea "**********"
click at [362, 212] on button "Generate" at bounding box center [365, 209] width 29 height 10
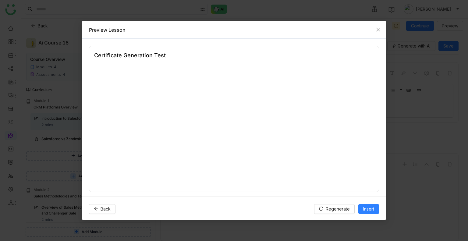
scroll to position [112, 0]
click at [342, 206] on span "Regenerate" at bounding box center [338, 209] width 24 height 7
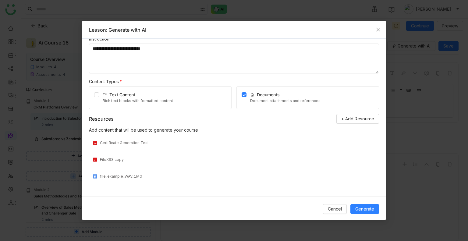
scroll to position [10, 0]
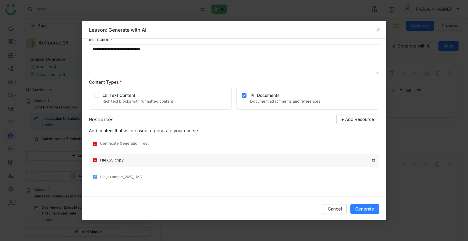
click at [372, 160] on img at bounding box center [374, 161] width 4 height 4
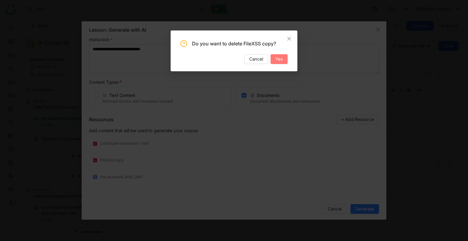
click at [275, 59] on button "Yes" at bounding box center [279, 59] width 17 height 10
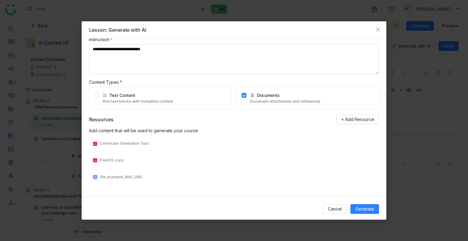
scroll to position [0, 0]
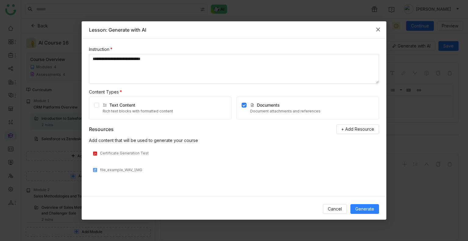
click at [377, 30] on icon "Close" at bounding box center [378, 29] width 5 height 5
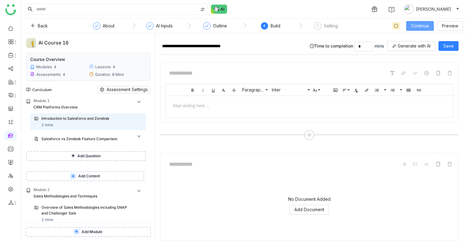
click at [409, 23] on button "Continue" at bounding box center [420, 26] width 28 height 10
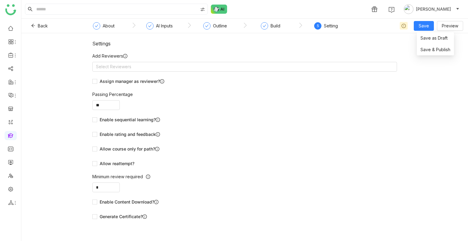
click at [419, 27] on button "Save" at bounding box center [424, 26] width 20 height 10
click at [432, 49] on span "Save & Publish" at bounding box center [436, 49] width 30 height 7
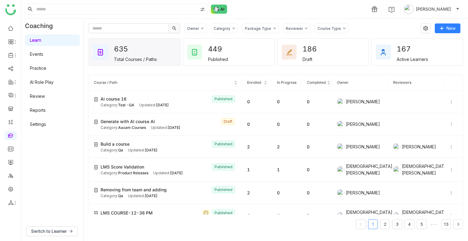
click at [47, 84] on link "AI Role Play" at bounding box center [42, 82] width 24 height 5
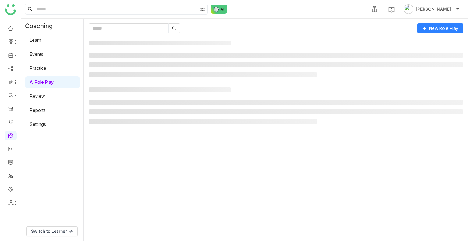
click at [47, 84] on link "AI Role Play" at bounding box center [42, 82] width 24 height 5
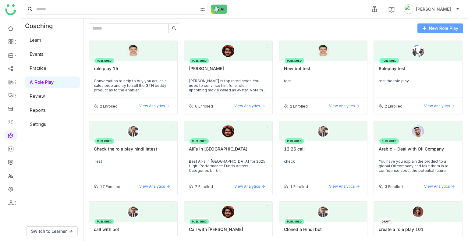
click at [425, 27] on icon at bounding box center [425, 28] width 4 height 4
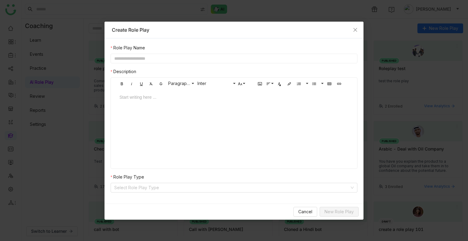
click at [148, 56] on input "text" at bounding box center [234, 59] width 247 height 10
type input "**********"
click at [145, 102] on div at bounding box center [234, 103] width 242 height 18
click at [134, 60] on input "**********" at bounding box center [234, 59] width 247 height 10
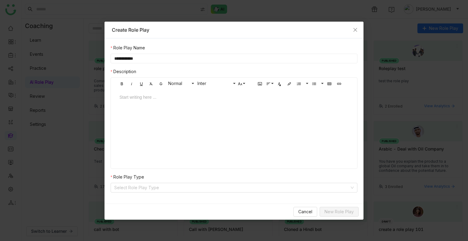
click at [134, 60] on input "**********" at bounding box center [234, 59] width 247 height 10
click at [142, 102] on div at bounding box center [234, 103] width 242 height 18
click at [255, 189] on input at bounding box center [231, 187] width 235 height 9
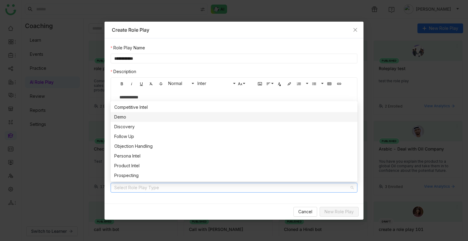
click at [137, 120] on div "Demo" at bounding box center [234, 117] width 240 height 7
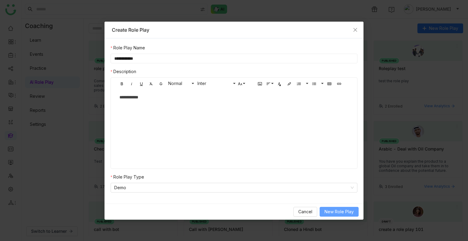
click at [335, 216] on button "New Role Play" at bounding box center [339, 212] width 39 height 10
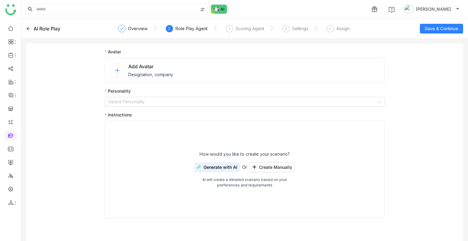
click at [141, 66] on span "Add Avatar" at bounding box center [150, 66] width 45 height 7
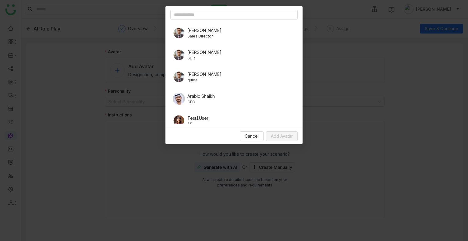
click at [202, 54] on div "Kevin SDR" at bounding box center [233, 54] width 127 height 17
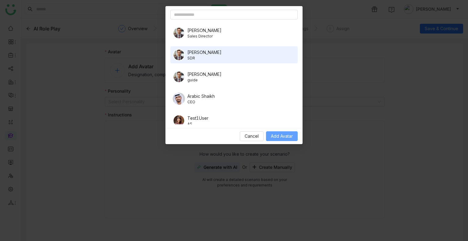
click at [284, 136] on span "Add Avatar" at bounding box center [282, 136] width 22 height 7
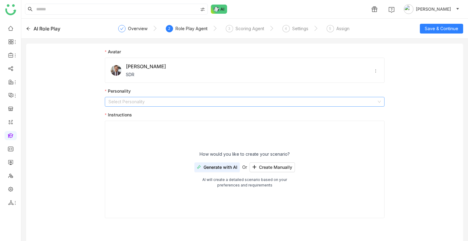
click at [155, 101] on input at bounding box center [243, 101] width 268 height 9
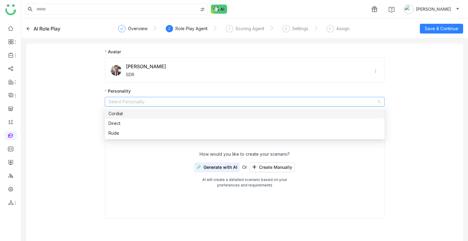
click at [127, 118] on nz-option-item "Cordial" at bounding box center [245, 114] width 280 height 10
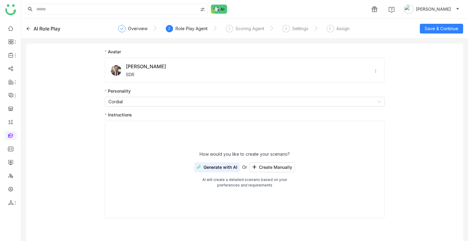
click at [218, 163] on button "Generate with AI" at bounding box center [217, 168] width 45 height 10
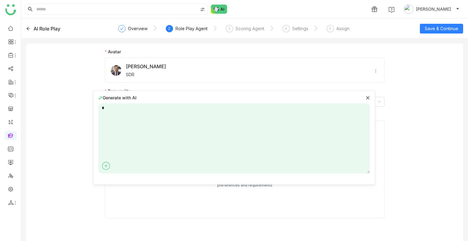
click at [231, 132] on textarea "*" at bounding box center [234, 138] width 272 height 70
type textarea "*****"
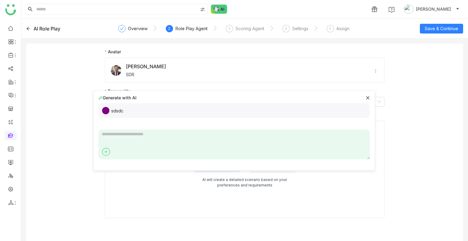
click at [369, 100] on div "Generate with AI" at bounding box center [234, 98] width 272 height 6
click at [368, 96] on icon at bounding box center [368, 98] width 4 height 4
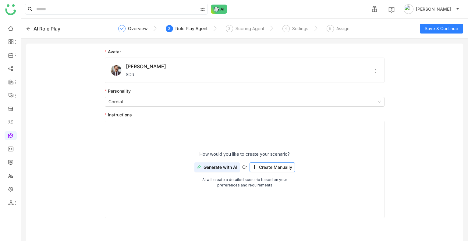
click at [256, 165] on icon at bounding box center [254, 167] width 4 height 4
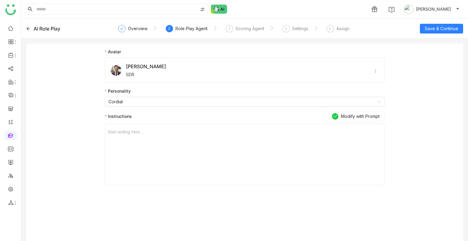
click at [189, 133] on div at bounding box center [245, 132] width 274 height 7
click at [445, 25] on span "Save & Continue" at bounding box center [442, 28] width 34 height 7
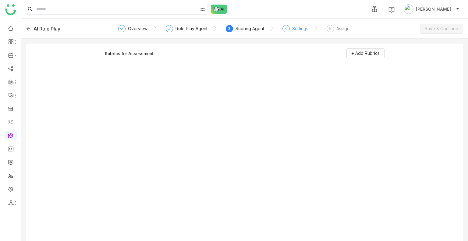
click at [299, 33] on div "4 Settings" at bounding box center [296, 30] width 26 height 11
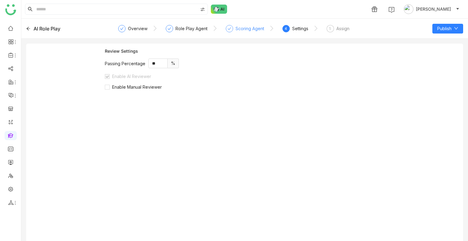
click at [255, 28] on div "Scoring Agent" at bounding box center [250, 28] width 29 height 7
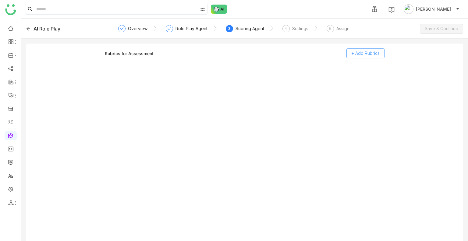
click at [358, 55] on span "+ Add Rubrics" at bounding box center [366, 53] width 28 height 7
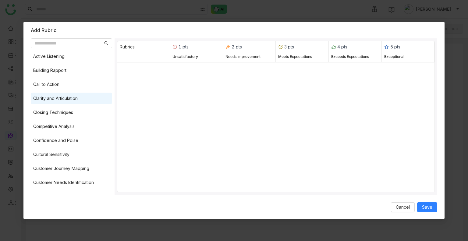
click at [47, 93] on div "Clarity and Articulation" at bounding box center [71, 99] width 81 height 12
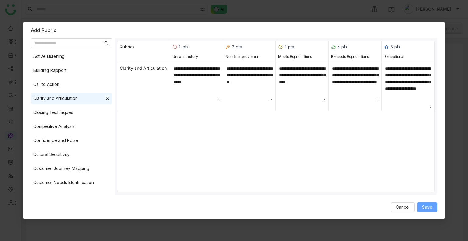
click at [425, 206] on span "Save" at bounding box center [427, 207] width 10 height 7
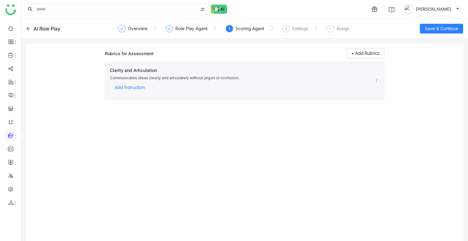
click at [375, 80] on icon at bounding box center [377, 81] width 4 height 4
click at [392, 93] on span "Add Resources" at bounding box center [397, 90] width 38 height 7
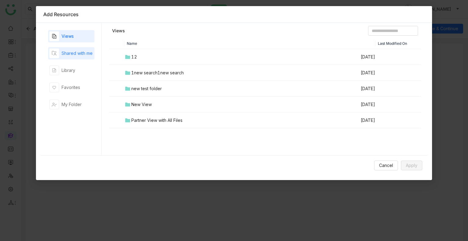
click at [77, 50] on div "Shared with me" at bounding box center [77, 53] width 31 height 7
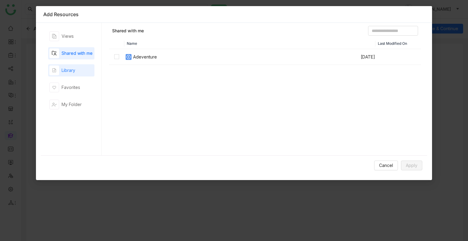
click at [72, 73] on div "Library" at bounding box center [69, 70] width 14 height 7
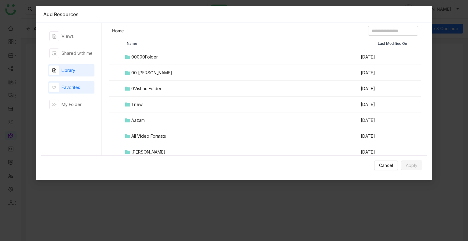
click at [72, 83] on div "Favorites" at bounding box center [64, 88] width 31 height 10
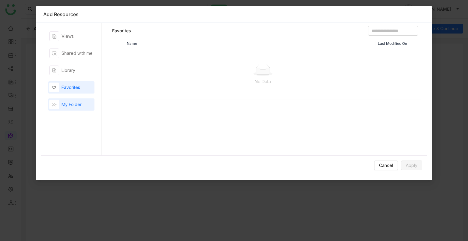
click at [77, 102] on div "My Folder" at bounding box center [72, 104] width 20 height 7
click at [417, 12] on div "Add Resources" at bounding box center [234, 14] width 382 height 7
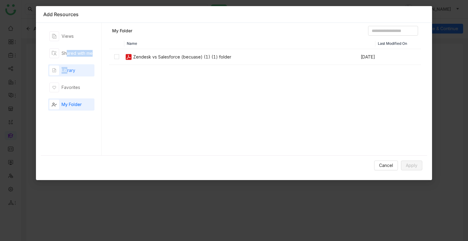
drag, startPoint x: 64, startPoint y: 61, endPoint x: 68, endPoint y: 72, distance: 12.1
click at [68, 72] on div "Views Shared with me Library Favorites My Folder" at bounding box center [71, 89] width 46 height 118
click at [68, 72] on div "Library" at bounding box center [69, 70] width 14 height 7
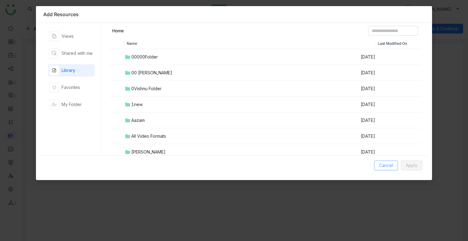
click at [385, 167] on span "Cancel" at bounding box center [386, 165] width 14 height 7
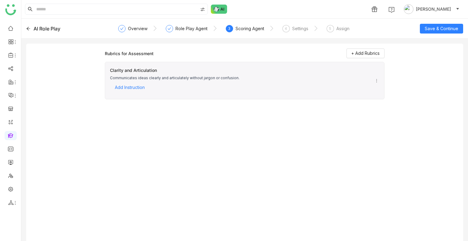
click at [26, 29] on div "AI Role Play Overview Role Play Agent 3 Scoring Agent 4 Settings 5 Assign Save …" at bounding box center [244, 29] width 447 height 20
click at [29, 30] on icon at bounding box center [28, 29] width 4 height 4
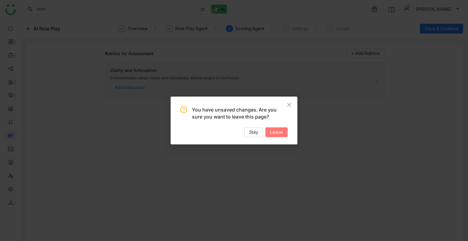
click at [271, 130] on span "Leave" at bounding box center [276, 132] width 13 height 7
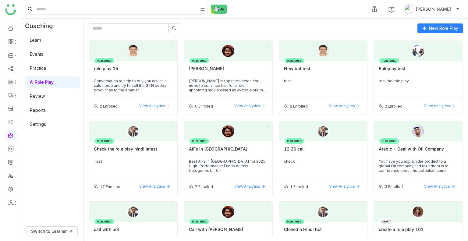
click at [42, 67] on link "Practice" at bounding box center [38, 68] width 16 height 5
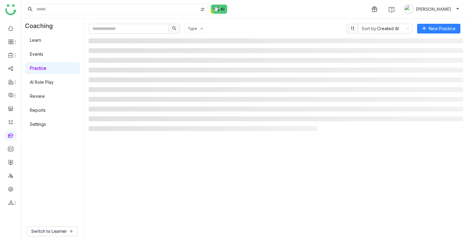
click at [41, 54] on link "Events" at bounding box center [36, 54] width 13 height 5
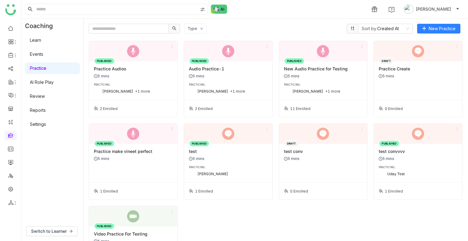
click at [41, 54] on link "Events" at bounding box center [36, 54] width 13 height 5
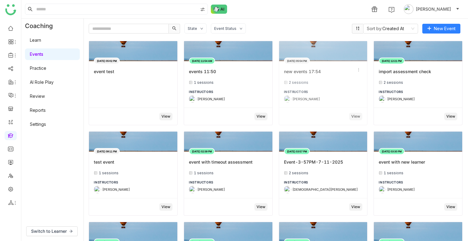
drag, startPoint x: 390, startPoint y: 31, endPoint x: 331, endPoint y: 59, distance: 65.2
click at [331, 59] on div "State Event Status Sort by: Created At New Event Aug 22, 2025 05:02 PM event te…" at bounding box center [276, 129] width 375 height 213
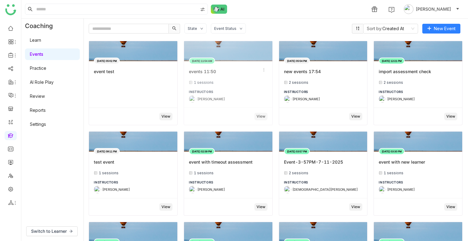
click at [207, 80] on div "1 sessions" at bounding box center [228, 82] width 79 height 5
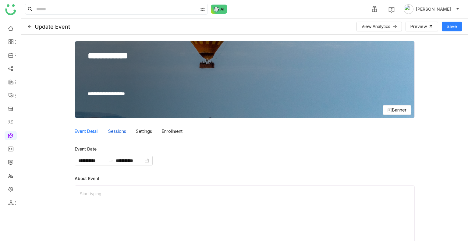
click at [108, 134] on div "Sessions" at bounding box center [117, 131] width 18 height 14
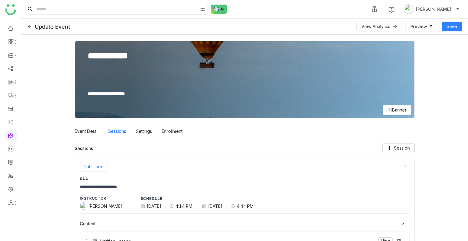
scroll to position [59, 0]
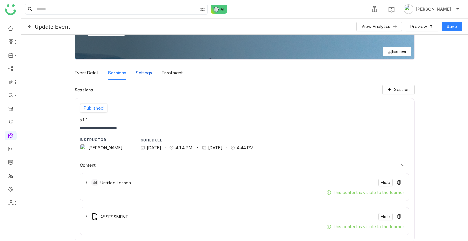
click at [143, 74] on div "Settings" at bounding box center [144, 73] width 16 height 14
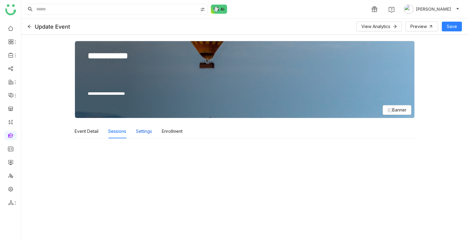
scroll to position [0, 0]
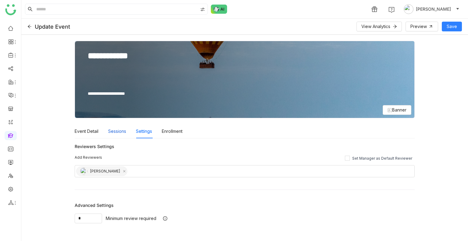
click at [119, 135] on div "Sessions" at bounding box center [117, 131] width 18 height 14
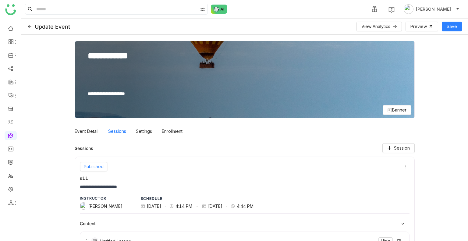
scroll to position [59, 0]
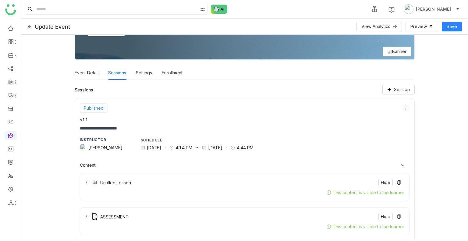
click at [404, 109] on icon at bounding box center [406, 108] width 4 height 4
click at [406, 119] on icon at bounding box center [404, 119] width 4 height 4
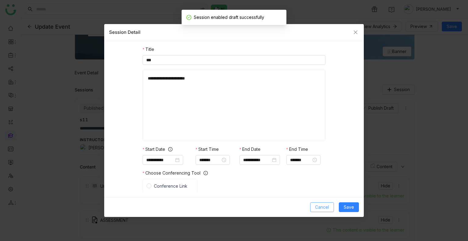
click at [331, 204] on button "Cancel" at bounding box center [322, 207] width 24 height 10
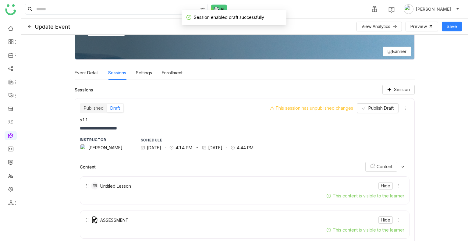
scroll to position [62, 0]
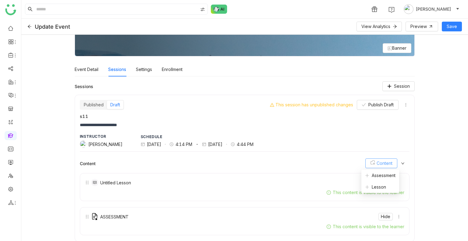
click at [378, 160] on span "Content" at bounding box center [385, 163] width 16 height 7
click at [381, 186] on span "Lesson" at bounding box center [375, 187] width 21 height 7
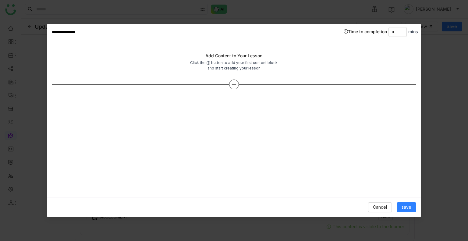
click at [237, 83] on div at bounding box center [234, 85] width 10 height 10
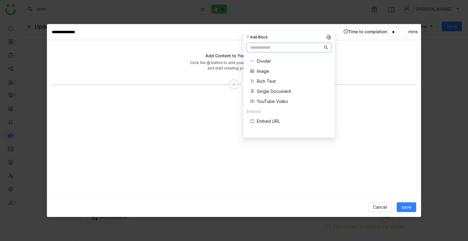
click at [262, 83] on span "Rich Text" at bounding box center [266, 81] width 19 height 6
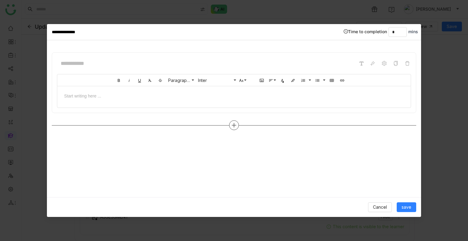
click at [229, 126] on div at bounding box center [234, 125] width 365 height 10
click at [232, 126] on icon at bounding box center [233, 125] width 5 height 5
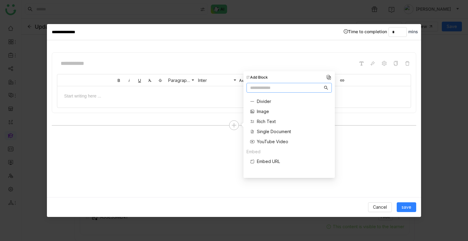
click at [251, 134] on div "Single Document" at bounding box center [270, 131] width 41 height 6
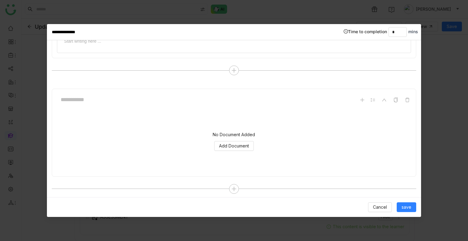
scroll to position [64, 0]
click at [233, 136] on span "Add Document" at bounding box center [234, 137] width 30 height 7
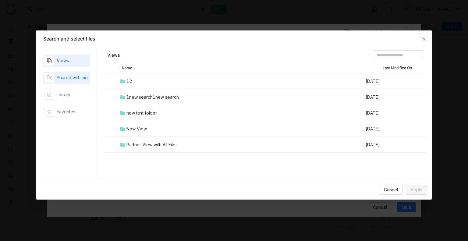
click at [59, 76] on div "Shared with me" at bounding box center [72, 77] width 31 height 7
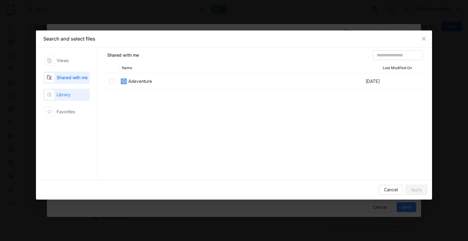
click at [65, 97] on div "Library" at bounding box center [64, 94] width 14 height 7
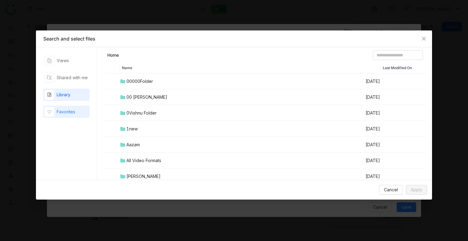
click at [65, 114] on div "Favorites" at bounding box center [66, 112] width 19 height 7
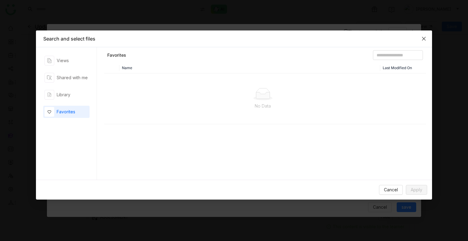
click at [425, 35] on span "Close" at bounding box center [424, 38] width 16 height 16
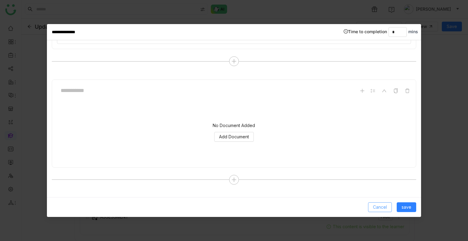
click at [379, 206] on span "Cancel" at bounding box center [380, 207] width 14 height 7
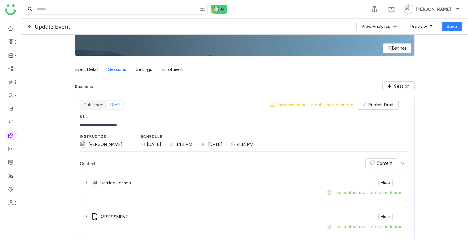
click at [28, 28] on icon at bounding box center [29, 26] width 4 height 4
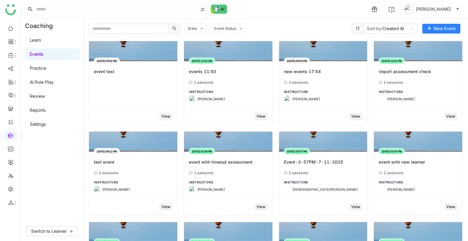
click at [46, 69] on link "Practice" at bounding box center [38, 68] width 16 height 5
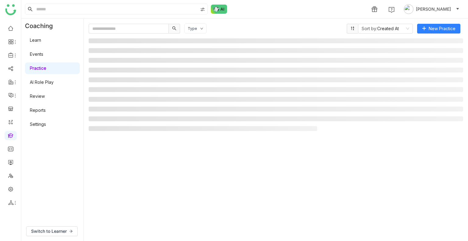
click at [46, 69] on link "Practice" at bounding box center [38, 68] width 16 height 5
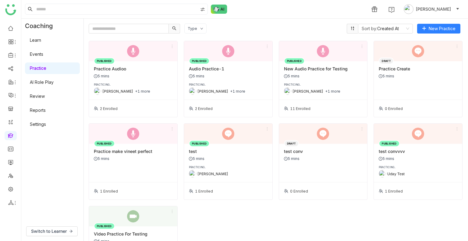
click at [149, 71] on div "Practice Audioo" at bounding box center [133, 68] width 79 height 5
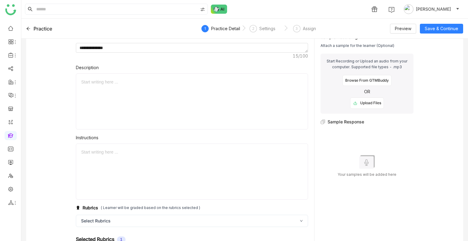
scroll to position [41, 0]
click at [361, 79] on div "Browse From GTMBuddy" at bounding box center [367, 81] width 49 height 11
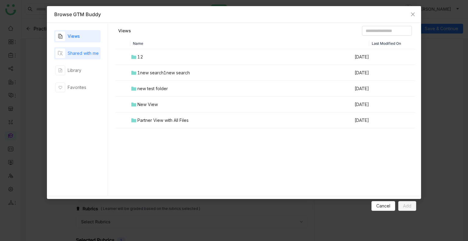
click at [72, 54] on div "Shared with me" at bounding box center [83, 53] width 31 height 7
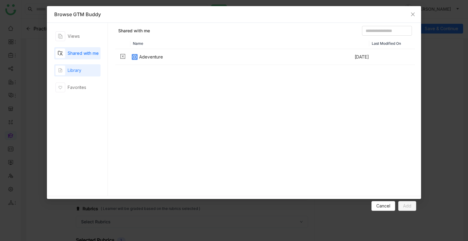
click at [74, 68] on div "Library" at bounding box center [75, 70] width 14 height 7
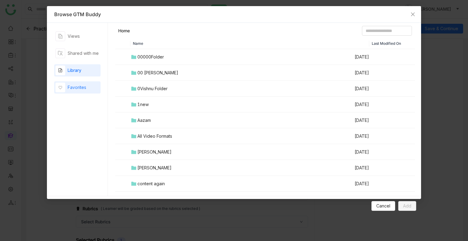
click at [74, 84] on div "Favorites" at bounding box center [77, 87] width 19 height 7
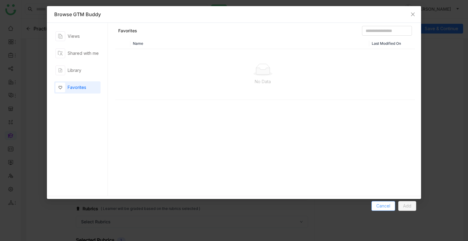
click at [387, 205] on span "Cancel" at bounding box center [384, 206] width 14 height 7
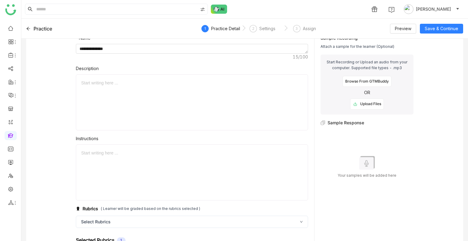
click at [375, 78] on div "Browse From GTMBuddy" at bounding box center [367, 81] width 49 height 11
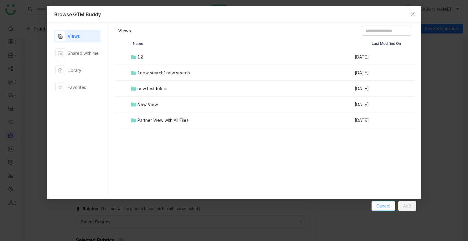
click at [387, 206] on span "Cancel" at bounding box center [384, 206] width 14 height 7
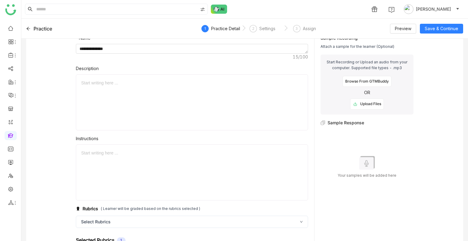
click at [360, 81] on div "Browse From GTMBuddy" at bounding box center [367, 81] width 49 height 11
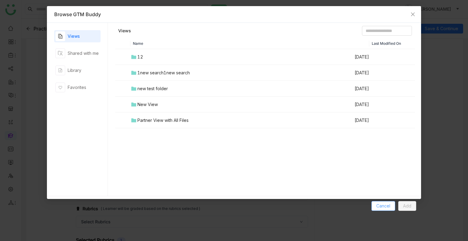
click at [382, 207] on span "Cancel" at bounding box center [384, 206] width 14 height 7
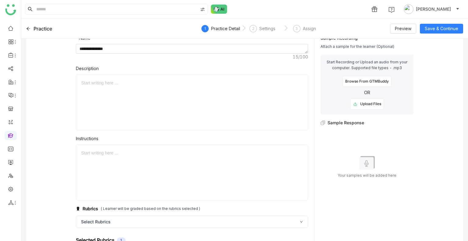
click at [363, 83] on div "Browse From GTMBuddy" at bounding box center [367, 81] width 49 height 11
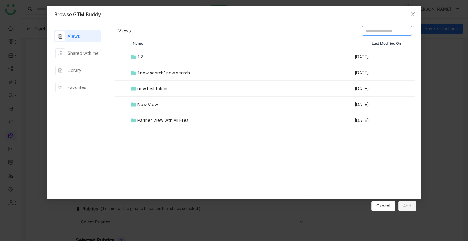
click at [378, 30] on input at bounding box center [387, 31] width 50 height 10
type input "*"
type input "**"
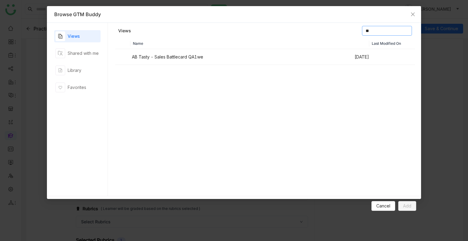
click at [378, 30] on input "**" at bounding box center [387, 31] width 50 height 10
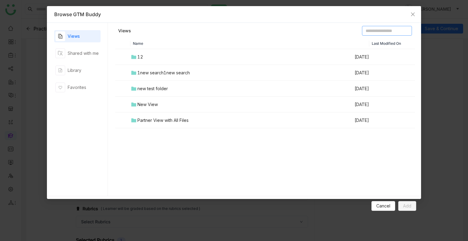
click at [378, 30] on input at bounding box center [387, 31] width 50 height 10
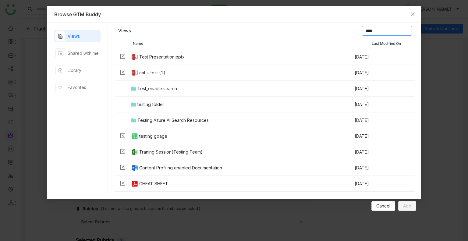
type input "****"
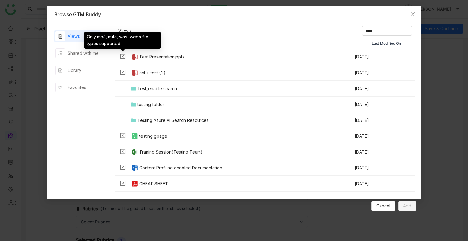
click at [123, 56] on icon at bounding box center [122, 56] width 5 height 5
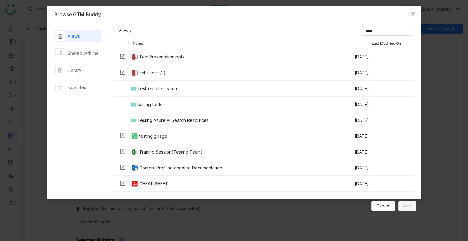
scroll to position [8, 0]
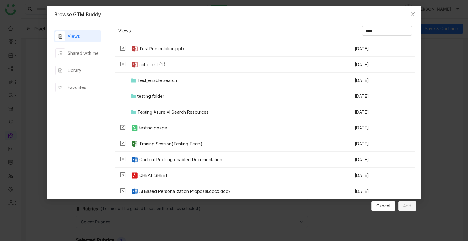
click at [147, 91] on td "testing folder" at bounding box center [243, 96] width 224 height 16
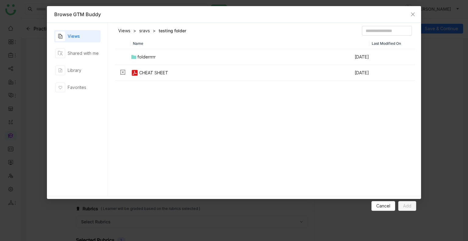
click at [143, 54] on div "folderrrrr" at bounding box center [147, 57] width 18 height 7
click at [143, 54] on div at bounding box center [265, 65] width 299 height 30
click at [413, 12] on icon "Close" at bounding box center [413, 14] width 5 height 5
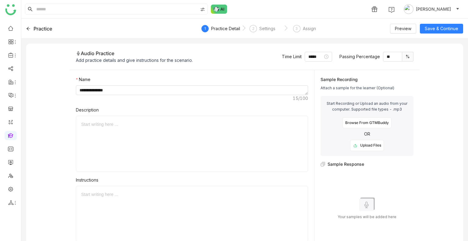
scroll to position [0, 0]
click at [29, 29] on icon at bounding box center [28, 29] width 4 height 4
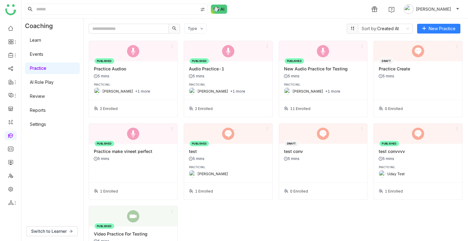
click at [211, 80] on div "PUBLISHED Audio Practice-1 5 mins PRACTICING.. Uday Pulasetti +1 more" at bounding box center [228, 80] width 88 height 39
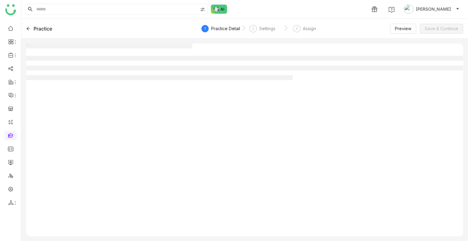
click at [211, 80] on div at bounding box center [244, 140] width 437 height 193
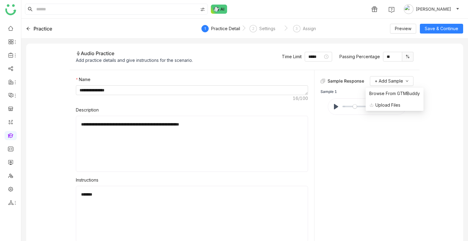
click at [382, 88] on div "Browse From GTMBuddy Upload Files" at bounding box center [395, 99] width 58 height 23
click at [384, 92] on span "Browse From GTMBuddy" at bounding box center [395, 93] width 51 height 7
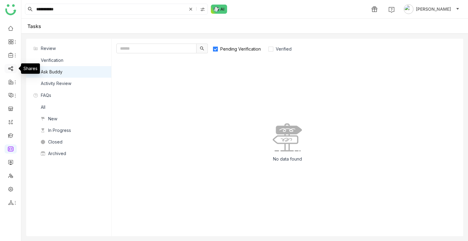
click at [11, 67] on link at bounding box center [10, 68] width 5 height 5
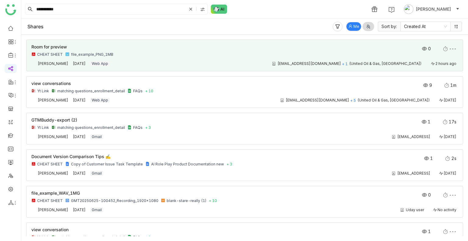
click at [344, 52] on div "CHEAT SHEET file_example_PNG_1MB" at bounding box center [202, 54] width 342 height 5
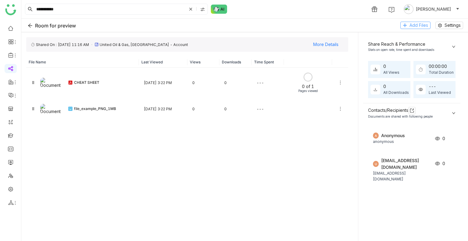
click at [410, 28] on span "Add Files" at bounding box center [419, 25] width 19 height 7
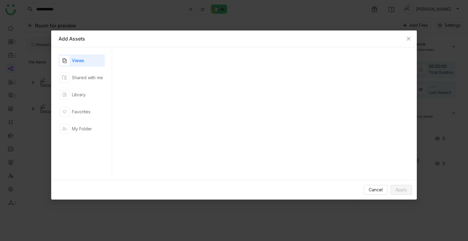
click at [98, 70] on div "Views Shared with me Library Favorites My Folder" at bounding box center [82, 114] width 46 height 118
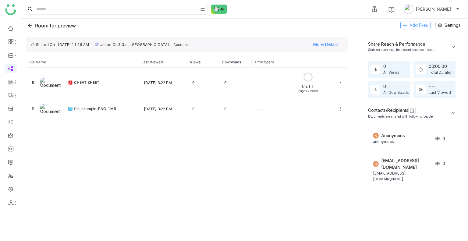
click at [409, 24] on button "Add Files" at bounding box center [416, 25] width 30 height 7
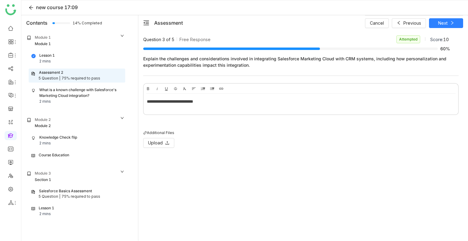
scroll to position [2, 0]
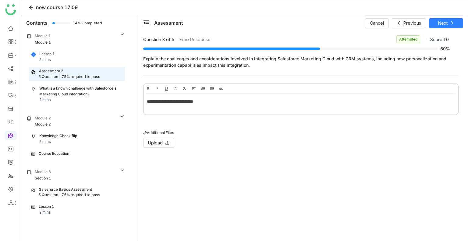
click at [194, 105] on div "**********" at bounding box center [301, 103] width 315 height 18
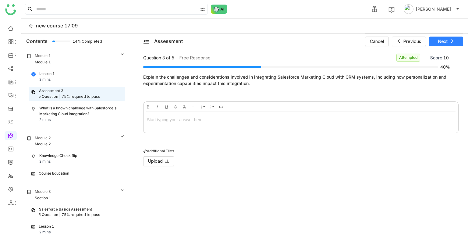
click at [196, 120] on div at bounding box center [301, 119] width 308 height 7
click at [455, 44] on button "Next" at bounding box center [446, 42] width 34 height 10
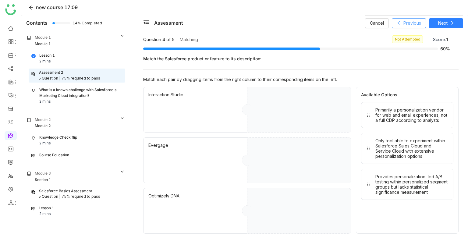
click at [419, 22] on span "Previous" at bounding box center [413, 23] width 18 height 7
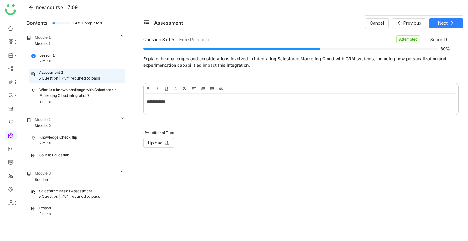
click at [185, 102] on div "**********" at bounding box center [301, 101] width 308 height 7
click at [448, 23] on button "Next" at bounding box center [446, 23] width 34 height 10
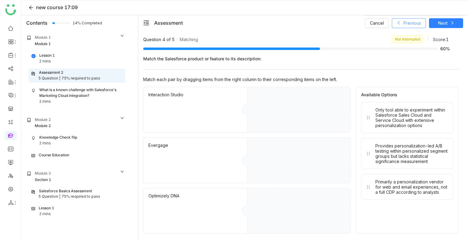
click at [411, 23] on span "Previous" at bounding box center [413, 23] width 18 height 7
